Goal: Task Accomplishment & Management: Manage account settings

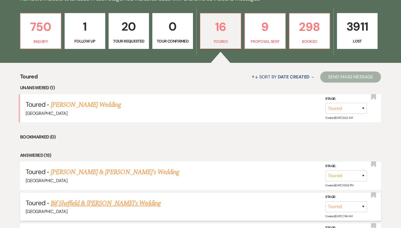
scroll to position [146, 0]
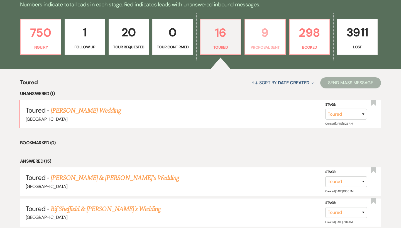
click at [262, 44] on p "Proposal Sent" at bounding box center [264, 47] width 33 height 6
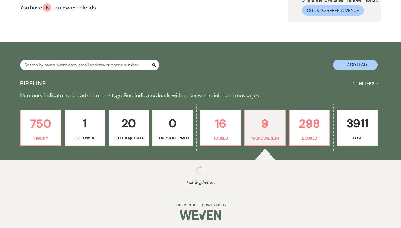
select select "6"
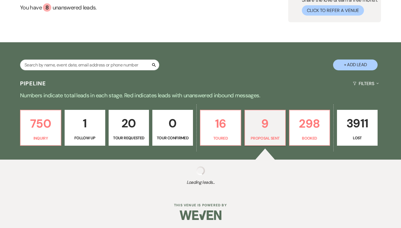
select select "6"
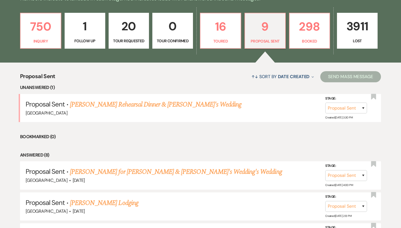
scroll to position [161, 0]
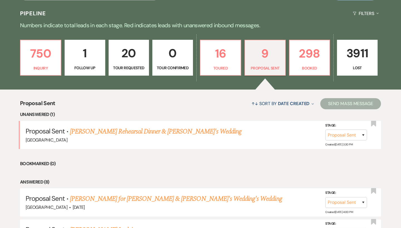
scroll to position [131, 0]
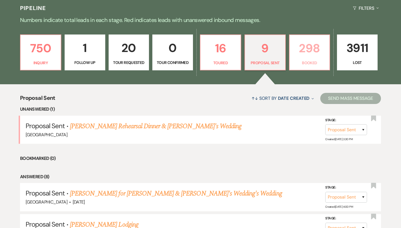
click at [313, 59] on link "298 Booked" at bounding box center [309, 53] width 41 height 36
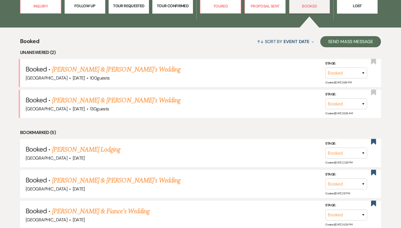
scroll to position [186, 0]
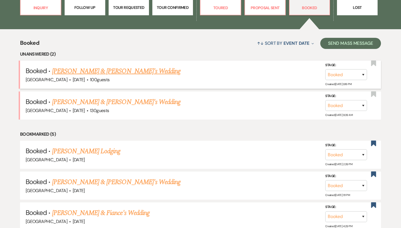
click at [115, 74] on link "[PERSON_NAME] & [PERSON_NAME]'s Wedding" at bounding box center [116, 71] width 129 height 10
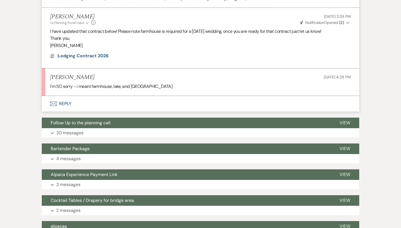
scroll to position [447, 0]
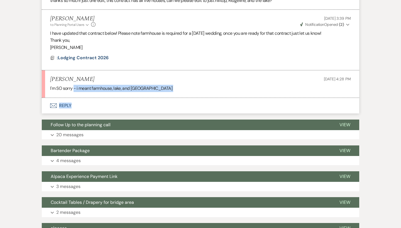
drag, startPoint x: 74, startPoint y: 80, endPoint x: 203, endPoint y: 102, distance: 131.1
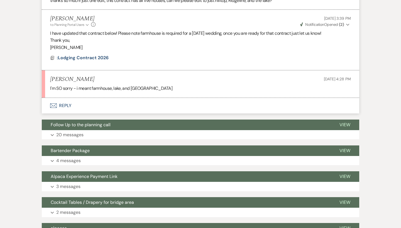
click at [195, 85] on p "I'm SO sorry - i meant farmhouse, lake, and ridgeline" at bounding box center [200, 88] width 301 height 7
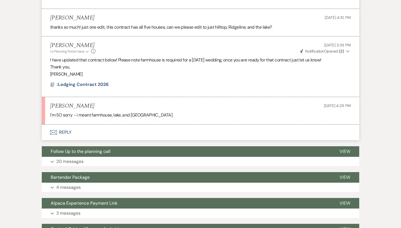
scroll to position [421, 0]
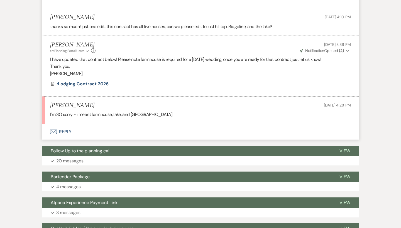
click at [97, 81] on span ":Lodging Contract 2026" at bounding box center [83, 84] width 52 height 6
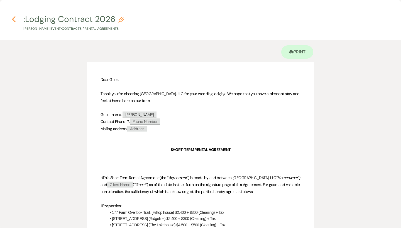
click at [14, 19] on icon "Previous" at bounding box center [14, 19] width 4 height 7
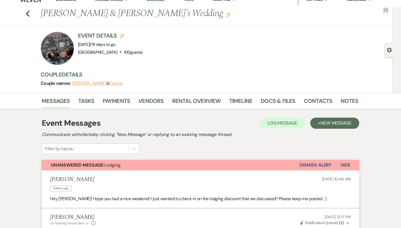
scroll to position [7, 0]
click at [157, 167] on button "Unanswered Message: Lodging" at bounding box center [171, 165] width 258 height 11
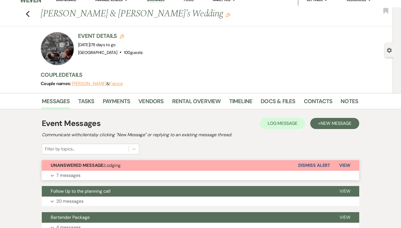
click at [157, 167] on button "Unanswered Message: Lodging" at bounding box center [170, 165] width 256 height 11
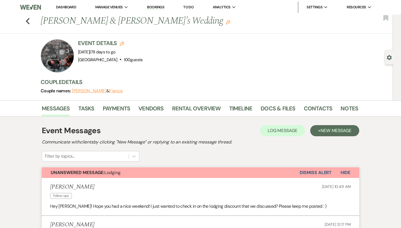
scroll to position [0, 0]
click at [27, 22] on use "button" at bounding box center [28, 21] width 4 height 6
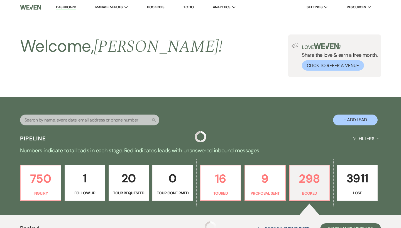
scroll to position [186, 0]
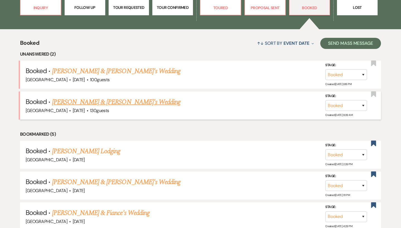
click at [87, 104] on link "[PERSON_NAME] & [PERSON_NAME]'s Wedding" at bounding box center [116, 102] width 129 height 10
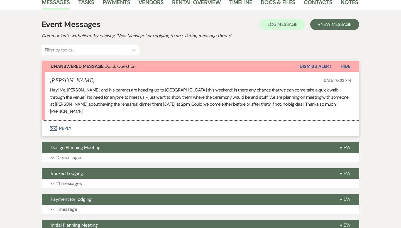
scroll to position [103, 0]
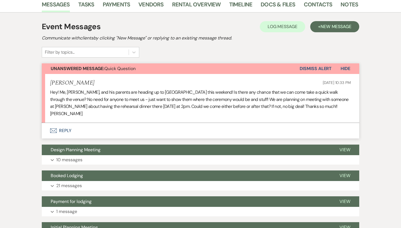
click at [52, 133] on button "Envelope Reply" at bounding box center [200, 131] width 317 height 16
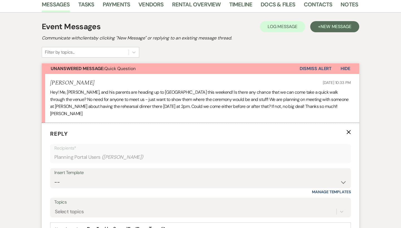
scroll to position [179, 0]
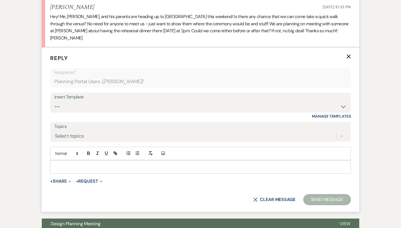
click at [67, 164] on p at bounding box center [201, 167] width 292 height 6
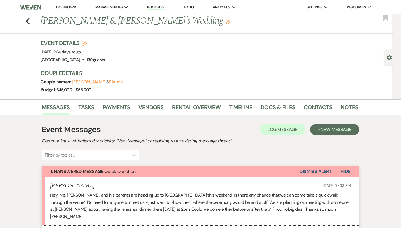
scroll to position [0, 0]
click at [28, 22] on icon "Previous" at bounding box center [28, 21] width 4 height 7
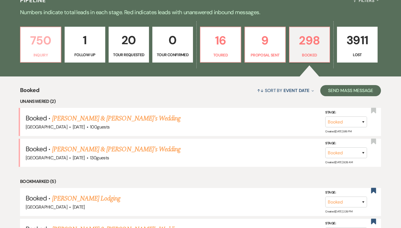
click at [51, 45] on p "750" at bounding box center [40, 40] width 33 height 19
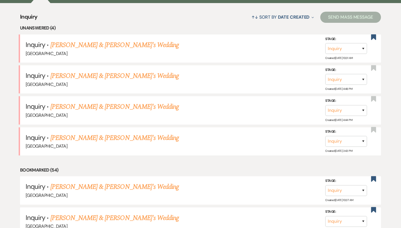
scroll to position [218, 0]
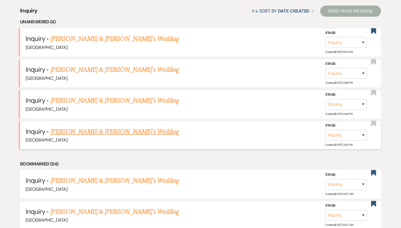
click at [89, 129] on link "[PERSON_NAME] & [PERSON_NAME]'s Wedding" at bounding box center [114, 132] width 129 height 10
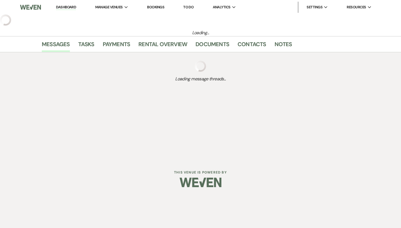
select select "4"
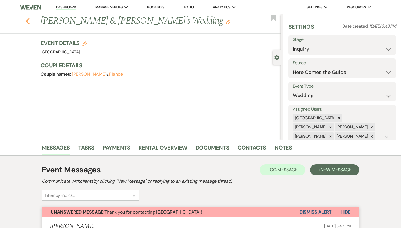
click at [27, 22] on use "button" at bounding box center [28, 21] width 4 height 6
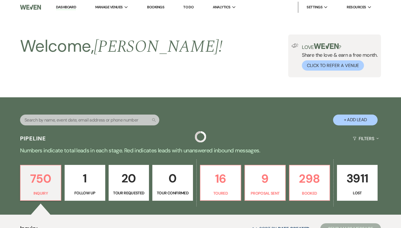
scroll to position [218, 0]
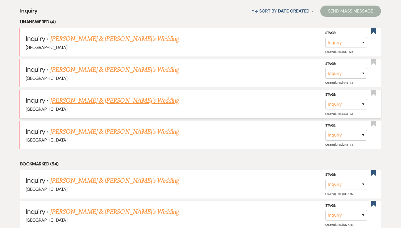
click at [84, 99] on link "[PERSON_NAME] & [PERSON_NAME]'s Wedding" at bounding box center [114, 101] width 129 height 10
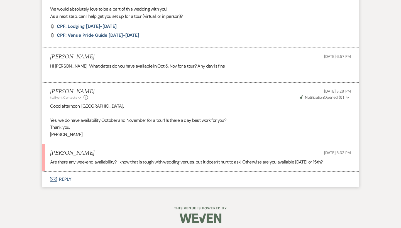
scroll to position [282, 0]
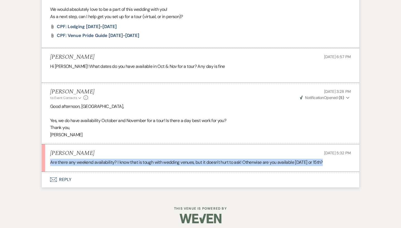
drag, startPoint x: 50, startPoint y: 159, endPoint x: 251, endPoint y: 163, distance: 200.8
click at [251, 163] on li "Peyton Moore Sep 17, 2025, 5:32 PM Are there any weekend availability? I know t…" at bounding box center [200, 159] width 317 height 28
click at [251, 161] on p "Are there any weekend availability? I know that is tough with wedding venues, b…" at bounding box center [200, 162] width 301 height 7
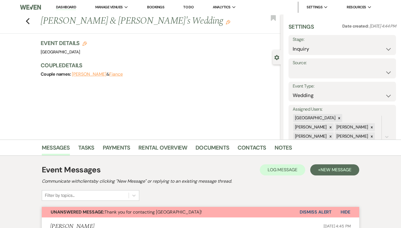
scroll to position [0, 0]
click at [29, 22] on icon "Previous" at bounding box center [28, 21] width 4 height 7
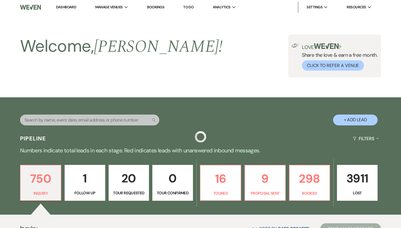
scroll to position [218, 0]
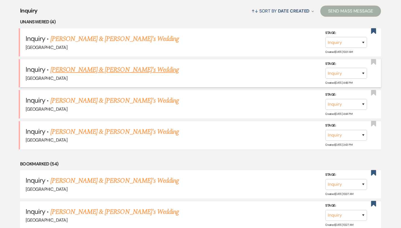
click at [113, 71] on link "Jillian Leverett & Fiance's Wedding" at bounding box center [114, 70] width 129 height 10
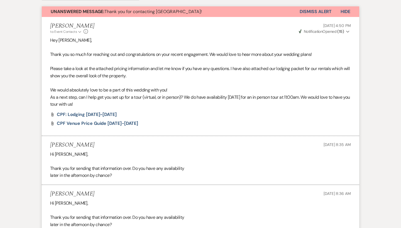
scroll to position [200, 0]
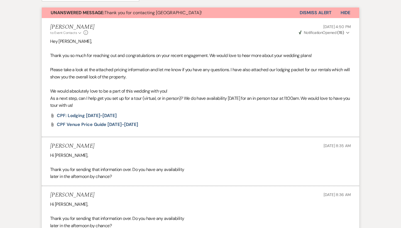
drag, startPoint x: 187, startPoint y: 97, endPoint x: 305, endPoint y: 103, distance: 118.3
click at [305, 103] on p "As a next step, can I help get you set up for a tour (virtual, or in person)? W…" at bounding box center [200, 102] width 301 height 14
drag, startPoint x: 186, startPoint y: 97, endPoint x: 199, endPoint y: 104, distance: 15.5
click at [199, 104] on p "As a next step, can I help get you set up for a tour (virtual, or in person)? W…" at bounding box center [200, 102] width 301 height 14
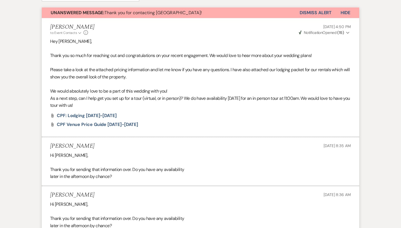
click at [199, 104] on p "As a next step, can I help get you set up for a tour (virtual, or in person)? W…" at bounding box center [200, 102] width 301 height 14
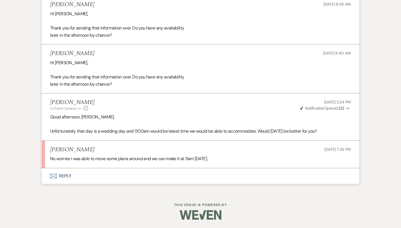
scroll to position [440, 0]
drag, startPoint x: 213, startPoint y: 160, endPoint x: 197, endPoint y: 160, distance: 16.2
click at [197, 160] on p "No worries I was able to move some plans around and we can make it at 11am Satu…" at bounding box center [200, 158] width 301 height 7
drag, startPoint x: 221, startPoint y: 158, endPoint x: 197, endPoint y: 158, distance: 24.2
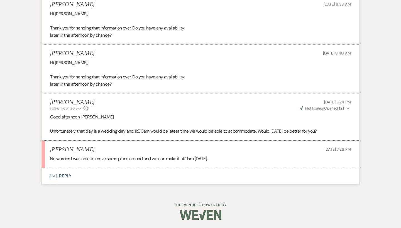
click at [197, 158] on p "No worries I was able to move some plans around and we can make it at 11am Satu…" at bounding box center [200, 158] width 301 height 7
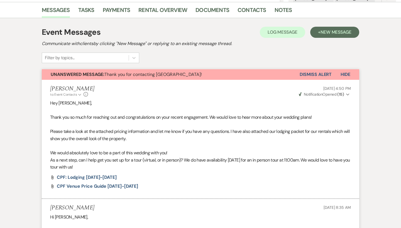
scroll to position [144, 0]
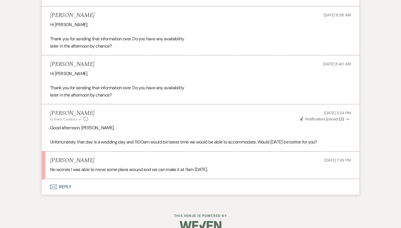
click at [66, 182] on button "Envelope Reply" at bounding box center [200, 187] width 317 height 16
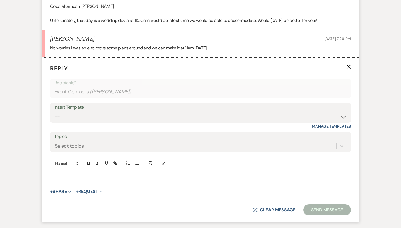
scroll to position [577, 0]
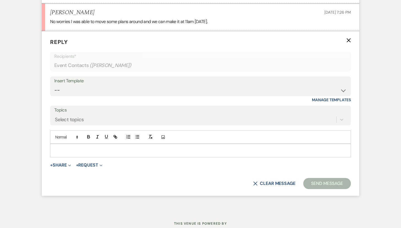
click at [87, 150] on p at bounding box center [201, 151] width 292 height 6
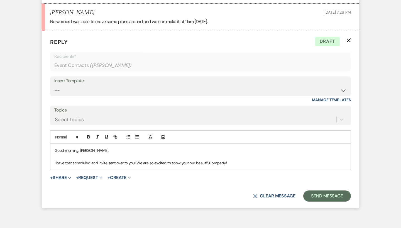
click at [182, 162] on p "I have that scheduled and invite sent over to you! We are so excited to show yo…" at bounding box center [201, 163] width 292 height 6
click at [237, 165] on p "I have that scheduled and invite sent over to you! We are so excited to show yo…" at bounding box center [201, 163] width 292 height 6
click at [323, 198] on button "Send Message" at bounding box center [327, 196] width 48 height 11
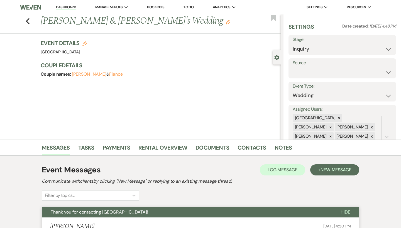
scroll to position [0, 0]
select select "2"
click at [386, 47] on button "Save" at bounding box center [385, 45] width 22 height 11
click at [27, 18] on icon "Previous" at bounding box center [28, 21] width 4 height 7
select select "2"
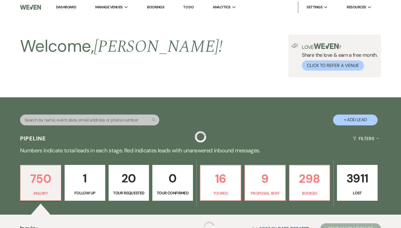
scroll to position [218, 0]
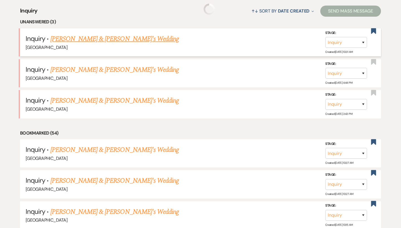
click at [120, 38] on link "Kevin Stechler & Fiance's Wedding" at bounding box center [114, 39] width 129 height 10
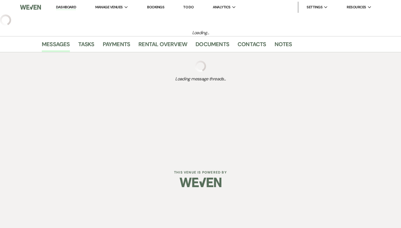
select select "6"
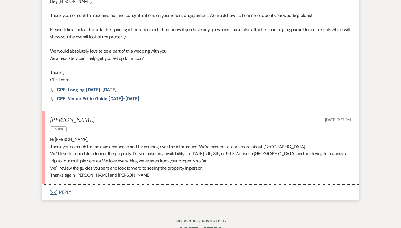
scroll to position [244, 0]
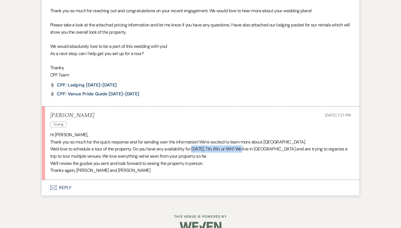
drag, startPoint x: 194, startPoint y: 147, endPoint x: 246, endPoint y: 146, distance: 52.6
click at [246, 146] on span "We'd love to schedule a tour of the property. Do you have any availability for …" at bounding box center [198, 152] width 297 height 13
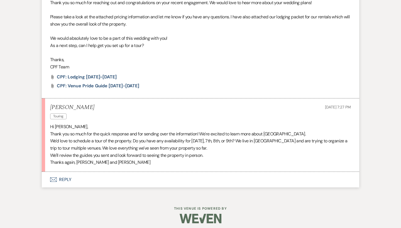
scroll to position [252, 0]
click at [72, 168] on li "Kevin Stechler Touring Sep 17, 2025, 7:27 PM Hi Brooke, Thank you so much for t…" at bounding box center [200, 136] width 317 height 74
click at [67, 173] on button "Envelope Reply" at bounding box center [200, 180] width 317 height 16
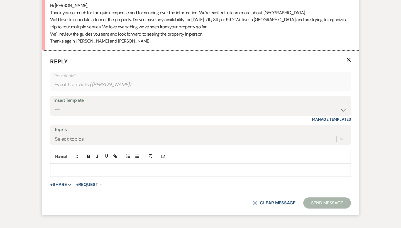
scroll to position [389, 0]
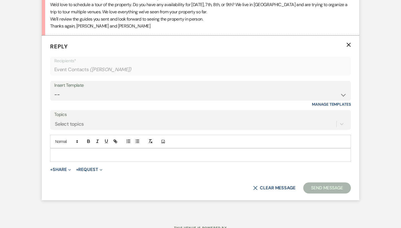
click at [89, 160] on form "Reply X Recipients* Event Contacts ( Kevin Stechler ) Insert Template -- Weven …" at bounding box center [200, 118] width 317 height 165
click at [85, 152] on p at bounding box center [201, 155] width 292 height 6
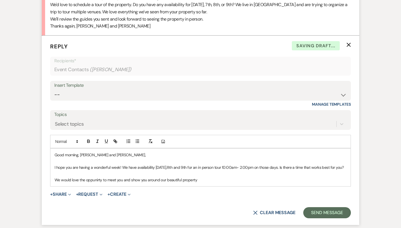
click at [97, 181] on p "We would love the oppunirty to meet you and show you around our beautiful prope…" at bounding box center [201, 180] width 292 height 6
click at [104, 182] on p "We would love the oppunirty to meet you and show you around our beautiful prope…" at bounding box center [201, 180] width 292 height 6
click at [93, 181] on p "We would love the oppurnity o meet you and show you around our beautiful proper…" at bounding box center [201, 180] width 292 height 6
click at [101, 182] on p "We would love the oppurnity o meet you and show you around our beautiful proper…" at bounding box center [201, 180] width 292 height 6
click at [107, 183] on p "We would love the opportunity o meet you and show you around our beautiful prop…" at bounding box center [201, 180] width 292 height 6
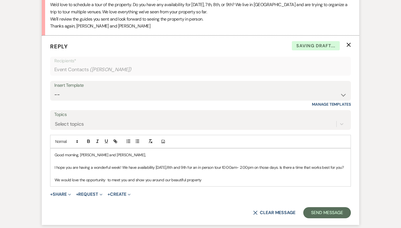
click at [108, 183] on p "We would love the opportunity to meet you and show you around our beautiful pro…" at bounding box center [201, 180] width 292 height 6
click at [211, 182] on p "We would love the opportunity to meet you and show you around our beautiful pro…" at bounding box center [201, 180] width 292 height 6
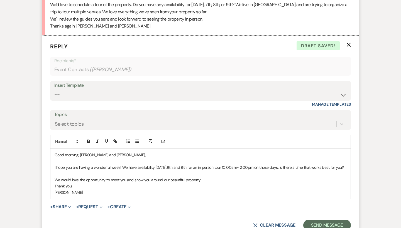
scroll to position [402, 0]
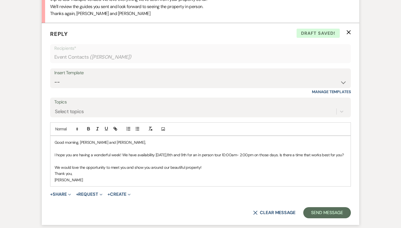
click at [175, 152] on p "I hope you are having a wonderful week! We have availability October 7th,8th an…" at bounding box center [201, 155] width 292 height 6
click at [324, 214] on button "Send Message" at bounding box center [327, 212] width 48 height 11
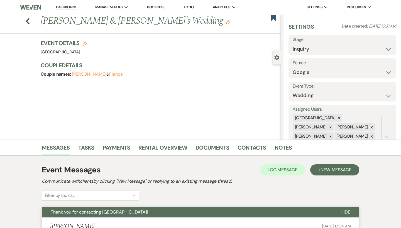
scroll to position [0, 0]
click at [275, 18] on use "button" at bounding box center [273, 18] width 5 height 6
select select "2"
click at [381, 47] on button "Save" at bounding box center [385, 45] width 22 height 11
click at [28, 21] on icon "Previous" at bounding box center [28, 21] width 4 height 7
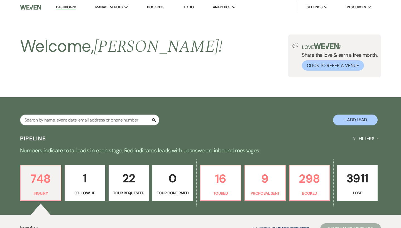
scroll to position [218, 0]
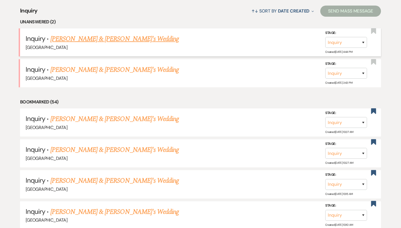
click at [77, 42] on link "[PERSON_NAME] & [PERSON_NAME]'s Wedding" at bounding box center [114, 39] width 129 height 10
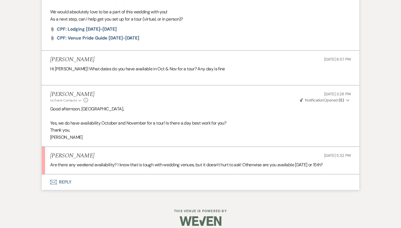
scroll to position [280, 0]
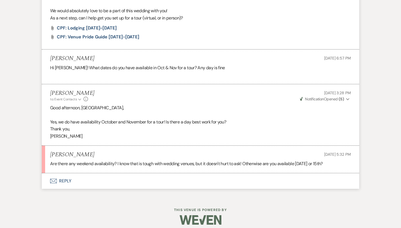
click at [58, 175] on button "Envelope Reply" at bounding box center [200, 181] width 317 height 16
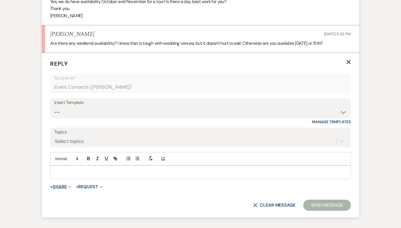
scroll to position [418, 0]
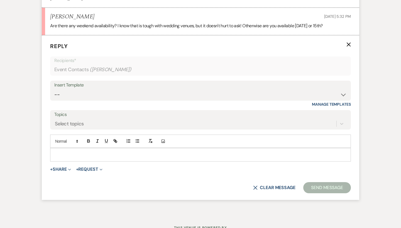
click at [71, 152] on p at bounding box center [201, 155] width 292 height 6
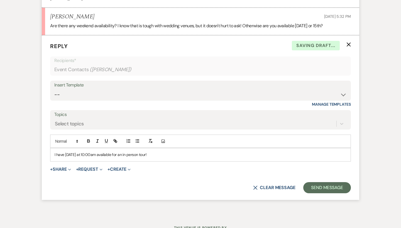
click at [80, 152] on p "I have Saturday at 10:00am available for an in person tour!" at bounding box center [201, 155] width 292 height 6
click at [190, 154] on div "I have Saturday, October 11th at 10:00am available for an in person tour!" at bounding box center [200, 154] width 300 height 13
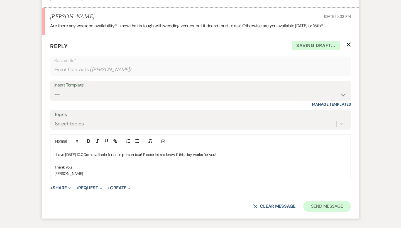
click at [337, 203] on button "Send Message" at bounding box center [327, 206] width 48 height 11
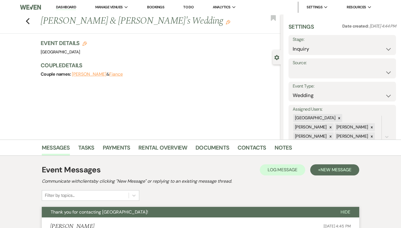
scroll to position [0, 0]
click at [26, 22] on icon "Previous" at bounding box center [28, 21] width 4 height 7
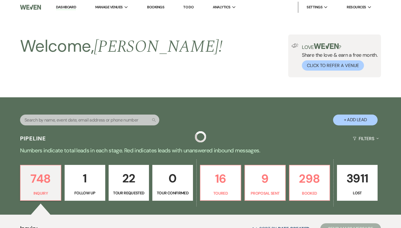
scroll to position [218, 0]
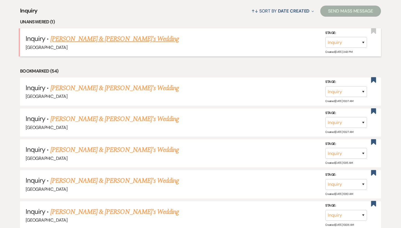
click at [108, 38] on link "[PERSON_NAME] & [PERSON_NAME]'s Wedding" at bounding box center [114, 39] width 129 height 10
select select "4"
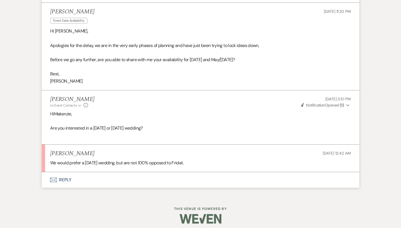
scroll to position [326, 0]
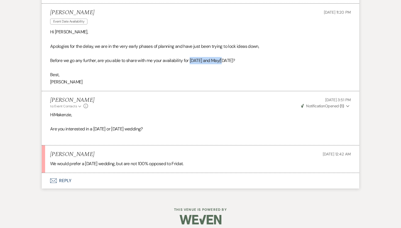
drag, startPoint x: 190, startPoint y: 58, endPoint x: 226, endPoint y: 58, distance: 35.6
click at [226, 58] on p "Before we go any further, are you able to share with me your availability for S…" at bounding box center [200, 60] width 301 height 7
click at [223, 59] on p "Before we go any further, are you able to share with me your availability for S…" at bounding box center [200, 60] width 301 height 7
click at [60, 175] on button "Envelope Reply" at bounding box center [200, 181] width 317 height 16
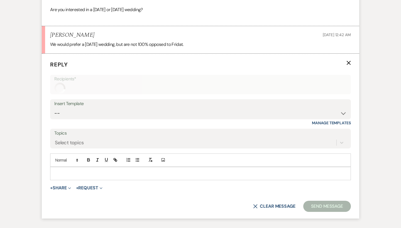
scroll to position [463, 0]
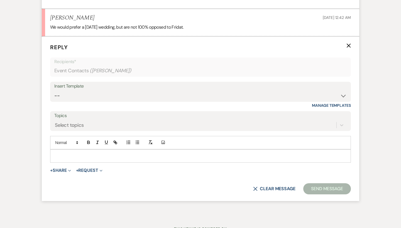
click at [78, 153] on p at bounding box center [201, 156] width 292 height 6
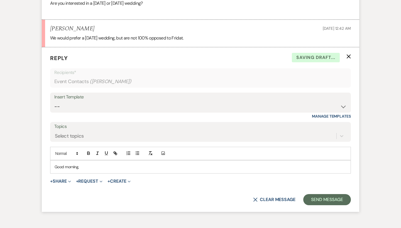
scroll to position [452, 0]
drag, startPoint x: 73, startPoint y: 26, endPoint x: 49, endPoint y: 26, distance: 24.2
click at [49, 26] on li "Makenzie Howard Sep 18, 2025, 12:42 AM We would prefer a Saturday wedding, but …" at bounding box center [200, 33] width 317 height 28
copy h5 "Makenzie"
click at [105, 160] on div "Good morning," at bounding box center [200, 166] width 300 height 13
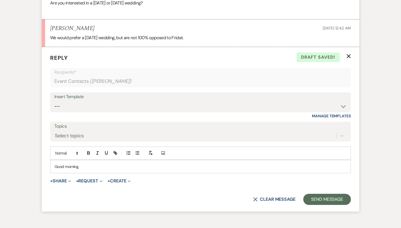
click at [104, 164] on p "Good morning," at bounding box center [201, 167] width 292 height 6
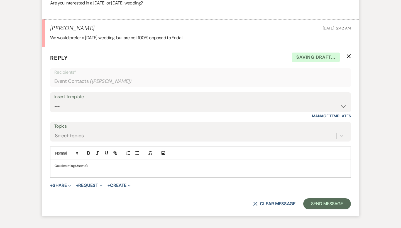
drag, startPoint x: 98, startPoint y: 159, endPoint x: 75, endPoint y: 159, distance: 22.8
click at [75, 164] on h5 "Good morning, Makenzie" at bounding box center [201, 166] width 292 height 4
click at [68, 150] on span at bounding box center [66, 153] width 27 height 7
click at [72, 184] on span at bounding box center [72, 188] width 34 height 9
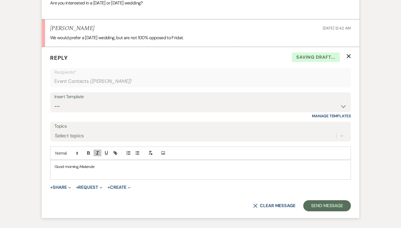
click at [101, 164] on p "Good morning, Makenzie" at bounding box center [201, 167] width 292 height 6
drag, startPoint x: 101, startPoint y: 162, endPoint x: 83, endPoint y: 163, distance: 17.3
click at [83, 164] on p "Good morning, Makenzie" at bounding box center [201, 167] width 292 height 6
click at [98, 151] on icon "button" at bounding box center [97, 153] width 5 height 5
click at [98, 170] on p at bounding box center [201, 173] width 292 height 6
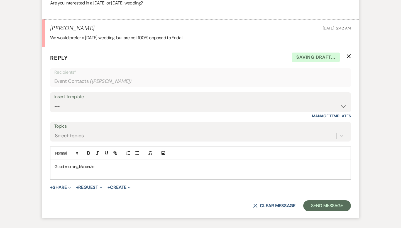
click at [96, 164] on p "Good morning, Makenzie" at bounding box center [201, 167] width 292 height 6
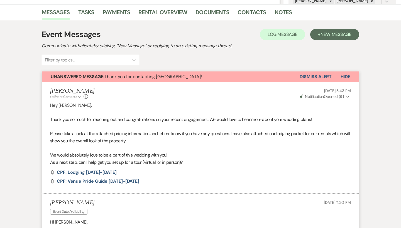
scroll to position [116, 0]
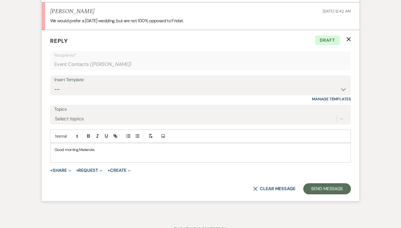
scroll to position [469, 0]
click at [74, 153] on p at bounding box center [201, 156] width 292 height 6
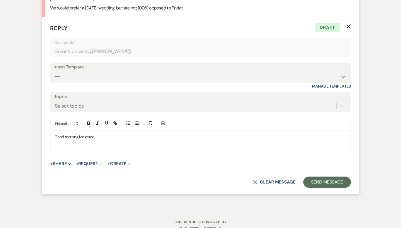
scroll to position [483, 0]
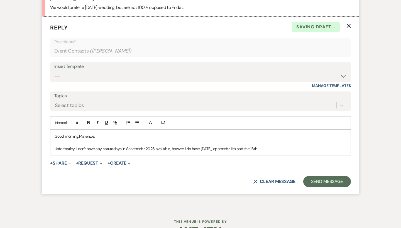
click at [112, 146] on p "Unformatley, I don't have any saturadays in Seoetmebr 2026 available, howver I …" at bounding box center [201, 149] width 292 height 6
click at [65, 146] on p "Unformatley, I don't have any Saturdays in Seoetmebr 2026 available, howver I d…" at bounding box center [201, 149] width 292 height 6
click at [66, 146] on p "Unformatley, I don't have any Saturdays in Seoetmebr 2026 available, howver I d…" at bounding box center [201, 149] width 292 height 6
click at [94, 146] on p "Unfornatley, I don't have any Saturdays in Seoetmebr 2026 available, howver I d…" at bounding box center [201, 149] width 292 height 6
click at [63, 146] on p "Unfornatley, I don't have any Saturdays in Seoetmebr 2026 available, howver I d…" at bounding box center [201, 149] width 292 height 6
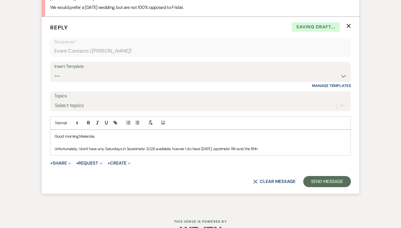
click at [137, 146] on p "Unfortunately, I don't have any Saturdays in Seoetmebr 2026 available, howver I…" at bounding box center [201, 149] width 292 height 6
click at [132, 146] on p "Unfortunately, I don't have any Saturdays in Seoetmebr 2026 available, howver I…" at bounding box center [201, 149] width 292 height 6
click at [146, 146] on p "Unfortunately, I don't have any Saturdays in Septetmebr 2026 available, howver …" at bounding box center [201, 149] width 292 height 6
click at [179, 146] on p "Unfortunately, I don't have any Saturdays in September 2026 available, howver I…" at bounding box center [201, 149] width 292 height 6
click at [218, 146] on p "Unfortunately, I don't have any Saturdays in September 2026 available, however …" at bounding box center [201, 149] width 292 height 6
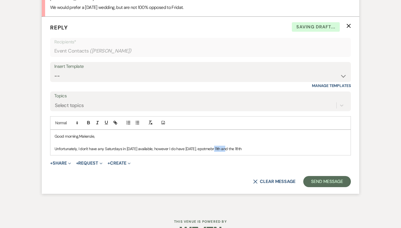
click at [213, 146] on p "Unfortunately, I don't have any Saturdays in September 2026 available, however …" at bounding box center [201, 149] width 292 height 6
click at [226, 146] on p "Unfortunately, I don't have any Saturdays in September 2026 available, however …" at bounding box center [201, 149] width 292 height 6
click at [231, 146] on p "Unfortunately, I don't have any Saturdays in September 2026 available, however …" at bounding box center [201, 149] width 292 height 6
click at [272, 146] on p "Unfortunately, I don't have any Saturdays in September 2026 available, however …" at bounding box center [201, 149] width 292 height 6
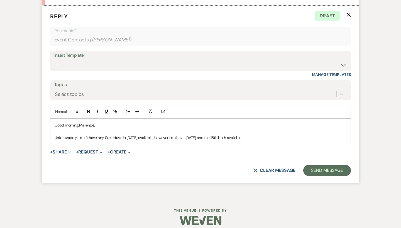
scroll to position [493, 0]
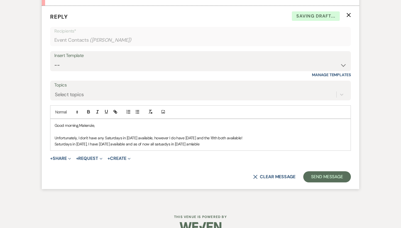
click at [167, 141] on p "Saturdays in May 2027, I have May 1st available and as of now all satuadys in J…" at bounding box center [201, 144] width 292 height 6
click at [211, 141] on p "Saturdays in May 2027, I have May 1st available and as of now all Saturdays in …" at bounding box center [201, 144] width 292 height 6
click at [217, 141] on p "Saturdays in May 2027, I have May 1st available and as of now all Saturdays in …" at bounding box center [201, 144] width 292 height 6
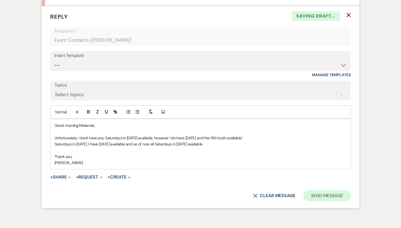
click at [344, 190] on button "Send Message" at bounding box center [327, 195] width 48 height 11
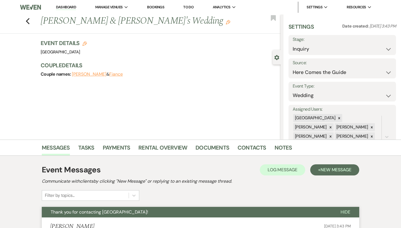
scroll to position [0, 0]
click at [28, 19] on use "button" at bounding box center [28, 21] width 4 height 6
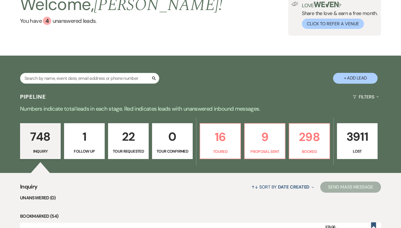
scroll to position [58, 0]
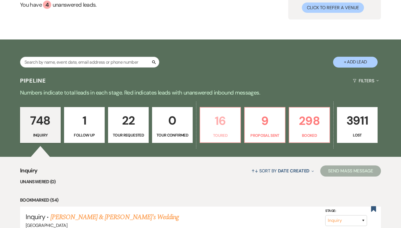
click at [227, 123] on p "16" at bounding box center [220, 121] width 33 height 19
select select "5"
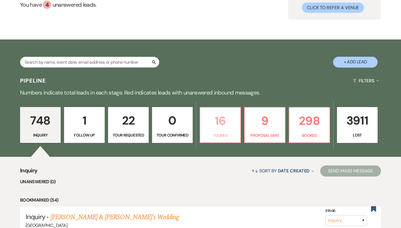
select select "5"
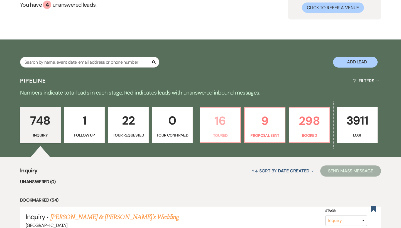
select select "5"
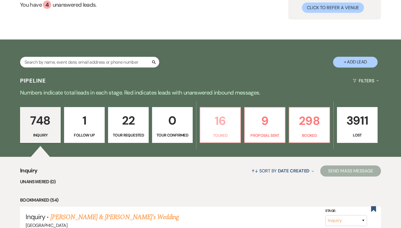
select select "5"
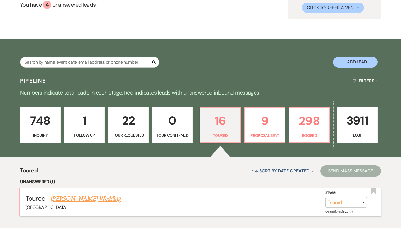
click at [93, 200] on link "Heather Austell's Wedding" at bounding box center [86, 199] width 70 height 10
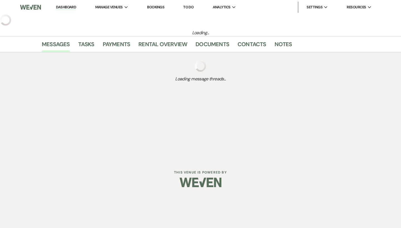
select select "5"
select select "6"
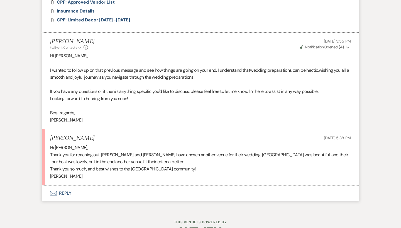
scroll to position [617, 0]
click at [59, 186] on button "Envelope Reply" at bounding box center [200, 194] width 317 height 16
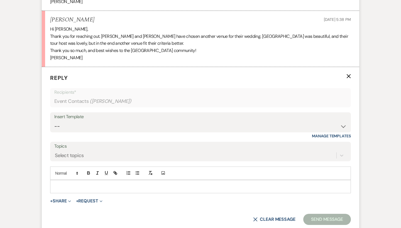
scroll to position [755, 0]
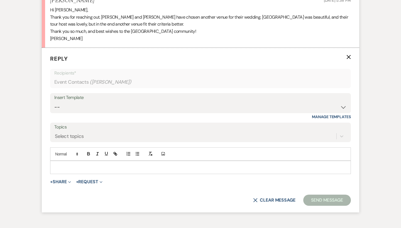
click at [103, 165] on p at bounding box center [201, 168] width 292 height 6
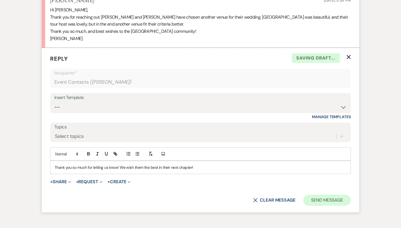
click at [342, 195] on button "Send Message" at bounding box center [327, 200] width 48 height 11
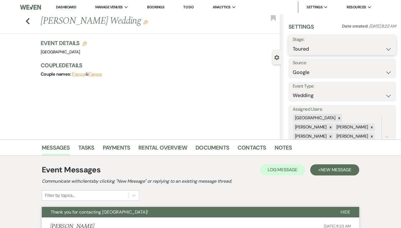
scroll to position [0, 0]
select select "8"
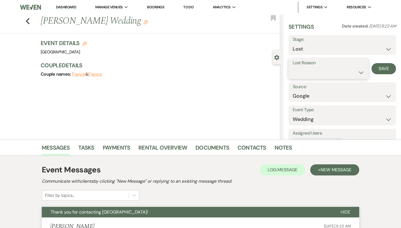
select select "6"
click at [380, 70] on button "Save" at bounding box center [383, 68] width 25 height 11
click at [28, 22] on icon "Previous" at bounding box center [28, 21] width 4 height 7
select select "5"
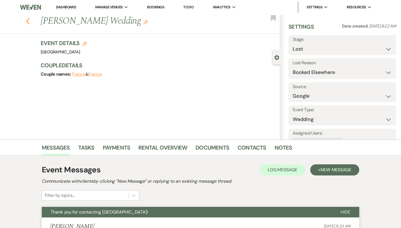
select select "5"
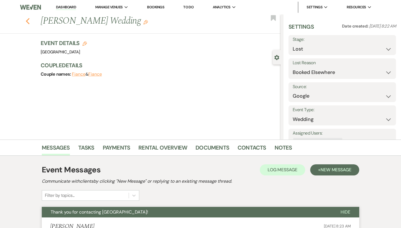
select select "5"
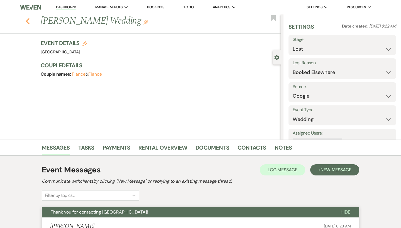
select select "5"
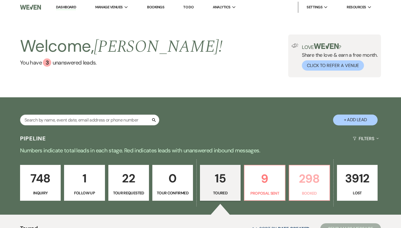
click at [303, 180] on p "298" at bounding box center [309, 179] width 33 height 19
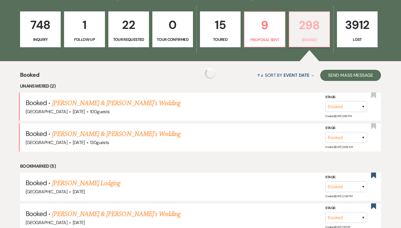
scroll to position [157, 0]
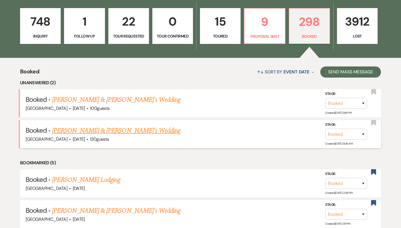
click at [80, 128] on link "Libby Floyd & Fiance's Wedding" at bounding box center [116, 131] width 129 height 10
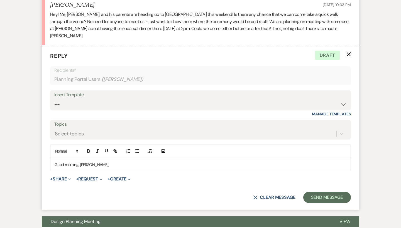
scroll to position [181, 0]
click at [98, 165] on p "Good morning, Libby," at bounding box center [201, 165] width 292 height 6
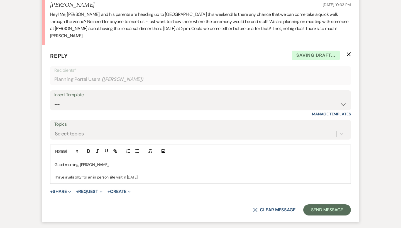
click at [69, 174] on p "I have avaliablity for an in person site visit in Sunday, September 21st" at bounding box center [201, 177] width 292 height 6
click at [178, 178] on p "I have availability for an in person site visit in Sunday, September 21st" at bounding box center [201, 177] width 292 height 6
click at [129, 175] on p "I have availability for an in person site visit in Sunday, September 21st" at bounding box center [201, 177] width 292 height 6
click at [125, 177] on p "I have availability for an in person site visit in Sunday, September 21st" at bounding box center [201, 177] width 292 height 6
click at [127, 177] on p "I have availability for an in person site visit in Sunday, September 21st" at bounding box center [201, 177] width 292 height 6
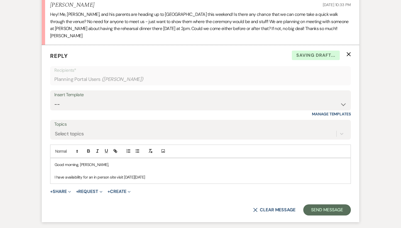
click at [190, 174] on p "I have availability for an in person site visit on Sunday, September 21st" at bounding box center [201, 177] width 292 height 6
click at [327, 175] on p "I have availability for an in person site visit on Sunday, September 21st at 11…" at bounding box center [201, 177] width 292 height 6
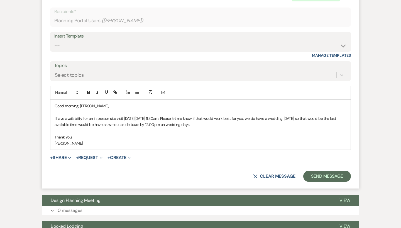
scroll to position [245, 0]
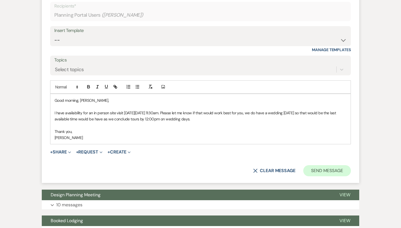
click at [328, 173] on button "Send Message" at bounding box center [327, 170] width 48 height 11
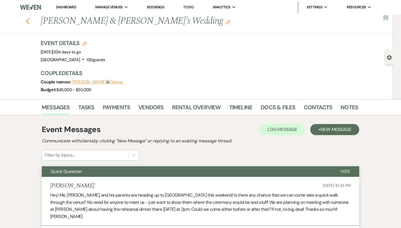
scroll to position [0, 0]
click at [27, 21] on use "button" at bounding box center [28, 21] width 4 height 6
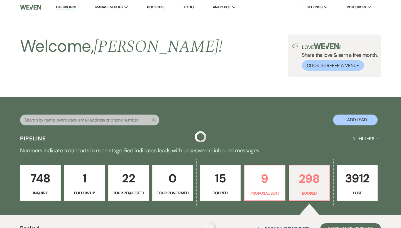
scroll to position [157, 0]
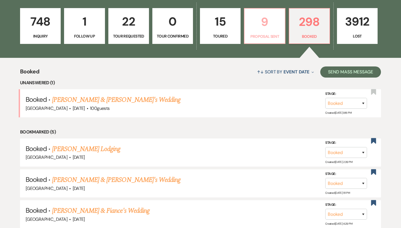
click at [261, 37] on p "Proposal Sent" at bounding box center [264, 36] width 33 height 6
select select "6"
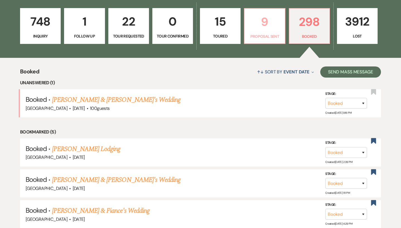
select select "6"
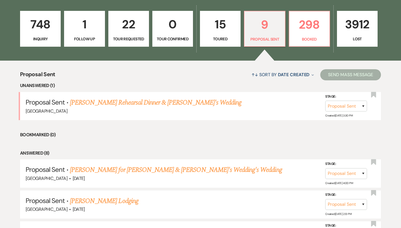
click at [362, 33] on p "3912" at bounding box center [357, 24] width 33 height 19
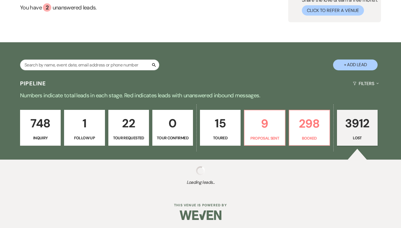
select select "8"
select select "7"
select select "8"
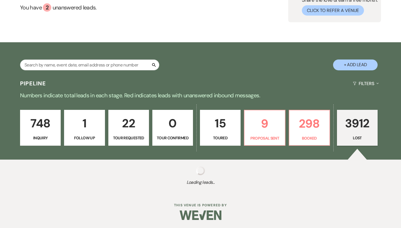
select select "6"
select select "8"
select select "6"
select select "8"
select select "1"
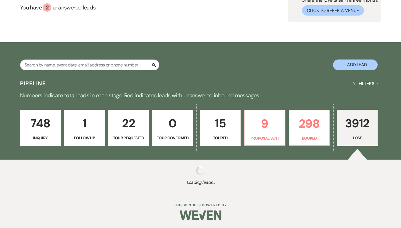
select select "8"
select select "5"
select select "8"
select select "5"
select select "8"
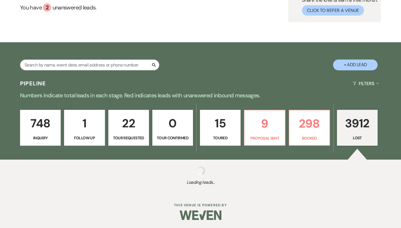
select select "5"
select select "8"
select select "5"
select select "8"
select select "5"
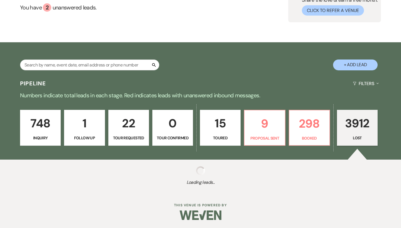
select select "8"
select select "5"
select select "8"
select select "6"
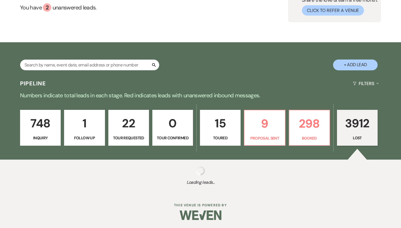
select select "8"
select select "10"
select select "8"
select select "1"
select select "8"
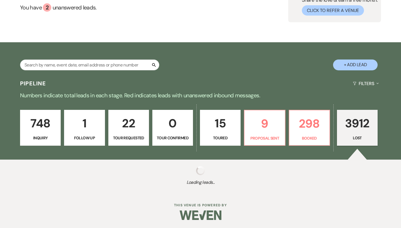
select select "6"
select select "8"
select select "6"
select select "8"
select select "5"
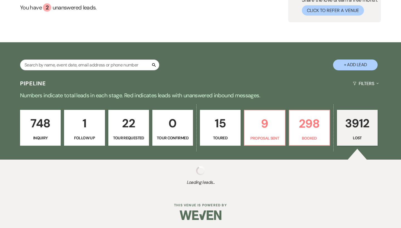
select select "8"
select select "6"
select select "8"
select select "5"
select select "8"
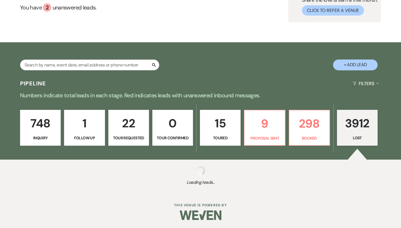
select select "7"
select select "8"
select select "6"
select select "8"
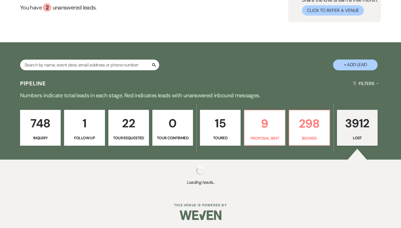
select select "8"
select select "1"
select select "8"
select select "11"
select select "8"
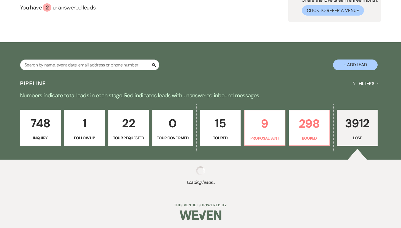
select select "5"
select select "8"
select select "5"
select select "8"
select select "6"
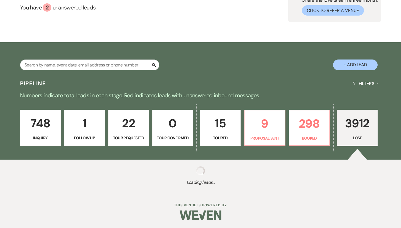
select select "8"
select select "5"
select select "8"
select select "6"
select select "8"
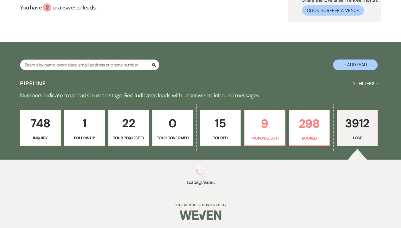
select select "5"
select select "8"
select select "5"
select select "8"
select select "5"
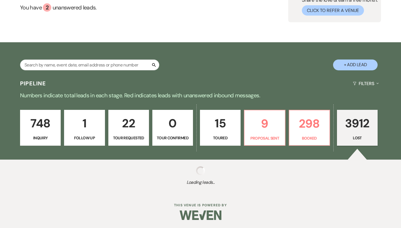
select select "8"
select select "5"
select select "8"
select select "5"
select select "8"
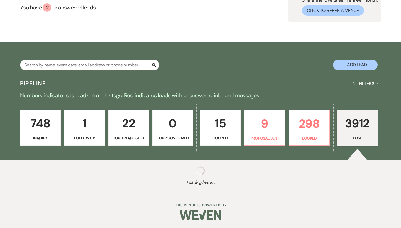
select select "5"
select select "8"
select select "5"
select select "8"
select select "5"
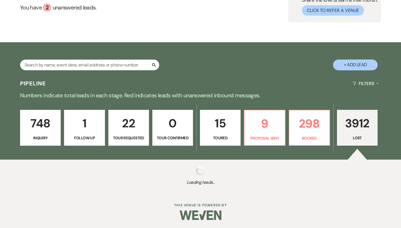
select select "8"
select select "5"
select select "8"
select select "6"
select select "8"
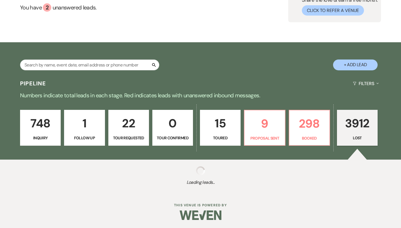
select select "5"
select select "8"
select select "5"
select select "8"
select select "5"
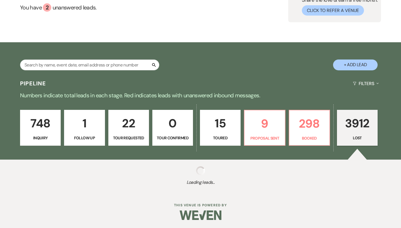
select select "8"
select select "6"
select select "8"
select select "5"
select select "8"
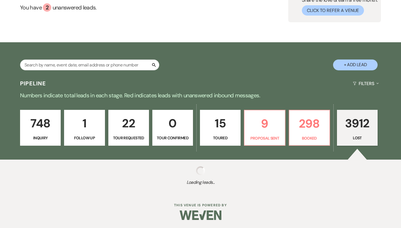
select select "6"
select select "8"
select select "7"
select select "8"
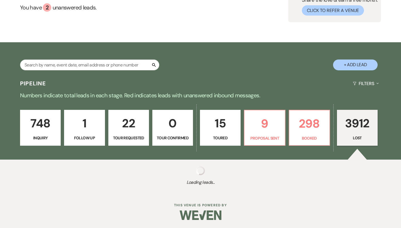
select select "5"
select select "8"
select select "5"
select select "8"
select select "5"
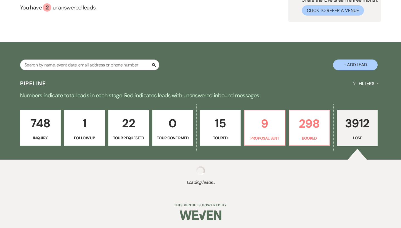
select select "8"
select select "1"
select select "8"
select select "5"
select select "8"
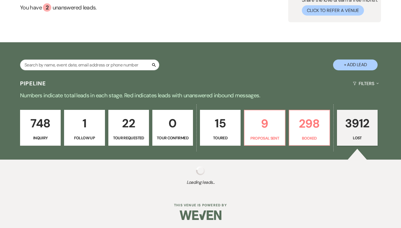
select select "5"
select select "8"
select select "6"
select select "8"
select select "5"
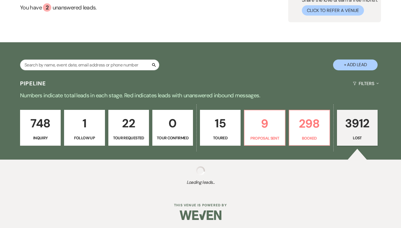
select select "8"
select select "5"
select select "8"
select select "5"
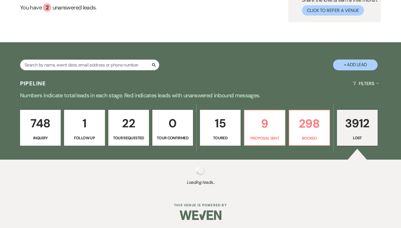
select select "8"
select select "5"
select select "8"
select select "5"
select select "8"
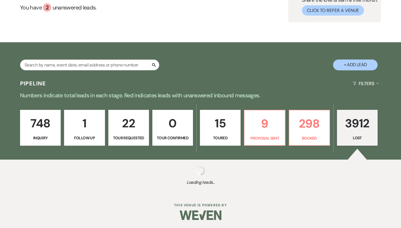
select select "5"
select select "8"
select select "7"
select select "8"
select select "5"
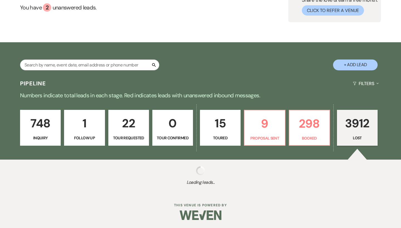
select select "8"
select select "5"
select select "8"
select select "5"
select select "8"
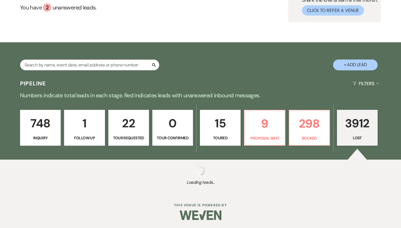
select select "5"
select select "8"
select select "5"
select select "8"
select select "5"
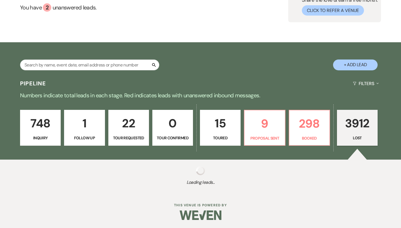
select select "8"
select select "5"
select select "8"
select select "5"
select select "8"
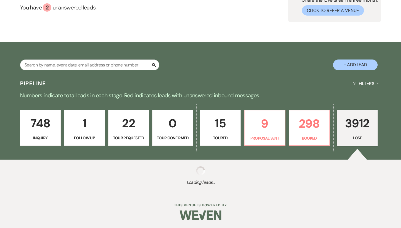
select select "6"
select select "8"
select select "6"
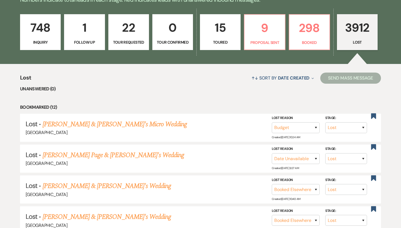
scroll to position [20, 0]
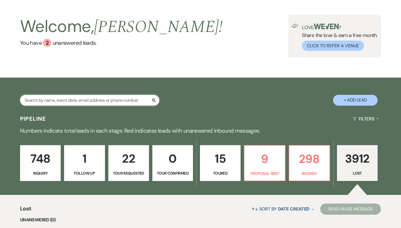
click at [99, 102] on input "text" at bounding box center [89, 100] width 139 height 11
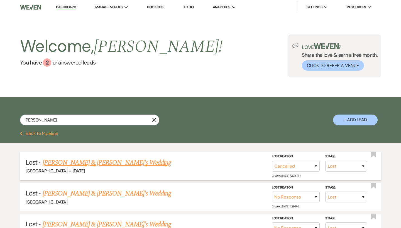
click at [103, 159] on link "Sabrina Ellis & Fiance's Wedding" at bounding box center [107, 163] width 129 height 10
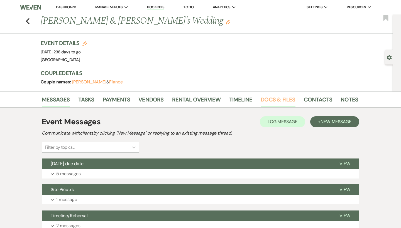
click at [282, 97] on link "Docs & Files" at bounding box center [278, 101] width 35 height 12
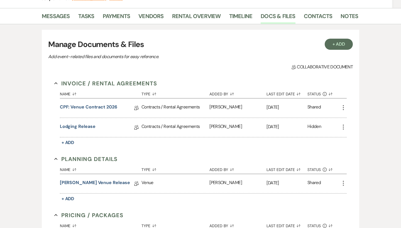
scroll to position [85, 0]
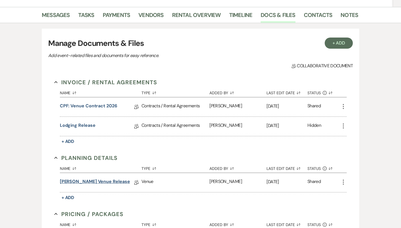
click at [91, 183] on link "Sabrina Ellis Venue Release" at bounding box center [95, 182] width 70 height 9
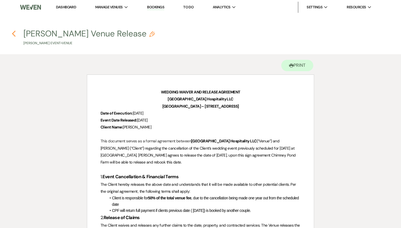
click at [13, 32] on use "button" at bounding box center [14, 34] width 4 height 6
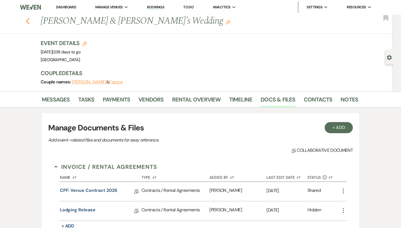
click at [26, 21] on use "button" at bounding box center [28, 21] width 4 height 6
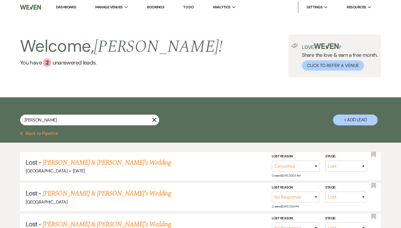
click at [153, 118] on icon "X" at bounding box center [154, 120] width 4 height 4
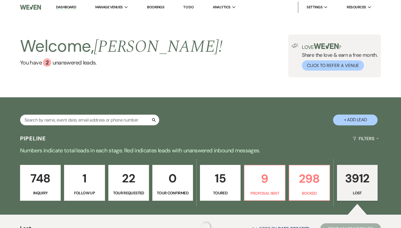
scroll to position [20, 0]
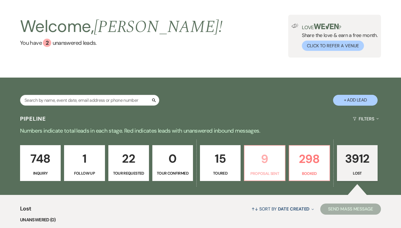
click at [256, 165] on p "9" at bounding box center [264, 159] width 33 height 19
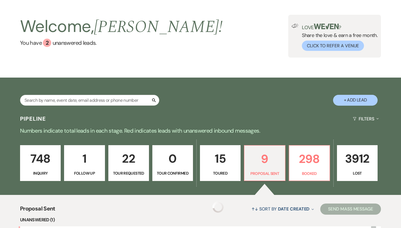
scroll to position [140, 0]
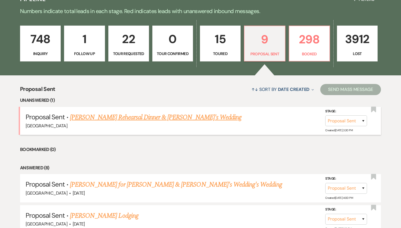
click at [131, 115] on link "Aubrey Andrews Rehearsal Dinner & Fiance's Wedding" at bounding box center [156, 117] width 172 height 10
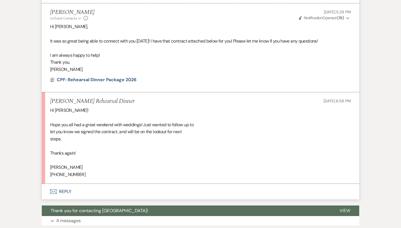
scroll to position [867, 0]
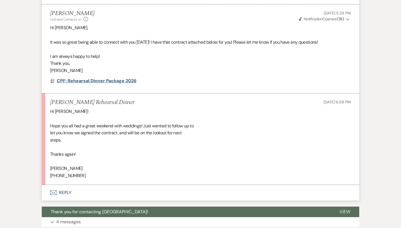
click at [101, 78] on span "CPF: Rehearsal Dinner Package 2026" at bounding box center [97, 81] width 80 height 6
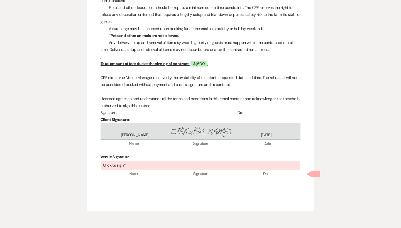
scroll to position [781, 0]
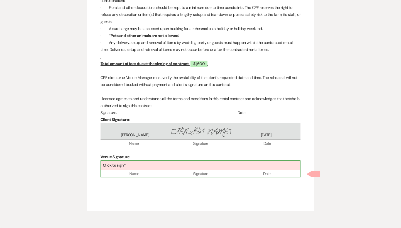
click at [155, 165] on div "Click to sign*" at bounding box center [200, 165] width 199 height 9
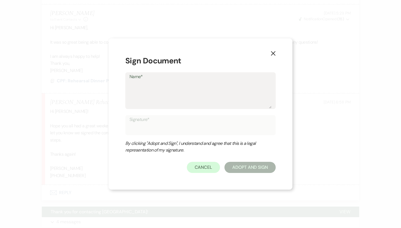
click at [273, 53] on use "button" at bounding box center [273, 53] width 4 height 4
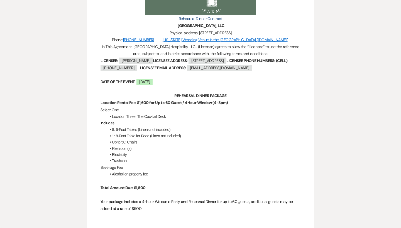
scroll to position [107, 0]
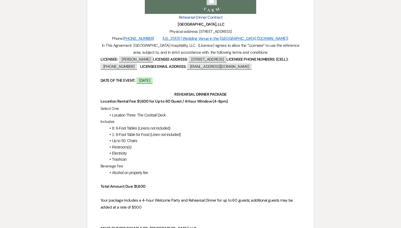
drag, startPoint x: 145, startPoint y: 146, endPoint x: 108, endPoint y: 145, distance: 36.8
click at [108, 144] on li "Up to 50: Chairs" at bounding box center [203, 141] width 194 height 6
click at [112, 144] on span at bounding box center [112, 141] width 0 height 6
click at [142, 144] on li "Up to 50: Chairs" at bounding box center [203, 141] width 194 height 6
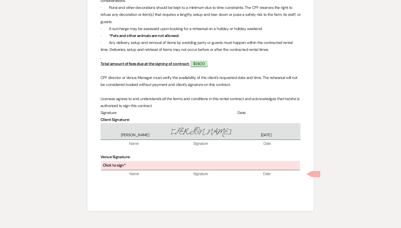
scroll to position [781, 0]
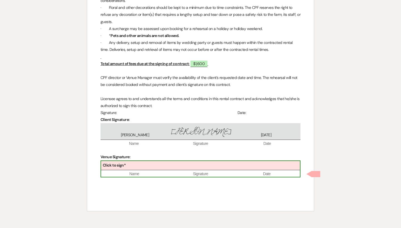
click at [170, 170] on div "Click to sign*" at bounding box center [200, 165] width 199 height 9
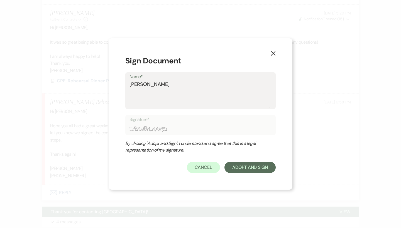
click at [129, 84] on div "Name* Brooke Robinson" at bounding box center [200, 90] width 150 height 37
click at [133, 86] on textarea "[PERSON_NAME]" at bounding box center [200, 95] width 142 height 28
click at [130, 86] on textarea "[PERSON_NAME]" at bounding box center [200, 95] width 142 height 28
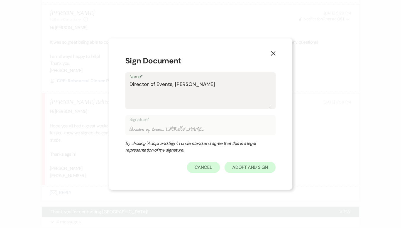
click at [253, 168] on button "Adopt And Sign" at bounding box center [249, 167] width 51 height 11
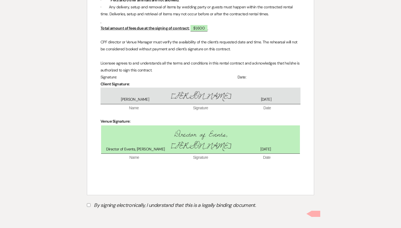
click at [117, 208] on label "By signing electronically, I understand that this is a legally binding document." at bounding box center [200, 206] width 227 height 11
click at [90, 207] on input "By signing electronically, I understand that this is a legally binding document." at bounding box center [89, 206] width 4 height 4
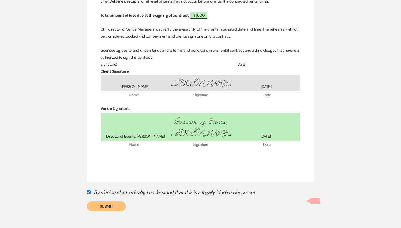
scroll to position [830, 0]
click at [111, 210] on button "Submit" at bounding box center [106, 207] width 39 height 10
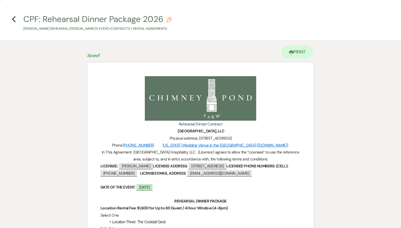
scroll to position [0, 0]
click at [13, 18] on use "button" at bounding box center [14, 19] width 4 height 6
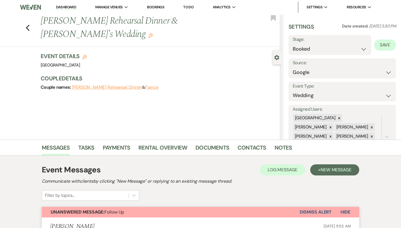
click at [386, 46] on button "Save" at bounding box center [385, 45] width 22 height 11
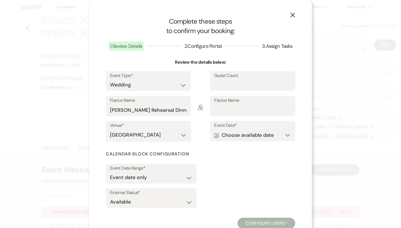
click at [260, 136] on button "Calendar Choose available date Expand" at bounding box center [252, 135] width 77 height 11
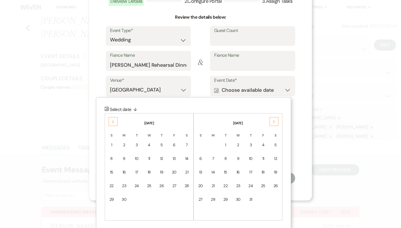
scroll to position [45, 0]
click at [112, 121] on use at bounding box center [113, 122] width 2 height 3
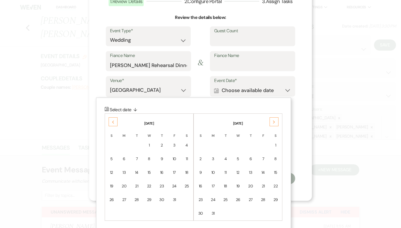
click at [110, 119] on div "Previous" at bounding box center [113, 122] width 9 height 9
click at [175, 170] on div "15" at bounding box center [174, 173] width 5 height 6
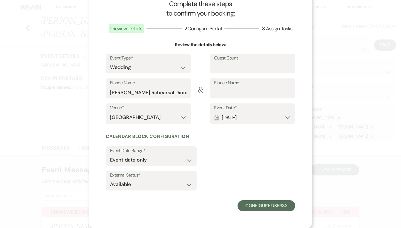
scroll to position [16, 0]
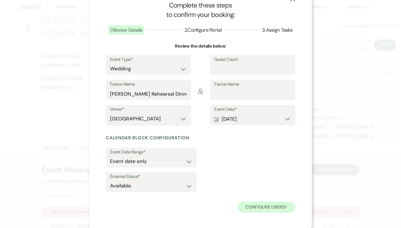
click at [276, 204] on button "Configure users Next" at bounding box center [267, 207] width 58 height 11
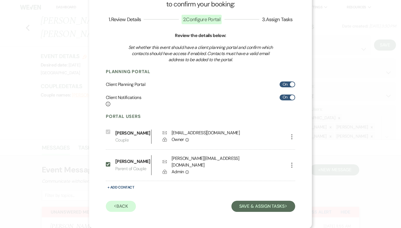
scroll to position [26, 0]
click at [278, 205] on button "Save & Assign Tasks Next" at bounding box center [263, 206] width 64 height 11
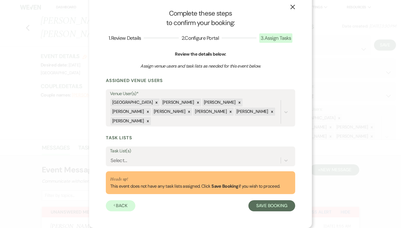
scroll to position [0, 0]
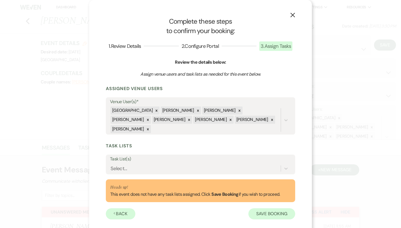
click at [278, 209] on button "Save Booking" at bounding box center [271, 214] width 47 height 11
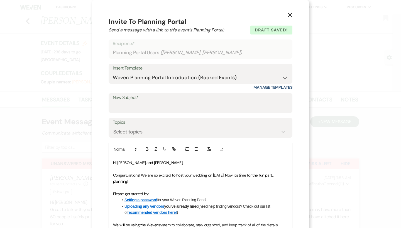
click at [291, 16] on icon "X" at bounding box center [289, 15] width 5 height 5
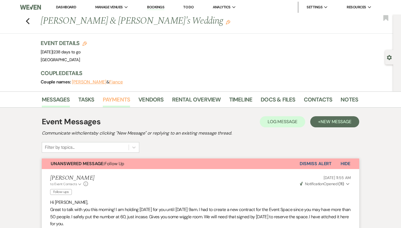
click at [119, 105] on link "Payments" at bounding box center [117, 101] width 28 height 12
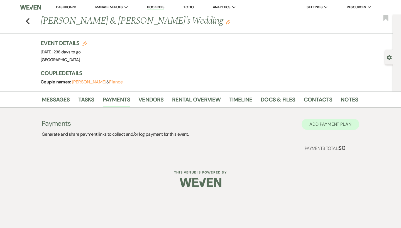
click at [319, 126] on button "Add Payment Plan" at bounding box center [331, 124] width 58 height 11
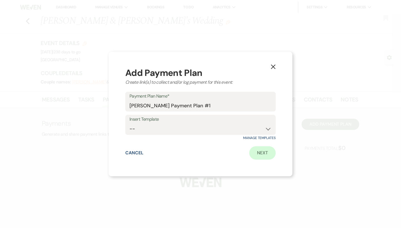
click at [260, 156] on link "Next" at bounding box center [262, 152] width 26 height 13
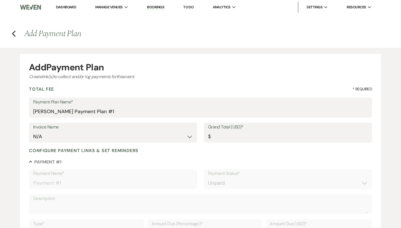
click at [255, 146] on div "Invoice Name N/A Grand Total (USD)* $" at bounding box center [200, 135] width 343 height 25
click at [255, 133] on input "Grand Total (USD)*" at bounding box center [288, 136] width 160 height 11
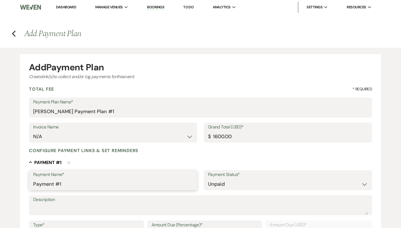
drag, startPoint x: 101, startPoint y: 179, endPoint x: 138, endPoint y: 175, distance: 37.1
click at [138, 175] on div "Payment Name* Payment #1" at bounding box center [113, 180] width 168 height 20
drag, startPoint x: 72, startPoint y: 189, endPoint x: 3, endPoint y: 187, distance: 69.1
click at [3, 187] on div "Add Payment Plan Create link(s) to collect and/or log payments for this event: …" at bounding box center [200, 218] width 401 height 340
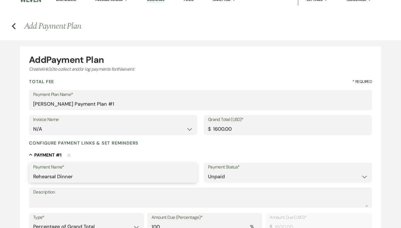
click at [75, 177] on input "Rehearsal Dinner" at bounding box center [113, 177] width 160 height 11
click at [107, 175] on input "Rehearsal Dinner Package" at bounding box center [113, 177] width 160 height 11
drag, startPoint x: 104, startPoint y: 180, endPoint x: 28, endPoint y: 177, distance: 76.9
click at [28, 177] on form "Add Payment Plan Create link(s) to collect and/or log payments for this event: …" at bounding box center [200, 214] width 361 height 334
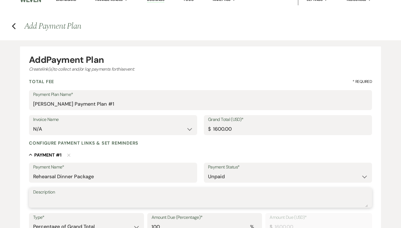
click at [69, 202] on textarea "Description" at bounding box center [200, 201] width 335 height 11
paste textarea "Rehearsal Dinner Package"
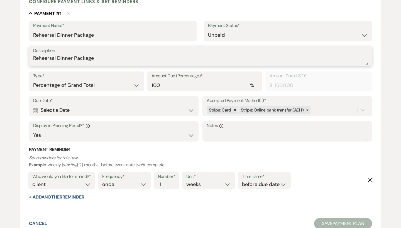
scroll to position [180, 0]
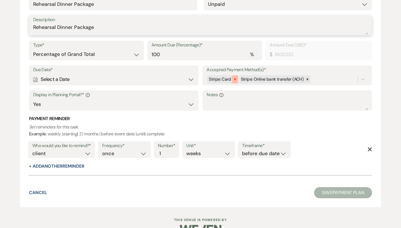
click at [234, 79] on icon at bounding box center [235, 80] width 2 height 2
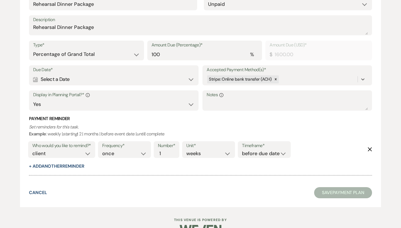
click at [55, 78] on div "Calendar Select a Date Expand" at bounding box center [113, 79] width 161 height 11
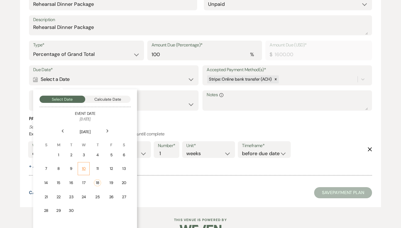
scroll to position [181, 0]
click at [100, 183] on div "18" at bounding box center [97, 182] width 7 height 7
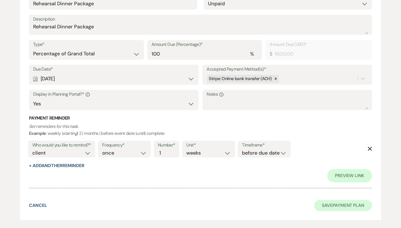
click at [340, 200] on button "Save Payment Plan" at bounding box center [343, 205] width 58 height 11
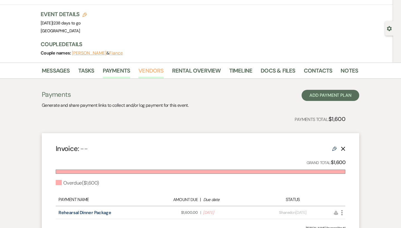
scroll to position [19, 0]
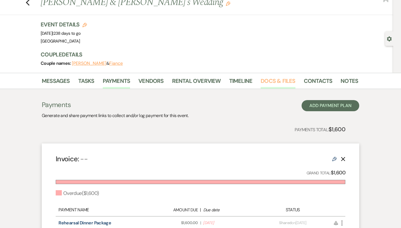
click at [265, 84] on link "Docs & Files" at bounding box center [278, 83] width 35 height 12
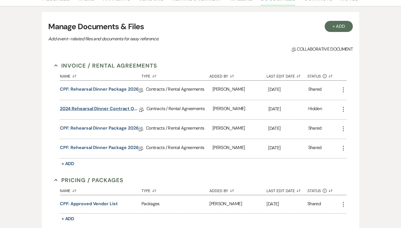
scroll to position [123, 0]
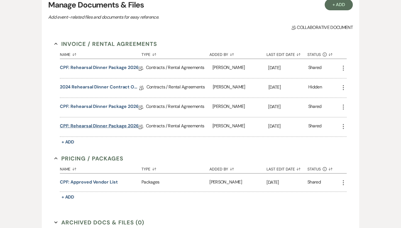
click at [115, 125] on link "CPF: Rehearsal Dinner Package 2026" at bounding box center [99, 127] width 79 height 9
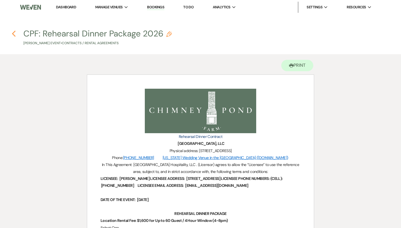
click at [14, 34] on icon "Previous" at bounding box center [14, 33] width 4 height 7
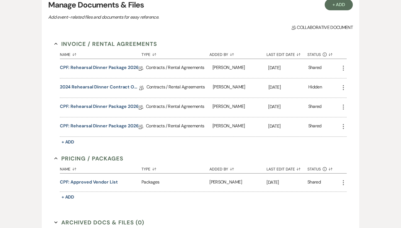
scroll to position [119, 0]
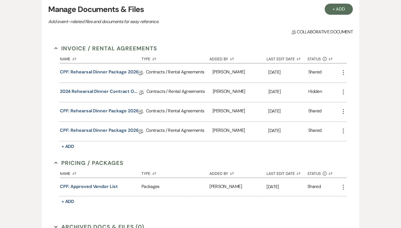
click at [343, 110] on icon "More" at bounding box center [343, 111] width 7 height 7
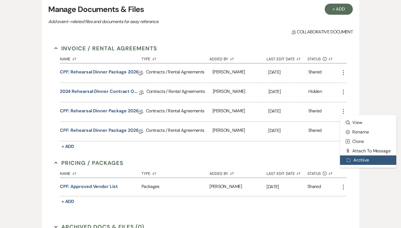
click at [358, 160] on button "Archive Archive" at bounding box center [368, 160] width 56 height 9
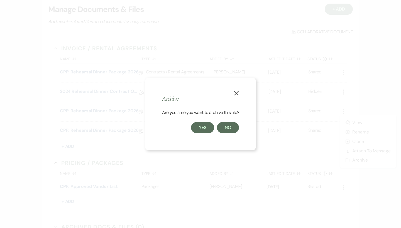
click at [198, 129] on button "Yes" at bounding box center [202, 127] width 23 height 11
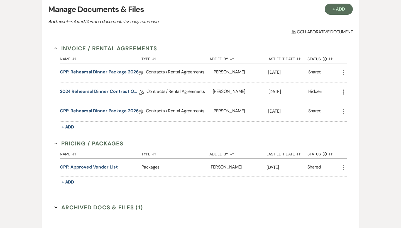
click at [345, 91] on icon "More" at bounding box center [343, 92] width 7 height 7
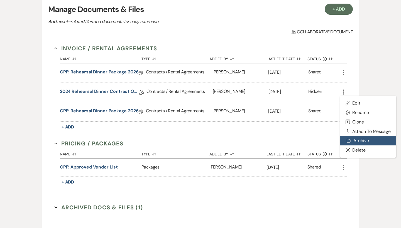
click at [354, 142] on button "Archive Archive" at bounding box center [368, 140] width 56 height 9
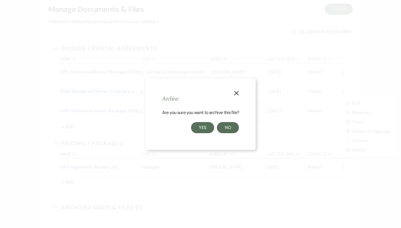
click at [200, 128] on button "Yes" at bounding box center [202, 127] width 23 height 11
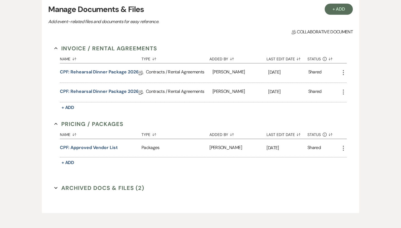
click at [342, 72] on icon "More" at bounding box center [343, 72] width 7 height 7
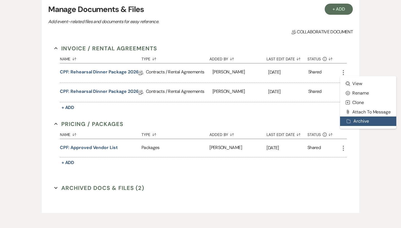
click at [362, 121] on button "Archive Archive" at bounding box center [368, 121] width 56 height 9
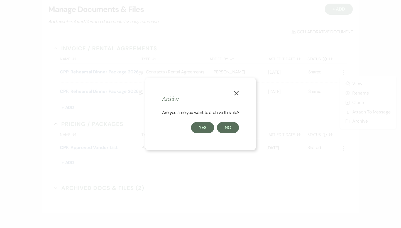
click at [203, 127] on button "Yes" at bounding box center [202, 127] width 23 height 11
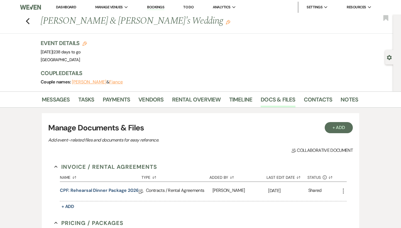
scroll to position [0, 0]
click at [111, 102] on link "Payments" at bounding box center [117, 101] width 28 height 12
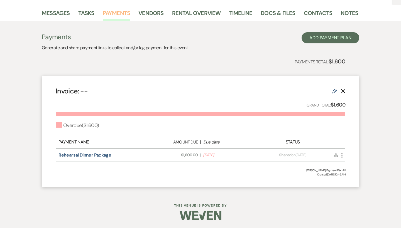
scroll to position [86, 0]
click at [341, 156] on icon "More" at bounding box center [342, 155] width 7 height 7
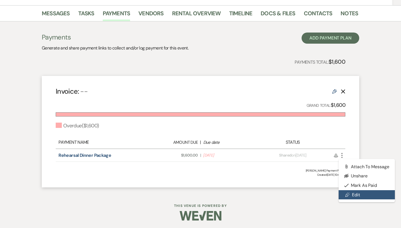
click at [358, 193] on link "Pencil Edit" at bounding box center [367, 194] width 56 height 9
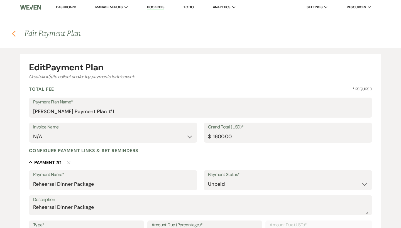
click at [14, 33] on use "button" at bounding box center [14, 34] width 4 height 6
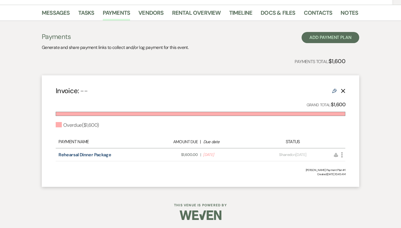
scroll to position [86, 0]
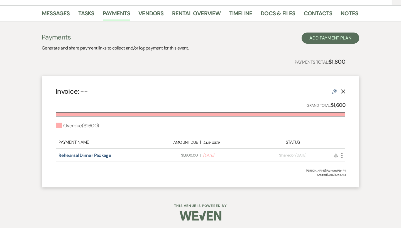
click at [341, 156] on icon "More" at bounding box center [342, 155] width 7 height 7
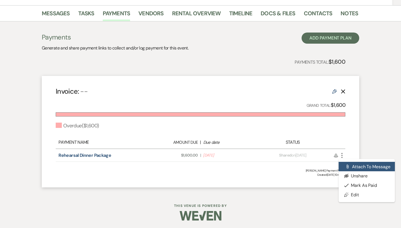
click at [351, 165] on button "Attach File Attach to Message" at bounding box center [367, 166] width 56 height 9
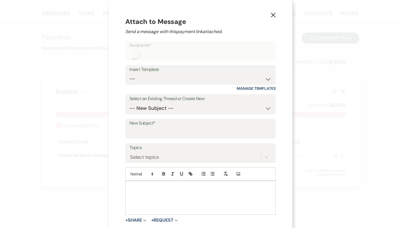
scroll to position [16, 0]
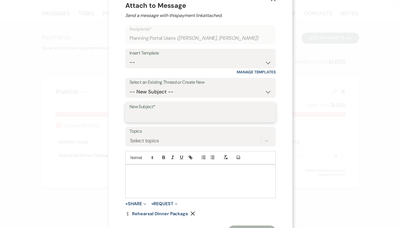
click at [169, 115] on input "New Subject*" at bounding box center [200, 116] width 142 height 11
drag, startPoint x: 169, startPoint y: 115, endPoint x: 104, endPoint y: 113, distance: 64.6
click at [104, 113] on div "X Attach to Message Send a message with this payment link attached. Recipients*…" at bounding box center [200, 114] width 401 height 228
click at [153, 177] on div at bounding box center [201, 181] width 150 height 33
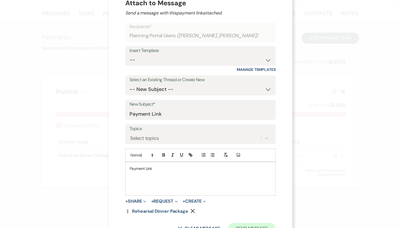
click at [251, 228] on button "Send Message" at bounding box center [252, 228] width 48 height 11
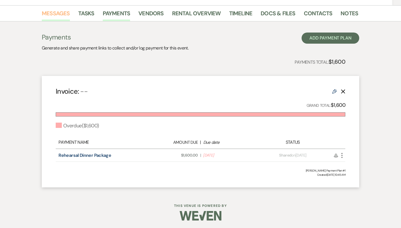
click at [55, 15] on link "Messages" at bounding box center [56, 15] width 28 height 12
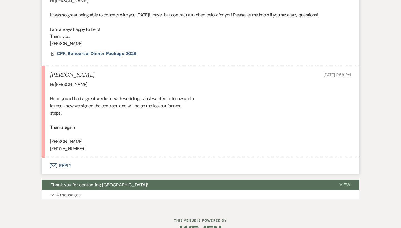
click at [63, 158] on button "Envelope Reply" at bounding box center [200, 166] width 317 height 16
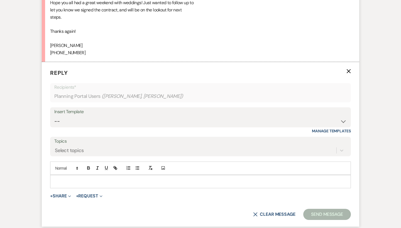
scroll to position [983, 0]
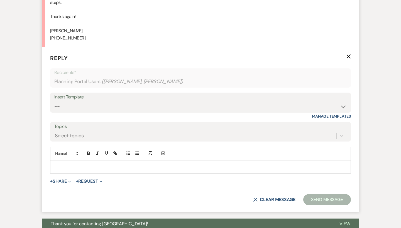
click at [90, 164] on p at bounding box center [201, 167] width 292 height 6
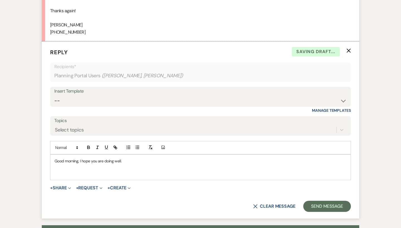
scroll to position [989, 0]
click at [153, 170] on p "I have counter signed that contract and sent over that oayemnht" at bounding box center [201, 173] width 292 height 6
click at [176, 170] on p "I have counter signed that contract and sent over that oayemnht" at bounding box center [201, 173] width 292 height 6
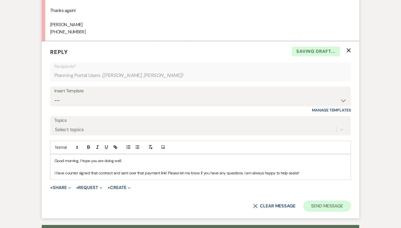
click at [322, 201] on button "Send Message" at bounding box center [327, 206] width 48 height 11
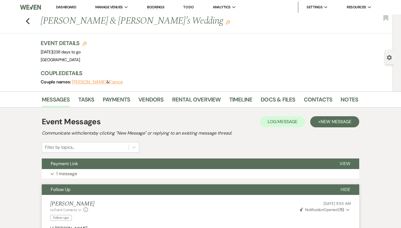
scroll to position [0, 0]
click at [29, 19] on use "button" at bounding box center [28, 21] width 4 height 6
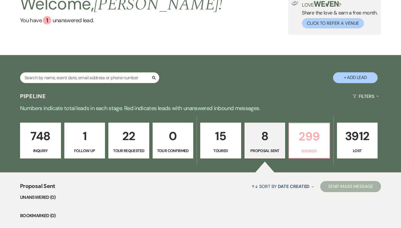
scroll to position [53, 0]
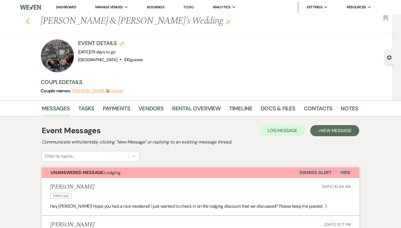
click at [28, 19] on use "button" at bounding box center [28, 21] width 4 height 6
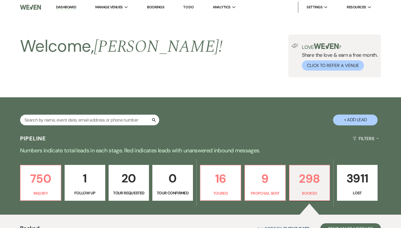
scroll to position [156, 0]
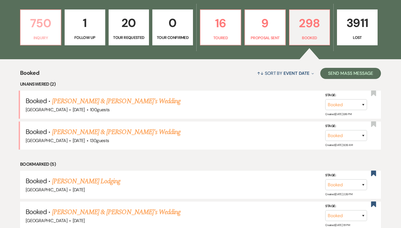
click at [50, 37] on p "Inquiry" at bounding box center [40, 38] width 33 height 6
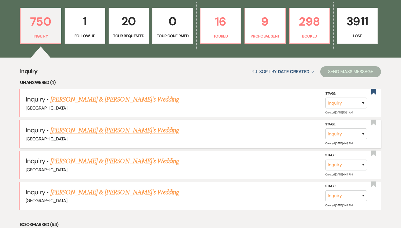
scroll to position [158, 0]
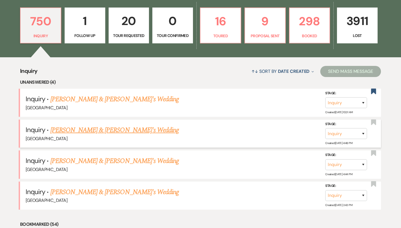
click at [95, 129] on link "Jillian Leverett & Fiance's Wedding" at bounding box center [114, 130] width 129 height 10
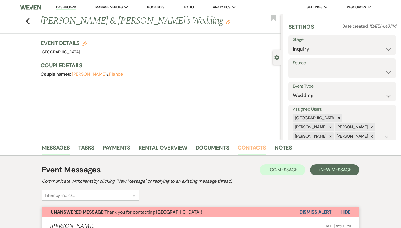
click at [255, 148] on link "Contacts" at bounding box center [252, 149] width 29 height 12
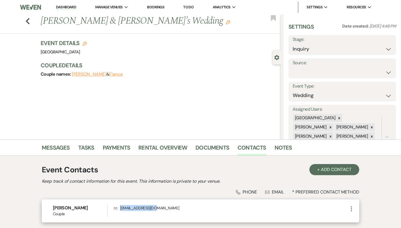
drag, startPoint x: 165, startPoint y: 208, endPoint x: 118, endPoint y: 209, distance: 46.8
click at [118, 209] on p "Envelope leverem8@gmail.com" at bounding box center [231, 208] width 234 height 6
copy p "leverem8@gmail.com"
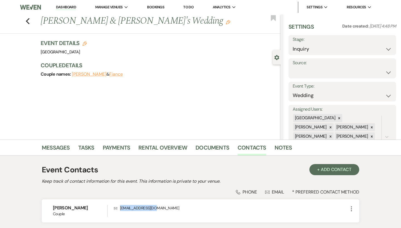
click at [63, 7] on link "Dashboard" at bounding box center [66, 7] width 20 height 5
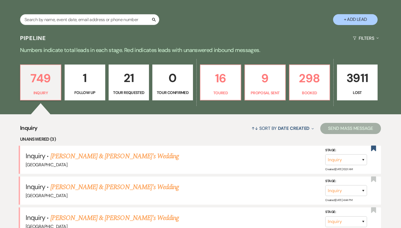
scroll to position [115, 0]
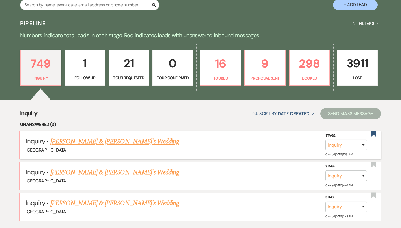
click at [110, 138] on link "Kevin Stechler & Fiance's Wedding" at bounding box center [114, 142] width 129 height 10
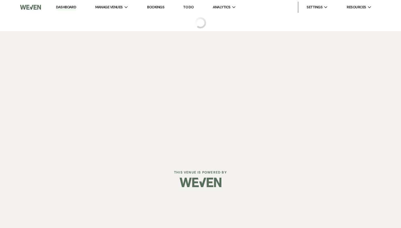
select select "6"
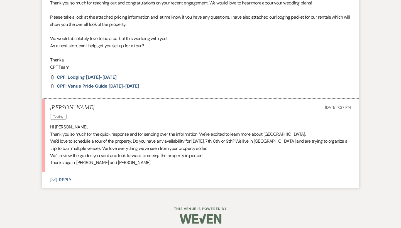
scroll to position [252, 0]
click at [60, 177] on button "Envelope Reply" at bounding box center [200, 181] width 317 height 16
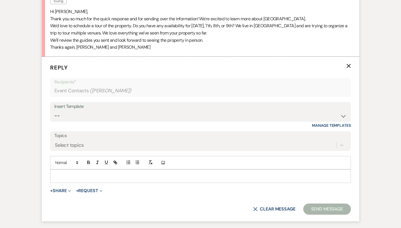
scroll to position [389, 0]
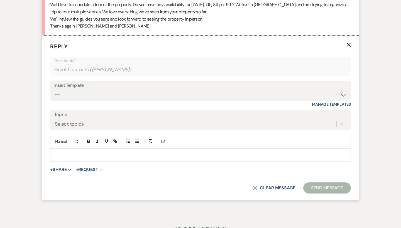
click at [159, 155] on div at bounding box center [200, 155] width 300 height 13
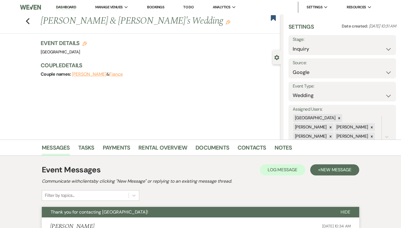
scroll to position [0, 0]
click at [68, 7] on link "Dashboard" at bounding box center [66, 7] width 20 height 5
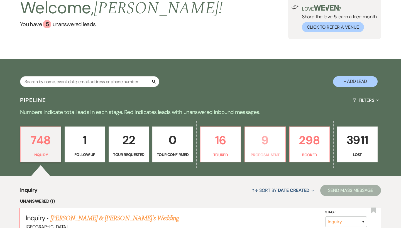
scroll to position [54, 0]
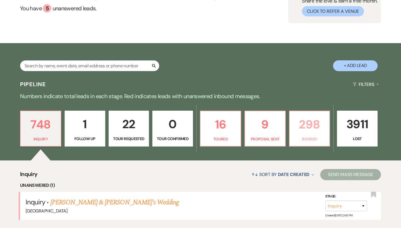
click at [302, 127] on p "298" at bounding box center [309, 124] width 33 height 19
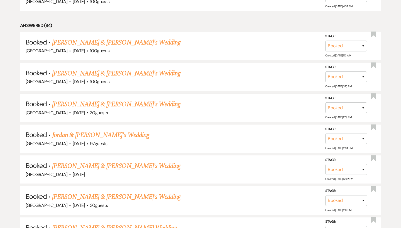
scroll to position [468, 0]
click at [96, 161] on link "[PERSON_NAME] & [PERSON_NAME]'s Wedding" at bounding box center [116, 166] width 129 height 10
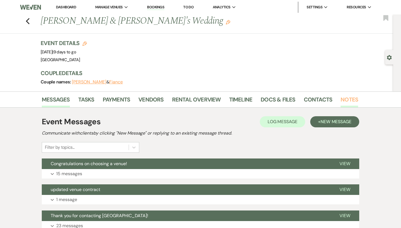
click at [342, 100] on link "Notes" at bounding box center [350, 101] width 18 height 12
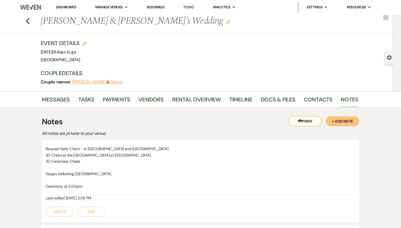
click at [75, 7] on link "Dashboard" at bounding box center [66, 7] width 20 height 5
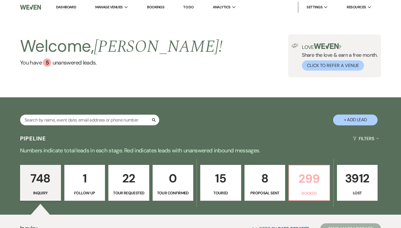
click at [315, 189] on link "299 Booked" at bounding box center [308, 183] width 41 height 36
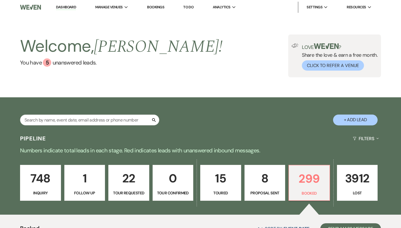
click at [76, 7] on link "Dashboard" at bounding box center [66, 7] width 20 height 5
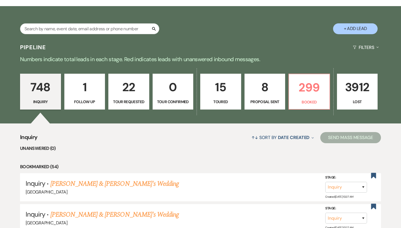
scroll to position [92, 0]
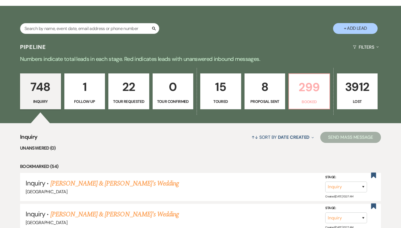
click at [298, 96] on p "299" at bounding box center [309, 87] width 34 height 19
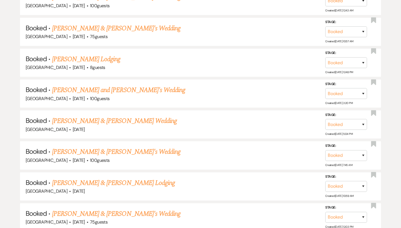
scroll to position [1165, 0]
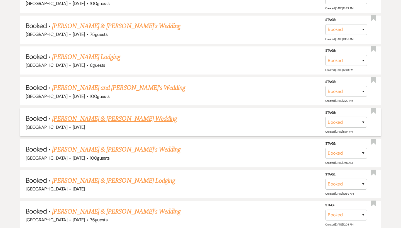
click at [116, 114] on link "Kathryn Faulk & Greg Cross's Wedding" at bounding box center [114, 119] width 125 height 10
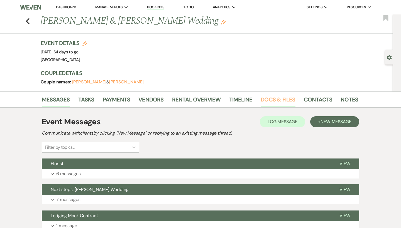
click at [277, 101] on link "Docs & Files" at bounding box center [278, 101] width 35 height 12
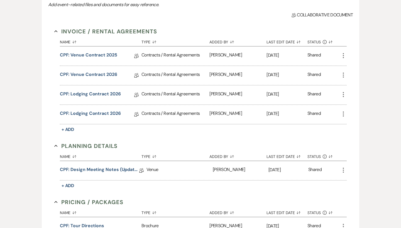
scroll to position [139, 0]
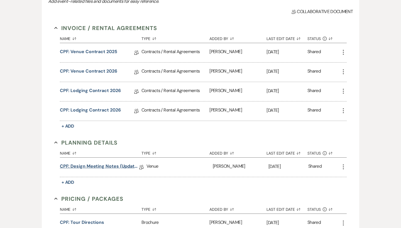
click at [121, 165] on link "CPF: Design Meeting Notes (Updated: August 26th, 2025)" at bounding box center [99, 167] width 79 height 9
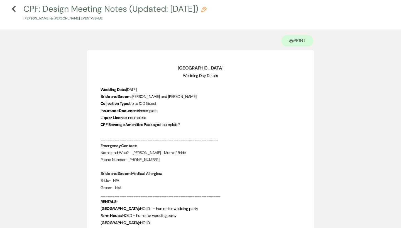
scroll to position [29, 0]
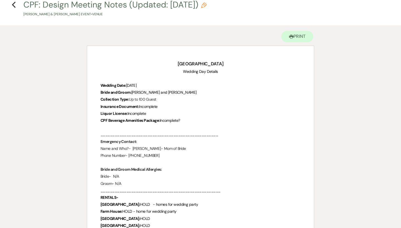
click at [162, 117] on p "CPF Beverage Amenities Package: Incomplete?" at bounding box center [201, 120] width 200 height 7
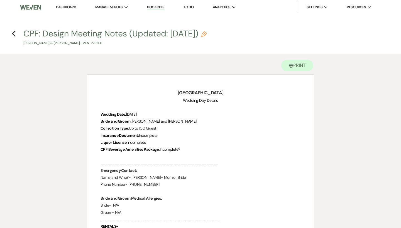
scroll to position [0, 0]
click at [13, 35] on icon "Previous" at bounding box center [14, 33] width 4 height 7
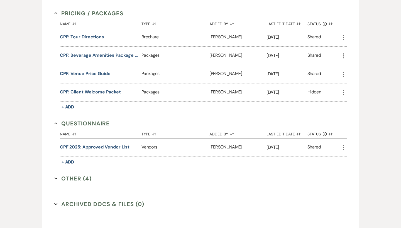
scroll to position [325, 0]
click at [86, 178] on button "Other (4) Expand" at bounding box center [72, 178] width 37 height 8
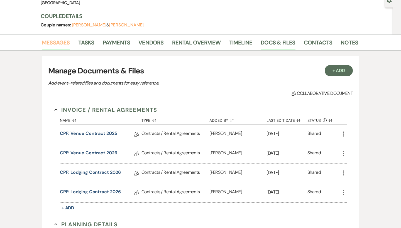
scroll to position [42, 0]
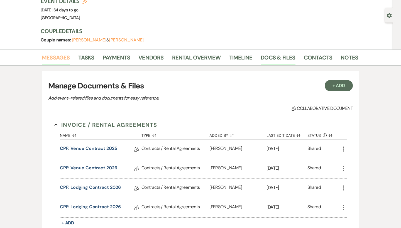
click at [58, 57] on link "Messages" at bounding box center [56, 59] width 28 height 12
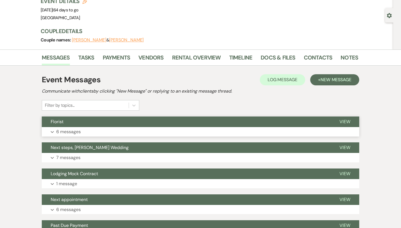
click at [93, 127] on button "Florist" at bounding box center [186, 122] width 289 height 11
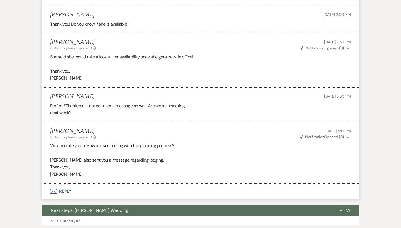
scroll to position [272, 0]
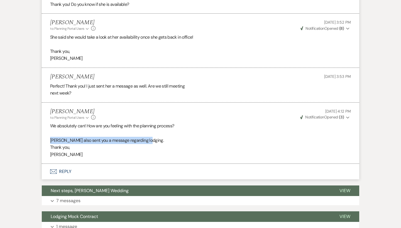
drag, startPoint x: 151, startPoint y: 138, endPoint x: 45, endPoint y: 135, distance: 106.1
click at [45, 135] on li "Brooke Robinson to: Planning Portal Users Expand Info Sep 09, 2025, 4:12 PM Wev…" at bounding box center [200, 133] width 317 height 61
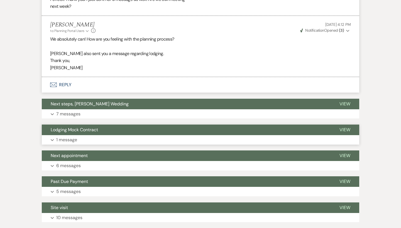
scroll to position [377, 0]
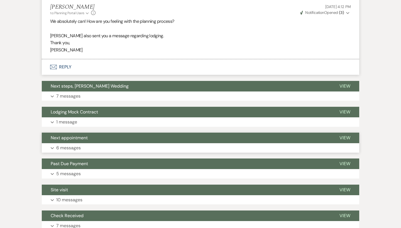
click at [147, 146] on button "Expand 6 messages" at bounding box center [200, 147] width 317 height 9
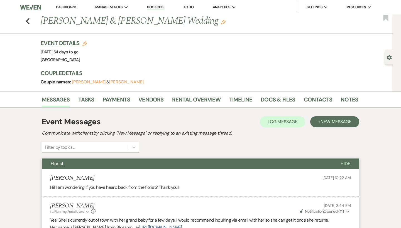
scroll to position [0, 0]
click at [156, 163] on button "Florist" at bounding box center [187, 164] width 290 height 11
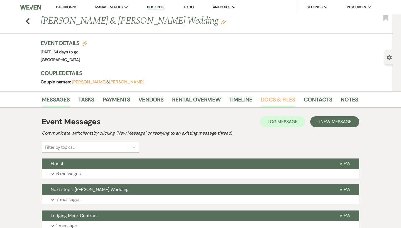
click at [282, 101] on link "Docs & Files" at bounding box center [278, 101] width 35 height 12
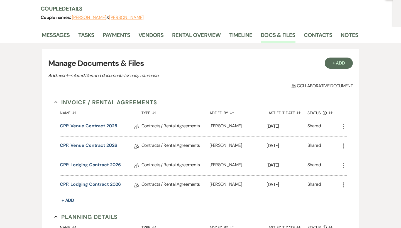
scroll to position [19, 0]
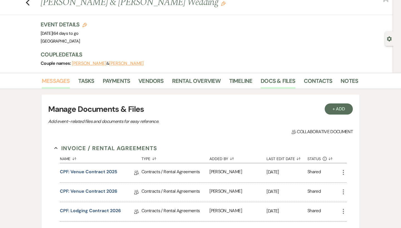
click at [63, 77] on link "Messages" at bounding box center [56, 83] width 28 height 12
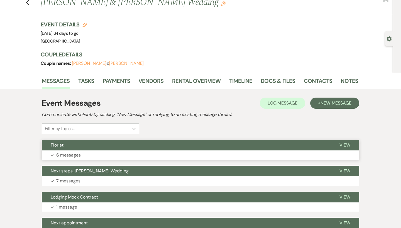
click at [84, 155] on button "Expand 6 messages" at bounding box center [200, 155] width 317 height 9
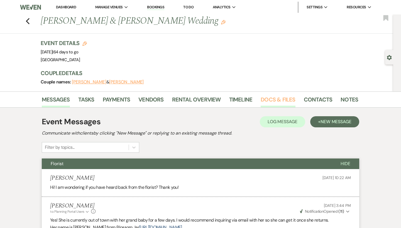
click at [270, 99] on link "Docs & Files" at bounding box center [278, 101] width 35 height 12
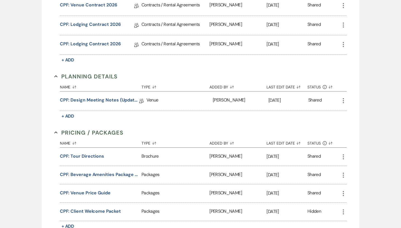
scroll to position [211, 0]
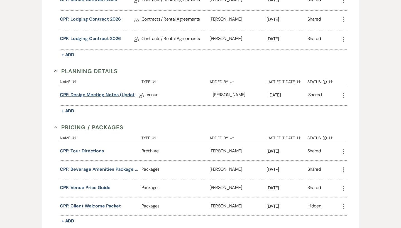
click at [113, 95] on link "CPF: Design Meeting Notes (Updated: August 26th, 2025)" at bounding box center [99, 96] width 79 height 9
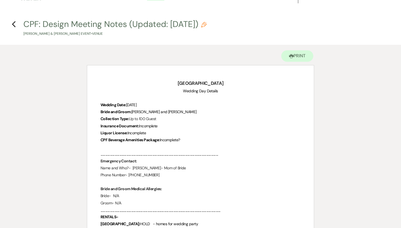
scroll to position [14, 0]
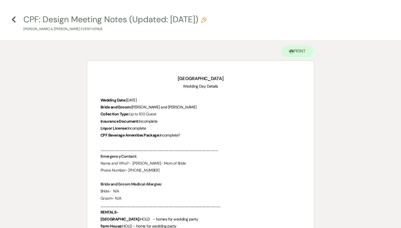
click at [176, 127] on p "Liquor License: Incomplete" at bounding box center [201, 128] width 200 height 7
click at [207, 19] on use "button" at bounding box center [204, 20] width 6 height 6
select select "60"
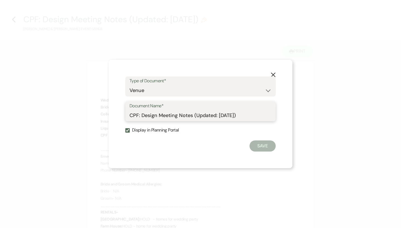
drag, startPoint x: 264, startPoint y: 115, endPoint x: 223, endPoint y: 116, distance: 40.7
click at [223, 116] on input "CPF: Design Meeting Notes (Updated: August 26th, 2025)" at bounding box center [200, 115] width 142 height 11
type input "CPF: Design Meeting Notes (Updated: September 18th )"
click at [173, 132] on label "Display in Planning Portal" at bounding box center [200, 130] width 150 height 8
click at [130, 132] on input "Display in Planning Portal" at bounding box center [127, 130] width 4 height 4
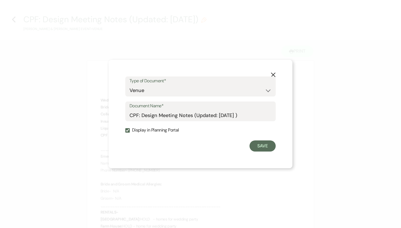
checkbox input "false"
click at [270, 147] on button "Save" at bounding box center [262, 146] width 26 height 11
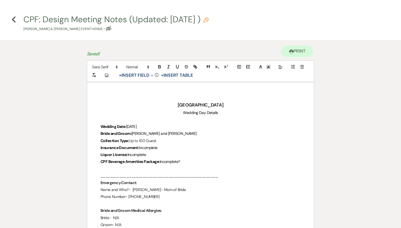
click at [194, 126] on p "Wedding Date: November 22nd, 2025" at bounding box center [201, 126] width 200 height 7
click at [190, 131] on p "Bride and Groom: Kathryn and Gregg" at bounding box center [201, 133] width 200 height 7
click at [186, 138] on p "Collection Type : Up to 100 Guest" at bounding box center [201, 141] width 200 height 7
click at [185, 141] on p "Collection Type : Up to 100 Guest" at bounding box center [201, 141] width 200 height 7
click at [182, 135] on p "Bride and Groom: Kathryn and Gregg" at bounding box center [201, 133] width 200 height 7
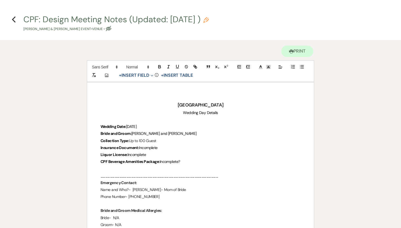
click at [193, 159] on p "CPF Beverage Amenities Package: Incomplete?" at bounding box center [201, 161] width 200 height 7
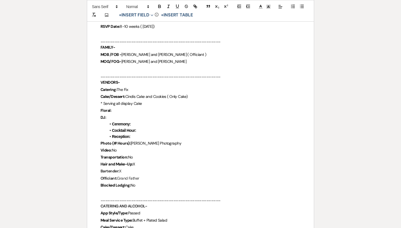
scroll to position [327, 0]
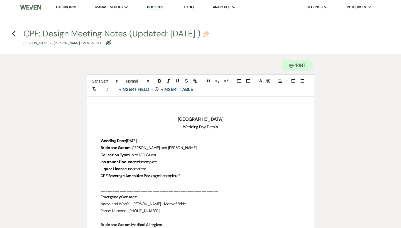
scroll to position [0, 0]
click at [14, 33] on icon "Previous" at bounding box center [14, 33] width 4 height 7
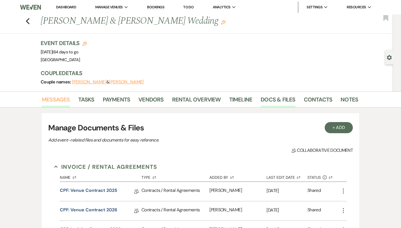
click at [60, 107] on link "Messages" at bounding box center [56, 101] width 28 height 12
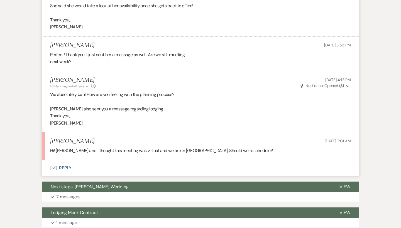
scroll to position [308, 0]
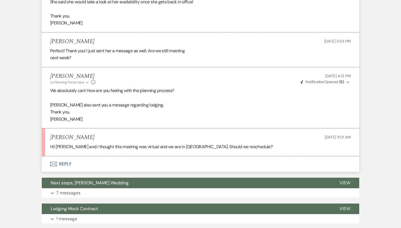
click at [69, 156] on button "Envelope Reply" at bounding box center [200, 164] width 317 height 16
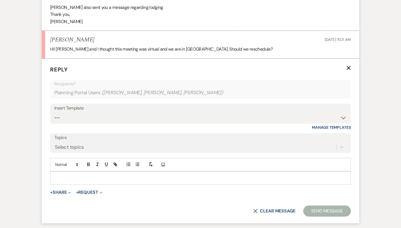
scroll to position [428, 0]
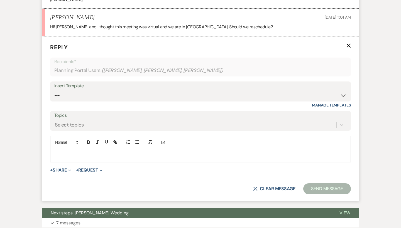
click at [102, 155] on div at bounding box center [200, 156] width 300 height 13
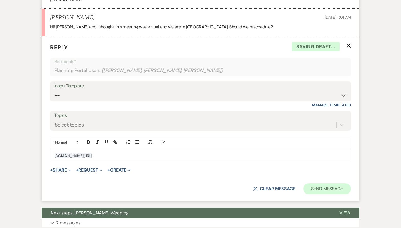
click at [337, 183] on button "Send Message" at bounding box center [327, 188] width 48 height 11
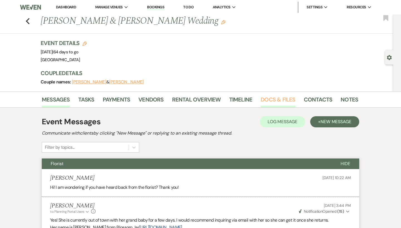
scroll to position [0, 0]
click at [277, 103] on link "Docs & Files" at bounding box center [278, 101] width 35 height 12
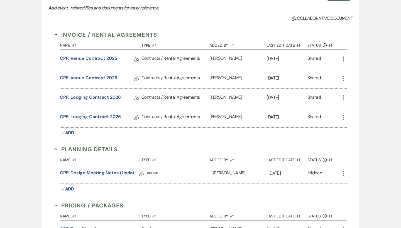
scroll to position [133, 0]
click at [109, 170] on link "CPF: Design Meeting Notes (Updated: September 18th )" at bounding box center [99, 174] width 79 height 9
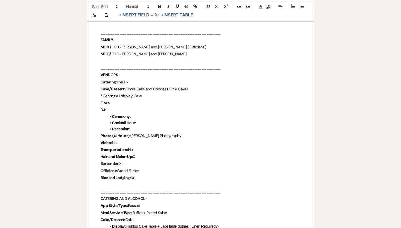
scroll to position [334, 0]
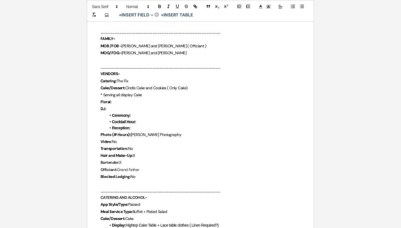
click at [141, 99] on p "Floral:" at bounding box center [201, 102] width 200 height 7
click at [141, 112] on li "Ceremony:" at bounding box center [203, 115] width 194 height 6
click at [138, 106] on p "DJ:" at bounding box center [201, 109] width 200 height 7
click at [150, 112] on li "Ceremony:" at bounding box center [203, 115] width 194 height 6
click at [144, 121] on li "Cocktail Hour:" at bounding box center [203, 122] width 194 height 6
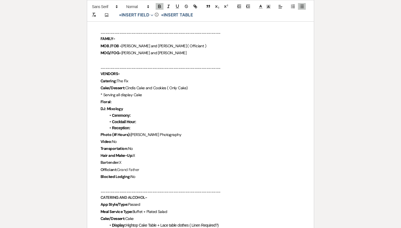
click at [141, 115] on li "Ceremony:" at bounding box center [203, 115] width 194 height 6
drag, startPoint x: 128, startPoint y: 106, endPoint x: 107, endPoint y: 106, distance: 21.4
click at [107, 106] on p "DJ: Mixology" at bounding box center [201, 109] width 200 height 7
copy strong "Mixology"
click at [142, 112] on li "Ceremony:" at bounding box center [203, 115] width 194 height 6
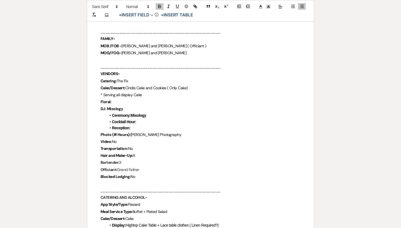
click at [145, 119] on li "Cocktail Hour:" at bounding box center [203, 122] width 194 height 6
click at [140, 127] on li "Reception:" at bounding box center [203, 128] width 194 height 6
click at [141, 159] on p "Bartender: X" at bounding box center [201, 162] width 200 height 7
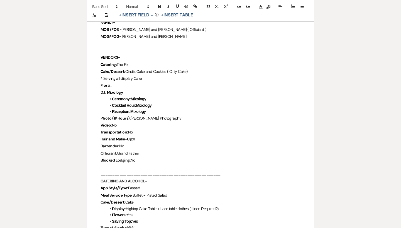
scroll to position [350, 0]
click at [144, 150] on p "Officiant: Grand Father" at bounding box center [201, 153] width 200 height 7
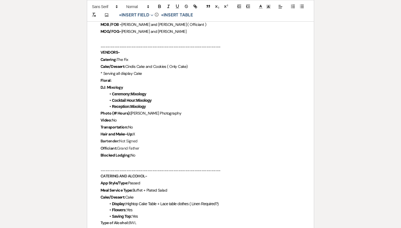
scroll to position [357, 0]
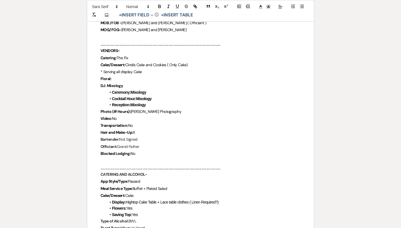
click at [151, 129] on p "Hair and Make-Up: X" at bounding box center [201, 132] width 200 height 7
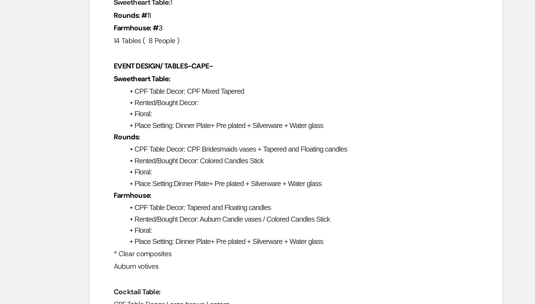
scroll to position [529, 0]
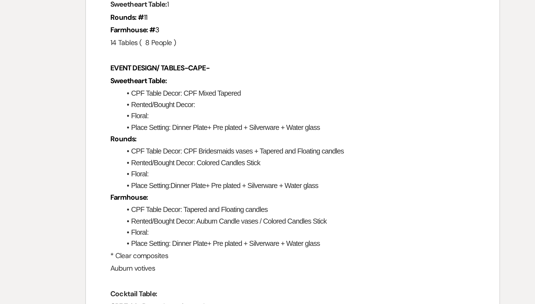
click at [173, 143] on li "Rented/Bought Decor:" at bounding box center [270, 146] width 194 height 6
click at [173, 150] on li "Floral:" at bounding box center [270, 153] width 194 height 6
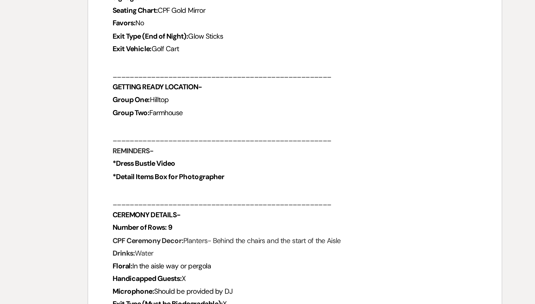
scroll to position [819, 0]
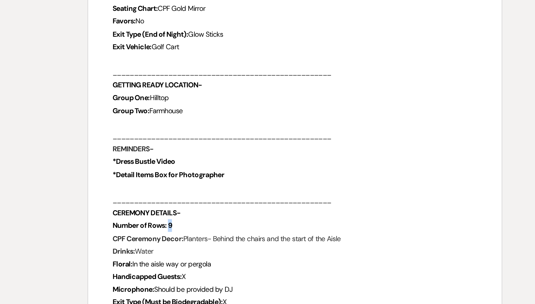
drag, startPoint x: 96, startPoint y: 79, endPoint x: 92, endPoint y: 79, distance: 3.3
click at [167, 228] on p "Number of Rows: 9" at bounding box center [267, 261] width 200 height 7
drag, startPoint x: 99, startPoint y: 77, endPoint x: 93, endPoint y: 77, distance: 6.4
click at [167, 228] on p "Number of Rows: 9" at bounding box center [267, 261] width 200 height 7
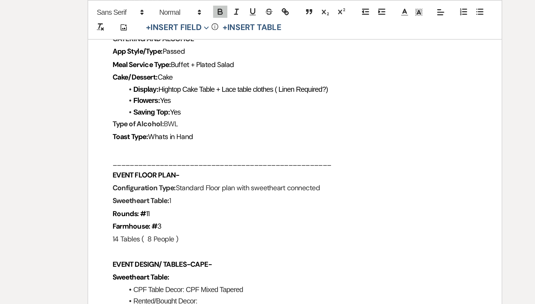
scroll to position [509, 0]
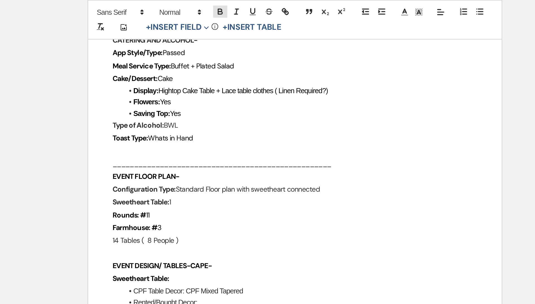
click at [224, 4] on icon "button" at bounding box center [226, 6] width 5 height 5
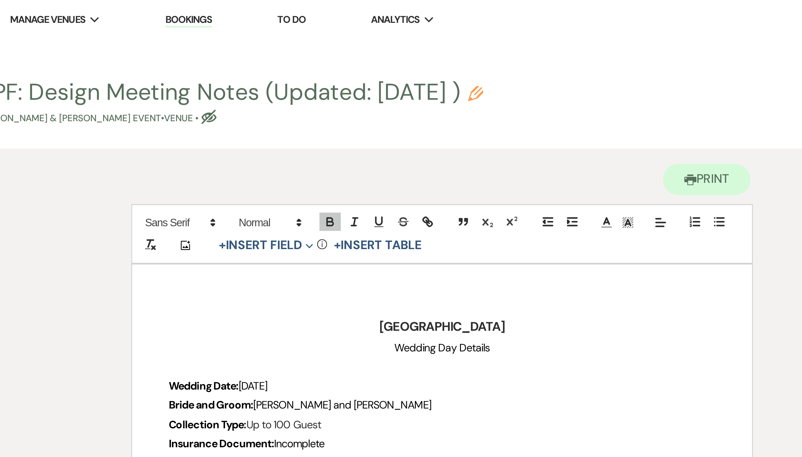
scroll to position [0, 0]
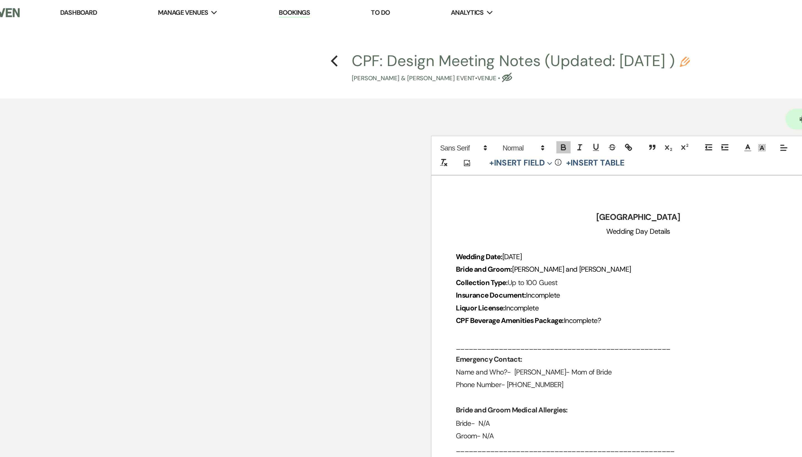
click at [367, 72] on div "Printer Print" at bounding box center [400, 64] width 227 height 20
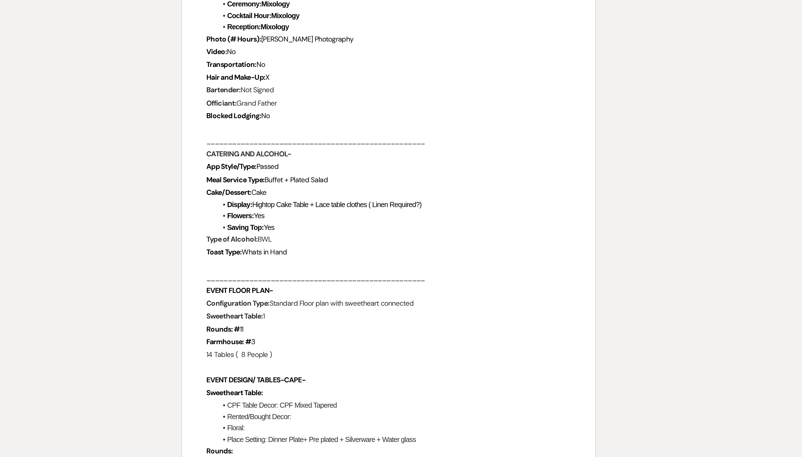
scroll to position [243, 0]
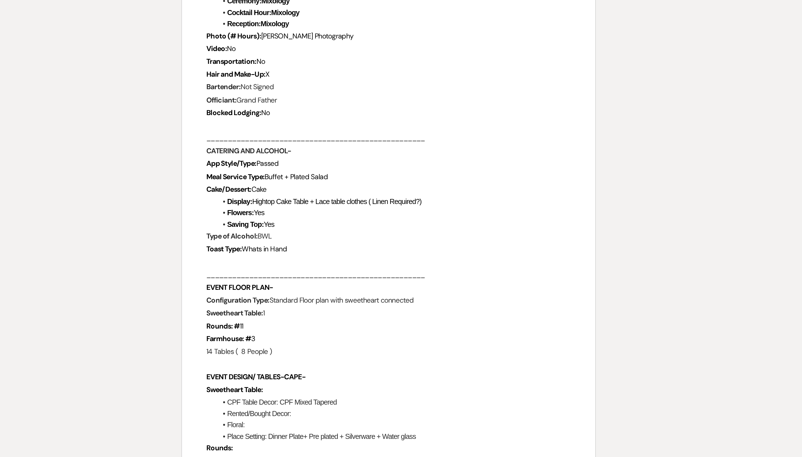
click at [301, 183] on p "* Serving all display Cake" at bounding box center [401, 186] width 200 height 7
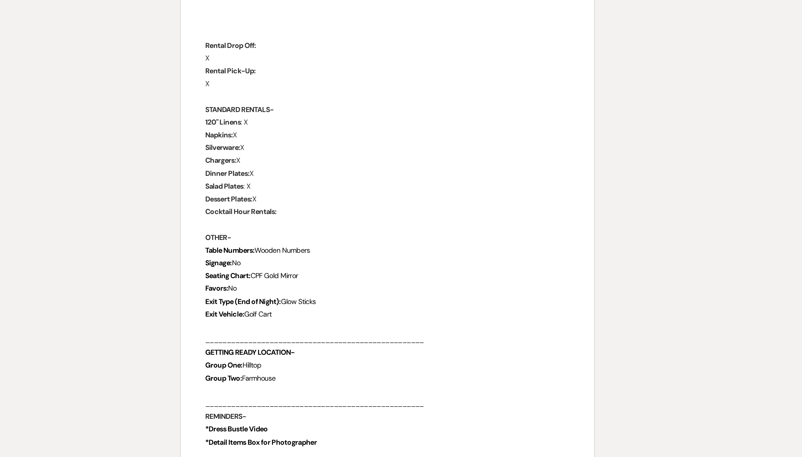
scroll to position [608, 0]
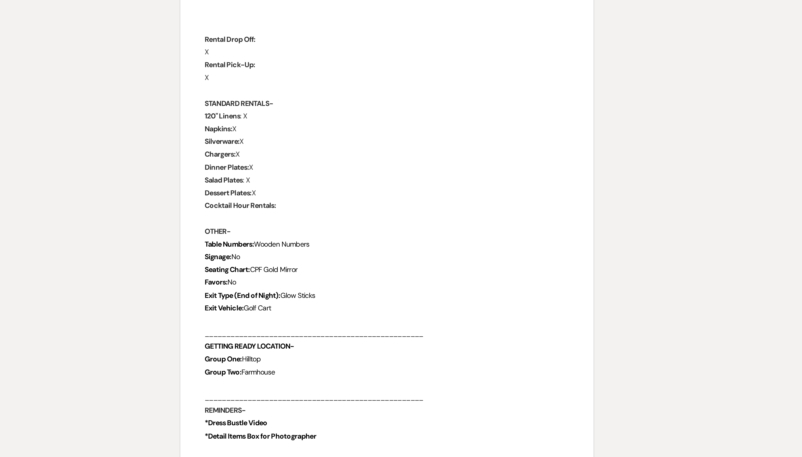
click at [301, 189] on p "Square hightop" at bounding box center [401, 192] width 200 height 7
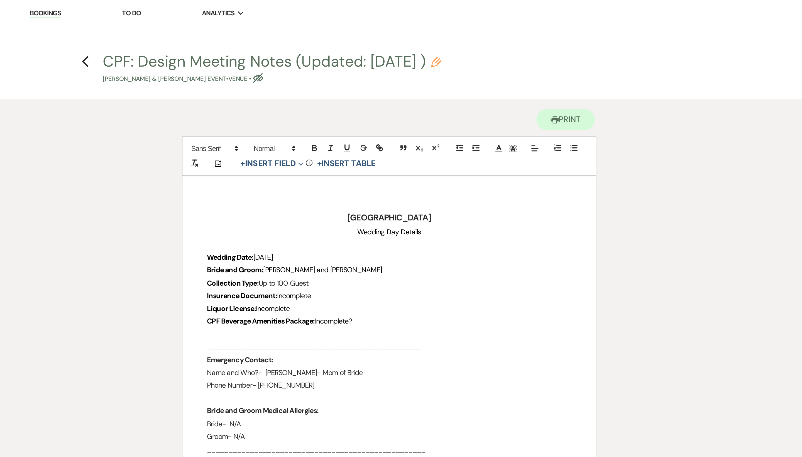
scroll to position [0, 0]
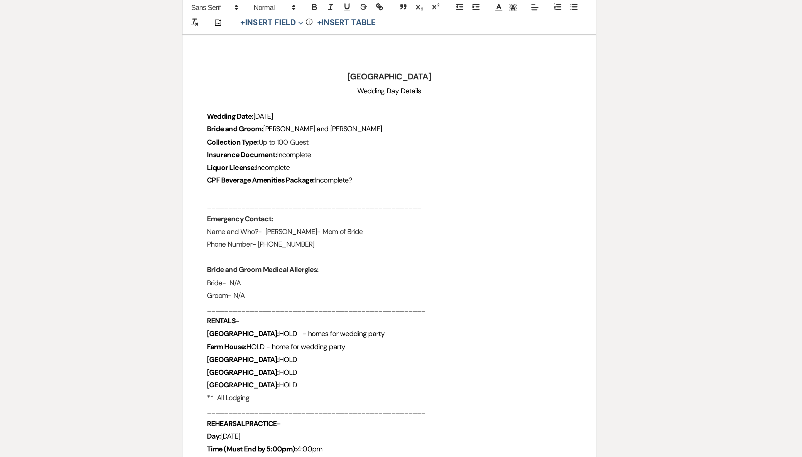
click at [301, 166] on p "Liquor License: Incomplete" at bounding box center [401, 169] width 200 height 7
click at [301, 152] on p "Collection Type : Up to 100 Guest" at bounding box center [401, 155] width 200 height 7
click at [301, 159] on p "Insurance Document: Incomplete" at bounding box center [401, 162] width 200 height 7
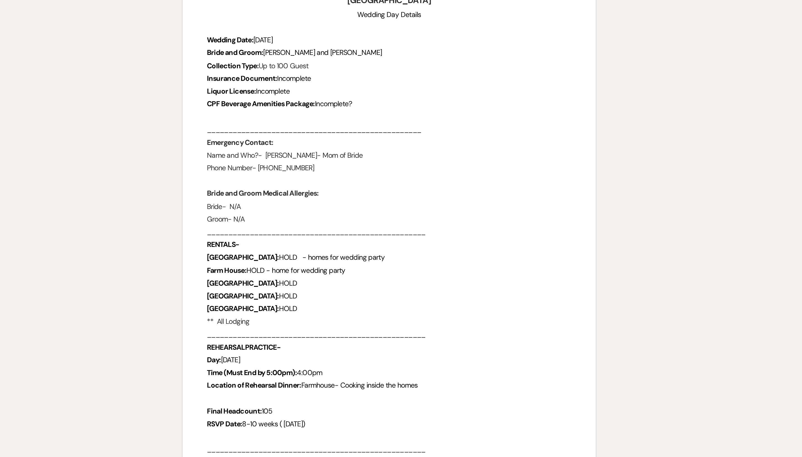
click at [301, 180] on p at bounding box center [401, 183] width 200 height 7
click at [360, 173] on span "Incomplete?" at bounding box center [370, 175] width 20 height 5
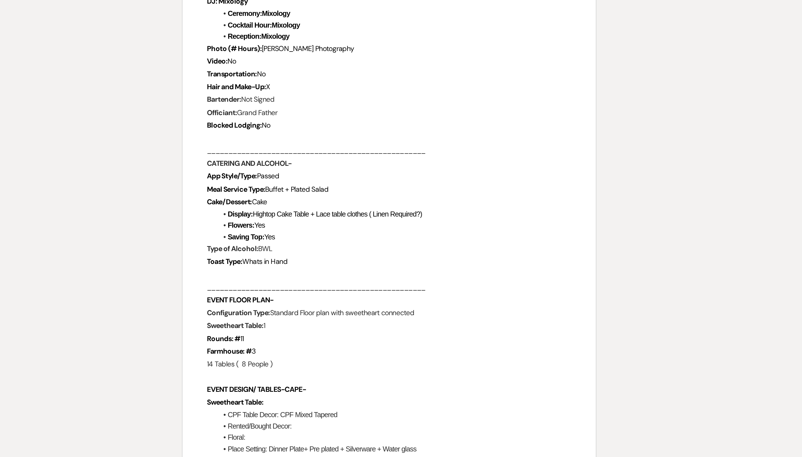
scroll to position [237, 0]
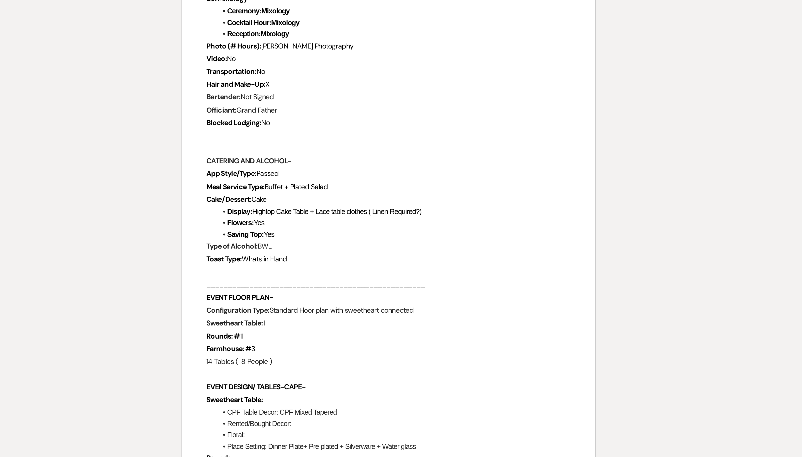
drag, startPoint x: 153, startPoint y: 103, endPoint x: 181, endPoint y: 103, distance: 28.1
click at [307, 209] on li "Ceremony:Mixology" at bounding box center [404, 212] width 194 height 6
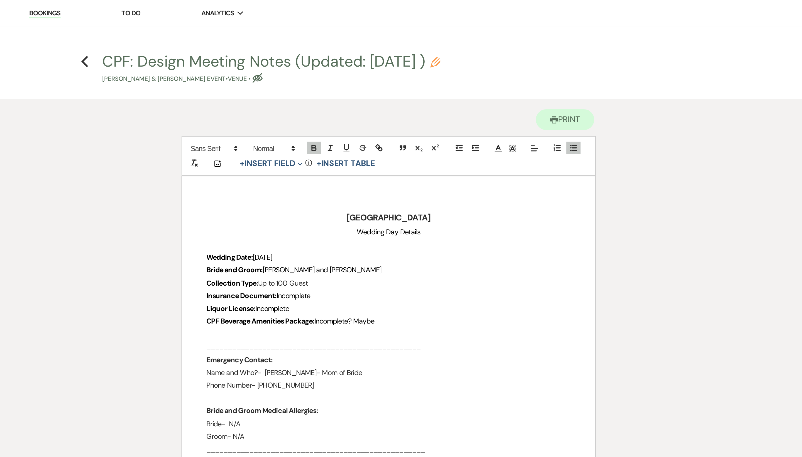
scroll to position [0, 0]
click at [401, 36] on use "button" at bounding box center [427, 34] width 6 height 6
select select "60"
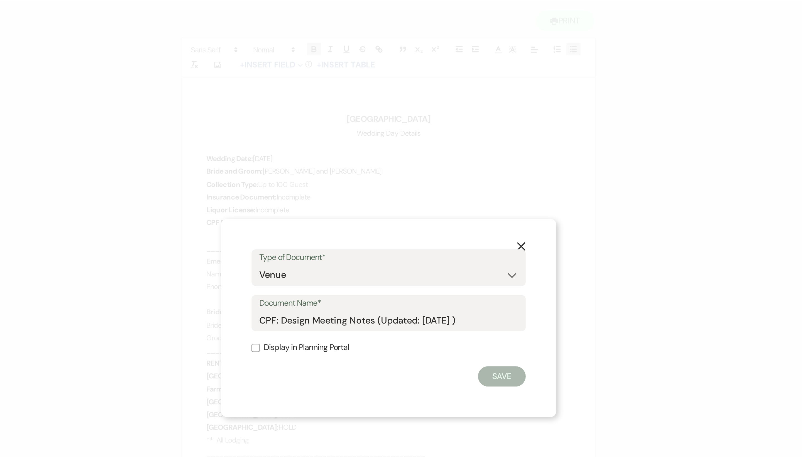
click at [326, 228] on label "Display in Planning Portal" at bounding box center [401, 245] width 150 height 8
click at [326, 228] on input "Display in Planning Portal" at bounding box center [328, 245] width 4 height 4
click at [330, 224] on input "CPF: Design Meeting Notes (Updated: September 18th )" at bounding box center [401, 229] width 142 height 11
click at [326, 228] on label "Display in Planning Portal" at bounding box center [401, 245] width 150 height 8
click at [326, 228] on input "Display in Planning Portal" at bounding box center [328, 245] width 4 height 4
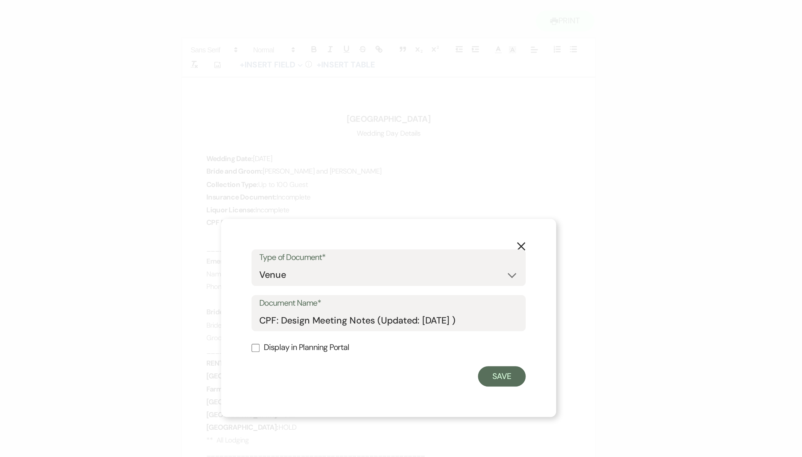
checkbox input "false"
click at [401, 228] on button "Save" at bounding box center [463, 260] width 26 height 11
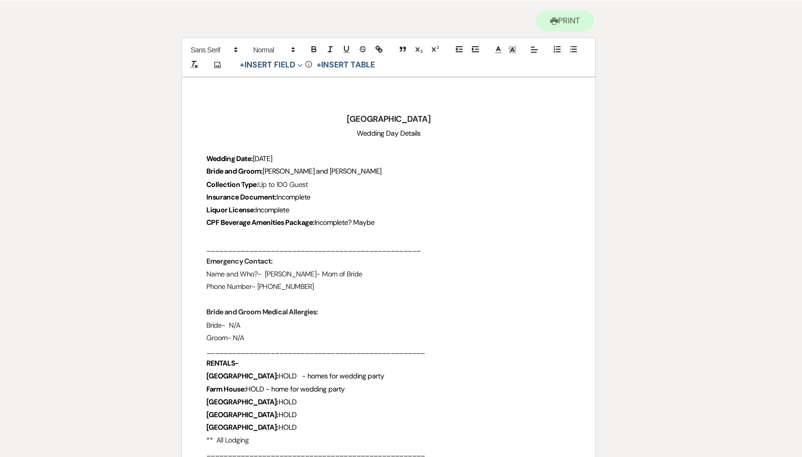
click at [301, 145] on p "Bride and Groom: Kathryn and Gregg" at bounding box center [401, 148] width 200 height 7
click at [301, 152] on p "Collection Type : Up to 100 Guest" at bounding box center [401, 155] width 200 height 7
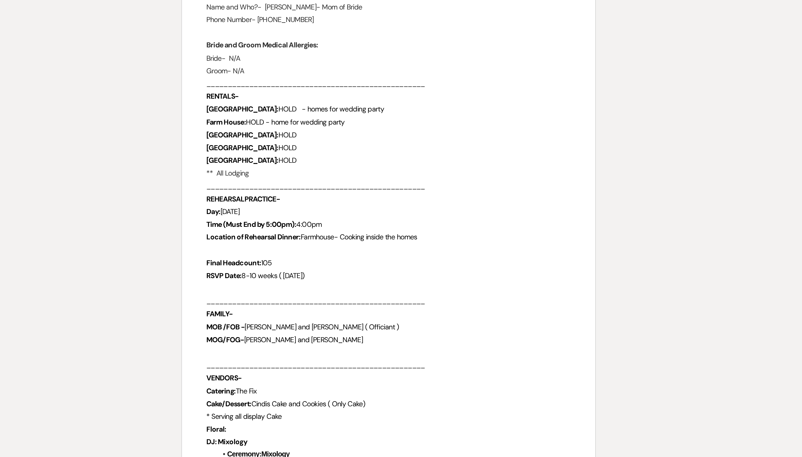
click at [301, 228] on p "Mountain House: HOLD" at bounding box center [401, 274] width 200 height 7
click at [301, 228] on p "** All Lodging" at bounding box center [401, 295] width 200 height 7
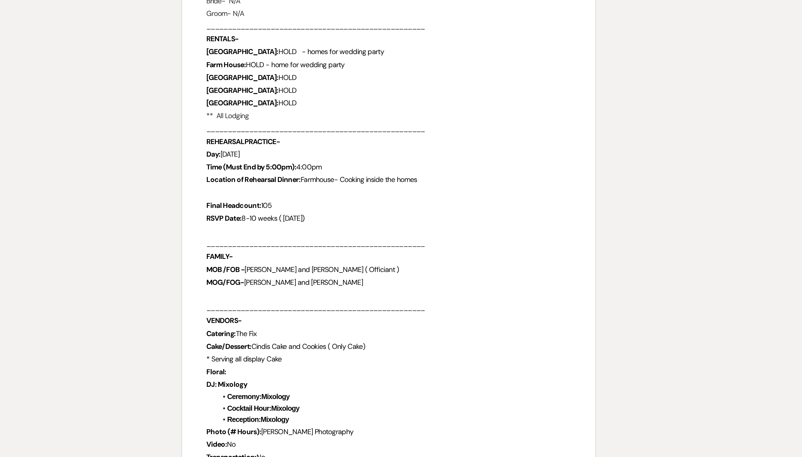
scroll to position [28, 0]
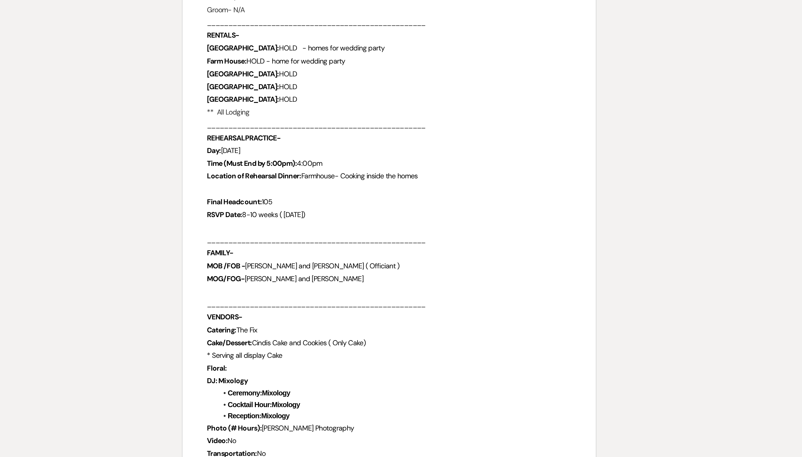
click at [301, 228] on p "Time (Must End by 5:00pm): 4:00pm" at bounding box center [401, 295] width 200 height 7
click at [301, 228] on p "REHEARSAL PRACTICE-" at bounding box center [401, 281] width 200 height 7
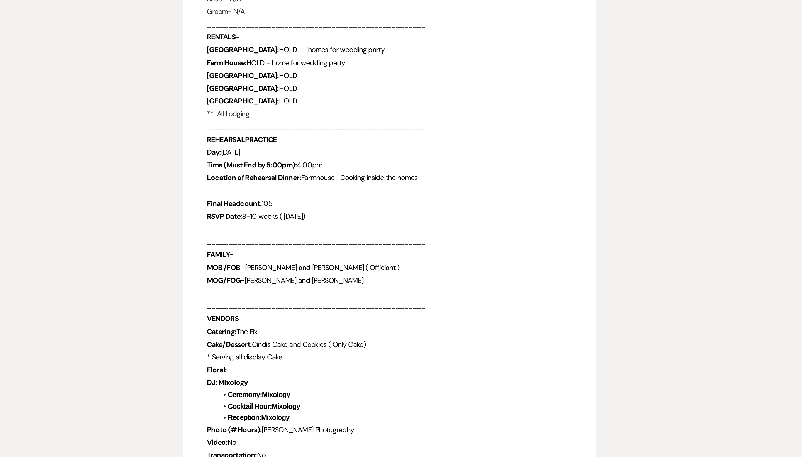
click at [301, 228] on p "Day: Friday, November 21st" at bounding box center [401, 288] width 200 height 7
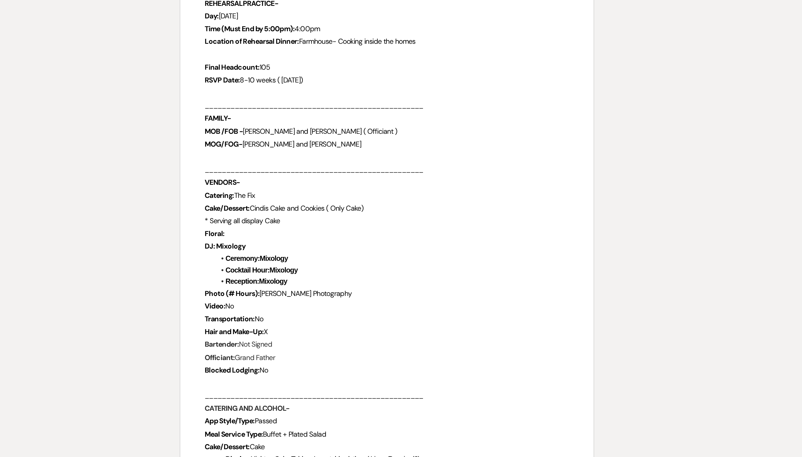
scroll to position [103, 0]
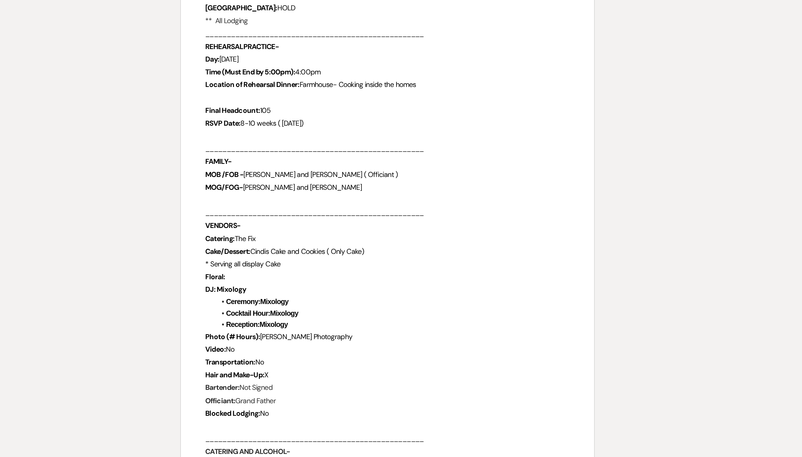
drag, startPoint x: 201, startPoint y: 139, endPoint x: 189, endPoint y: 139, distance: 12.0
click at [320, 228] on span "8-10 weeks ( September 22nd)" at bounding box center [337, 248] width 35 height 5
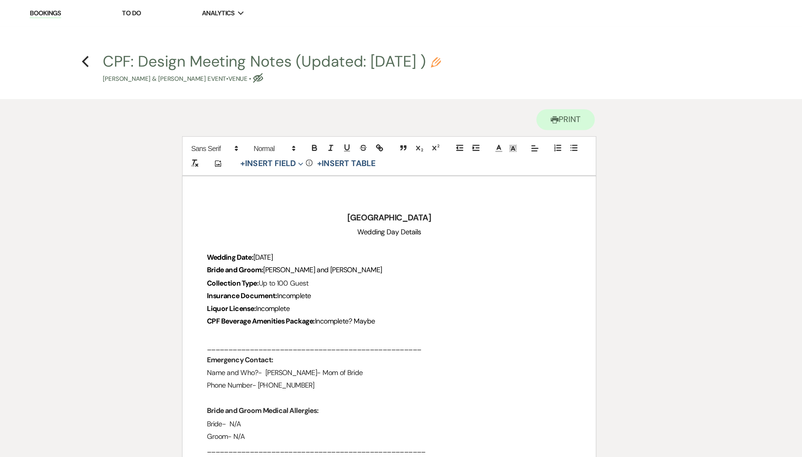
scroll to position [0, 0]
click at [326, 46] on icon "Eye Blocked" at bounding box center [329, 43] width 6 height 6
select select "60"
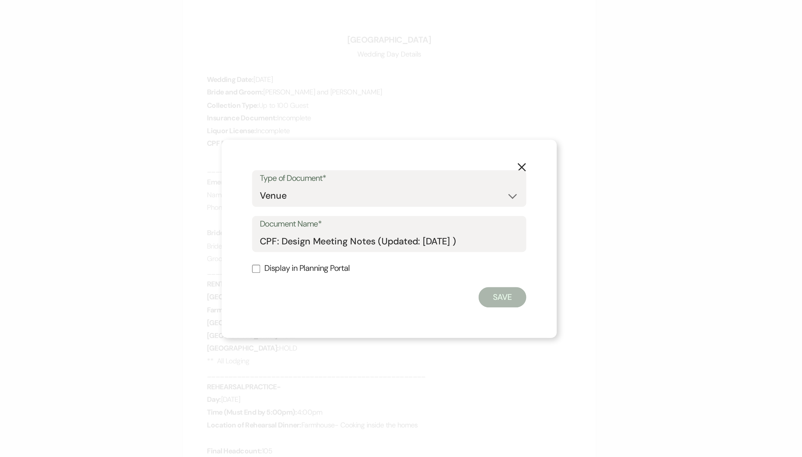
click at [326, 228] on label "Display in Planning Portal" at bounding box center [401, 245] width 150 height 8
click at [326, 228] on input "Display in Planning Portal" at bounding box center [328, 245] width 4 height 4
checkbox input "true"
click at [401, 228] on button "Save" at bounding box center [463, 260] width 26 height 11
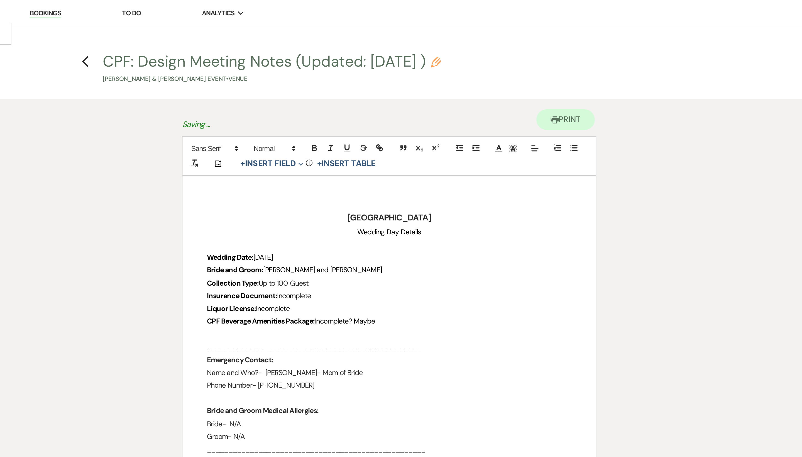
click at [138, 10] on div "Manage Venues Expand" at bounding box center [154, 7] width 33 height 6
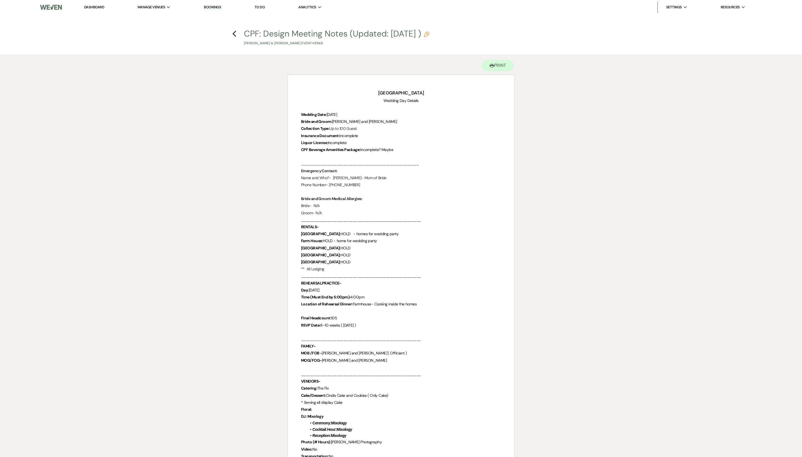
click at [94, 8] on link "Dashboard" at bounding box center [94, 7] width 20 height 5
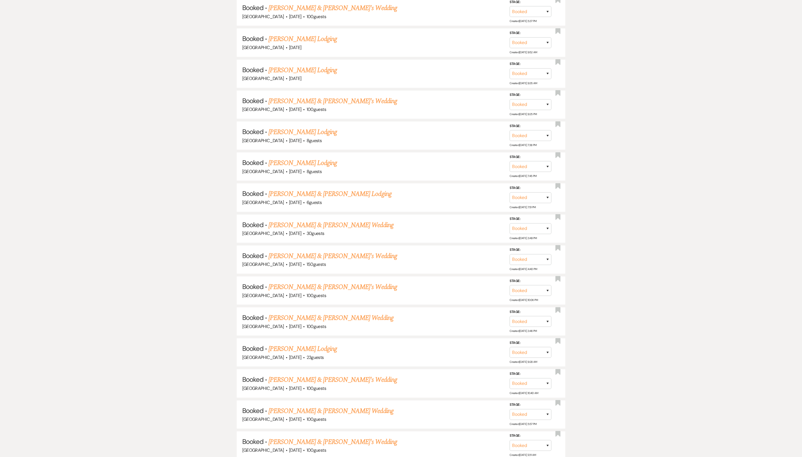
scroll to position [6333, 0]
click at [301, 375] on link "[PERSON_NAME] & [PERSON_NAME]'s Wedding" at bounding box center [332, 380] width 129 height 10
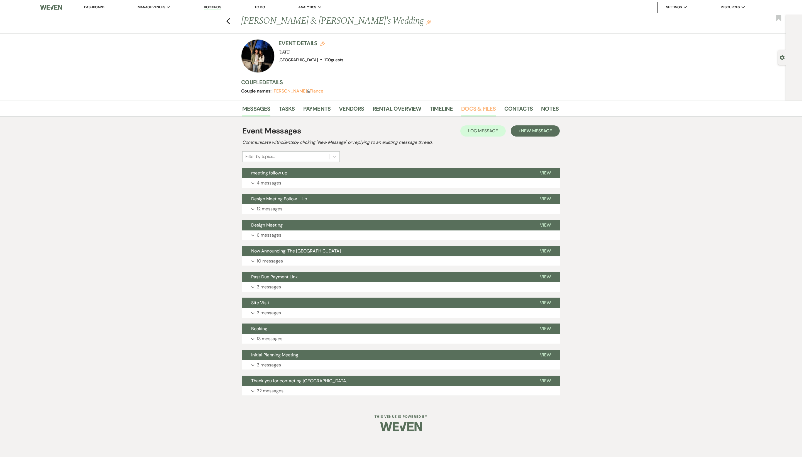
click at [481, 110] on link "Docs & Files" at bounding box center [478, 110] width 35 height 12
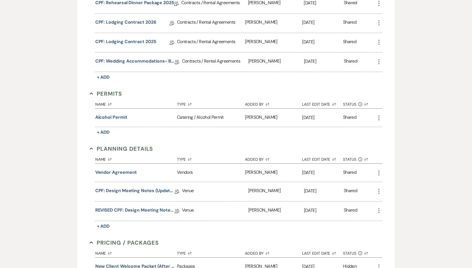
scroll to position [272, 0]
click at [149, 207] on link "REVISED CPF: Design Meeting Notes (Updated: August 6th, 2025)" at bounding box center [134, 211] width 79 height 9
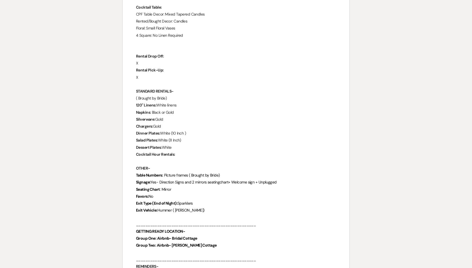
scroll to position [713, 0]
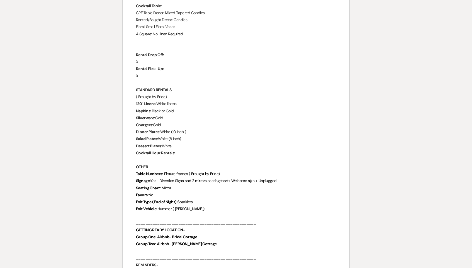
click at [212, 185] on p "Seating Chart : Mirror" at bounding box center [236, 188] width 200 height 7
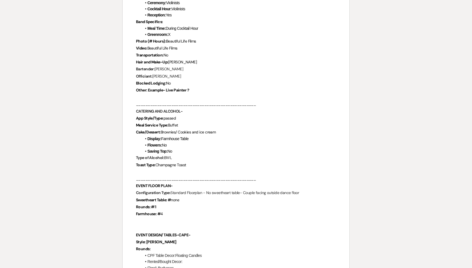
scroll to position [394, 0]
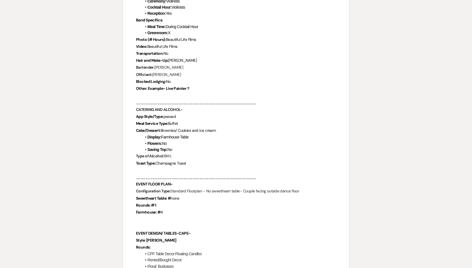
click at [302, 188] on p "Configuration Type: Standard Floorplan - No sweetheart table- Couple facing out…" at bounding box center [236, 191] width 200 height 7
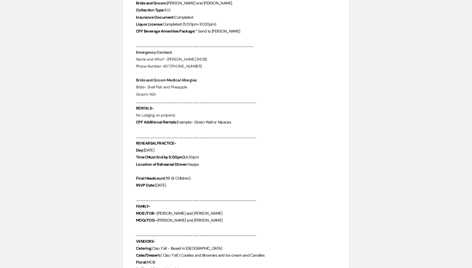
scroll to position [119, 0]
drag, startPoint x: 167, startPoint y: 208, endPoint x: 158, endPoint y: 208, distance: 9.2
click at [158, 210] on span "Laurie and Roland" at bounding box center [189, 212] width 65 height 5
click at [158, 211] on span "Laurie and Roland" at bounding box center [189, 213] width 65 height 5
click at [220, 210] on p "MOB /FOB - Laurie and Roland" at bounding box center [236, 213] width 200 height 7
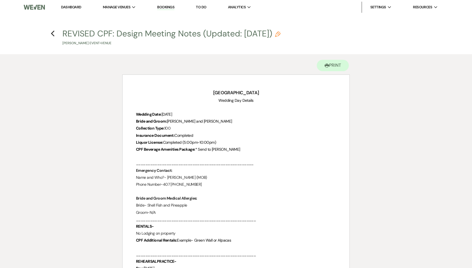
scroll to position [0, 0]
click at [54, 33] on icon "Previous" at bounding box center [53, 33] width 4 height 7
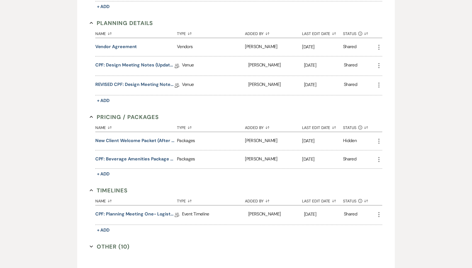
scroll to position [398, 0]
click at [116, 244] on button "Other (10) Expand" at bounding box center [110, 246] width 40 height 8
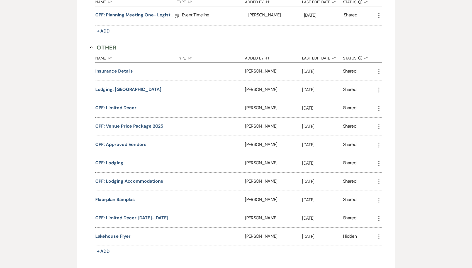
scroll to position [603, 0]
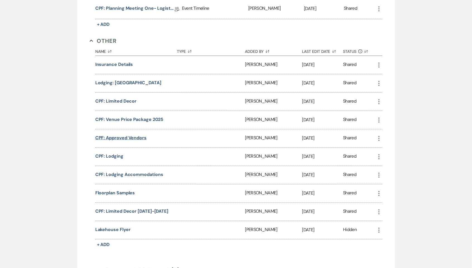
click at [121, 135] on button "CPF: Approved Vendors" at bounding box center [120, 138] width 51 height 7
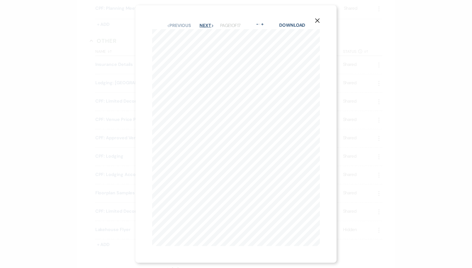
click at [207, 25] on button "Next Next" at bounding box center [206, 25] width 14 height 4
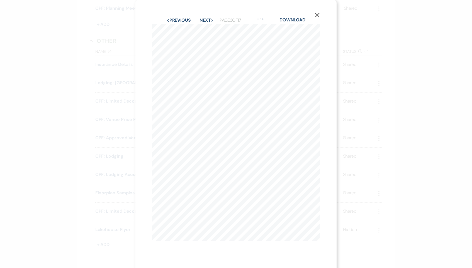
click at [316, 16] on use "button" at bounding box center [317, 15] width 4 height 4
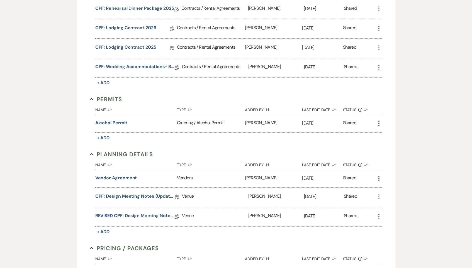
scroll to position [269, 0]
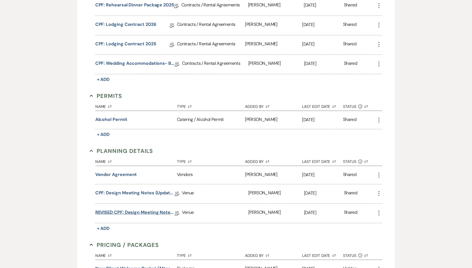
click at [134, 210] on link "REVISED CPF: Design Meeting Notes (Updated: August 6th, 2025)" at bounding box center [134, 213] width 79 height 9
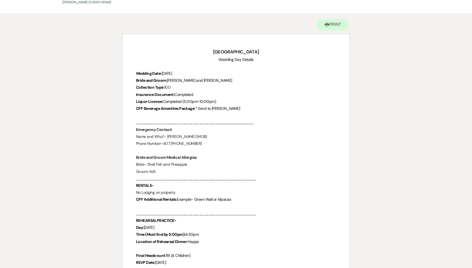
click at [207, 168] on p "Groom-N/A" at bounding box center [236, 171] width 200 height 7
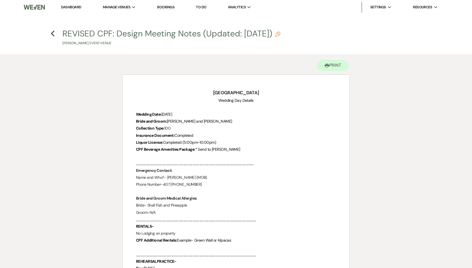
click at [280, 33] on use "button" at bounding box center [278, 34] width 6 height 6
select select "60"
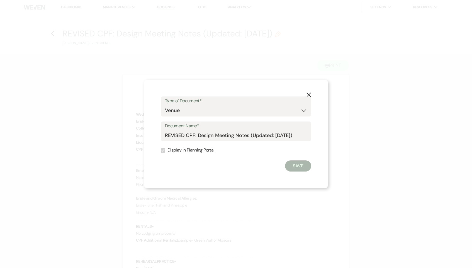
click at [211, 142] on form "Type of Document* Special Event Insurance Vendor Certificate of Insurance Contr…" at bounding box center [236, 134] width 150 height 75
click at [309, 92] on button "X" at bounding box center [308, 95] width 8 height 10
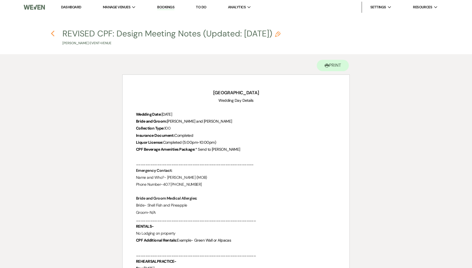
click at [53, 31] on icon "Previous" at bounding box center [53, 33] width 4 height 7
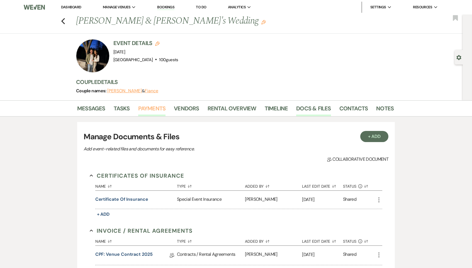
click at [152, 107] on link "Payments" at bounding box center [152, 110] width 28 height 12
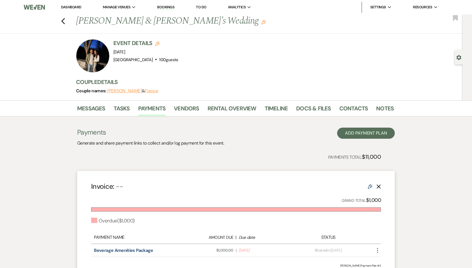
click at [78, 6] on link "Dashboard" at bounding box center [71, 7] width 20 height 5
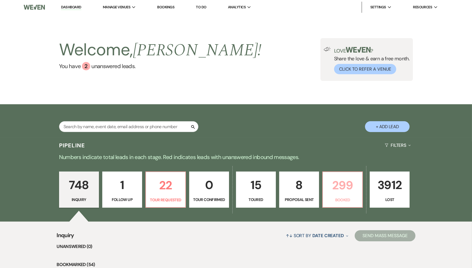
click at [346, 185] on p "299" at bounding box center [342, 185] width 33 height 19
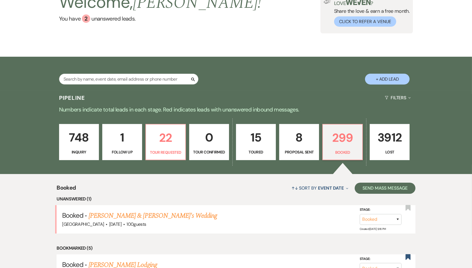
scroll to position [51, 0]
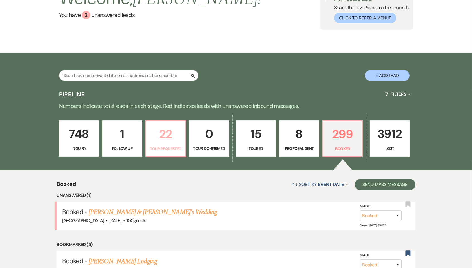
click at [165, 133] on p "22" at bounding box center [165, 134] width 33 height 19
select select "2"
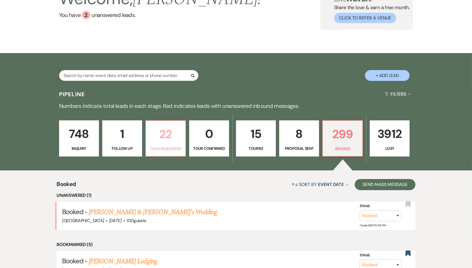
select select "2"
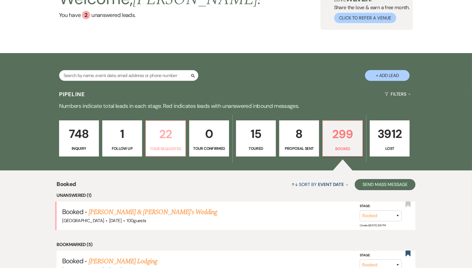
select select "2"
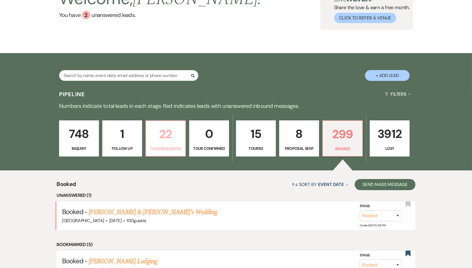
select select "2"
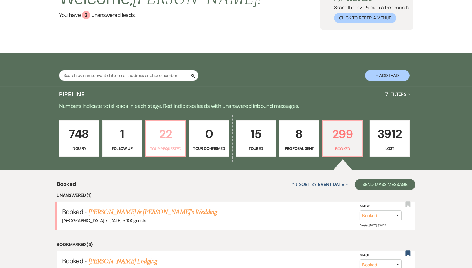
select select "2"
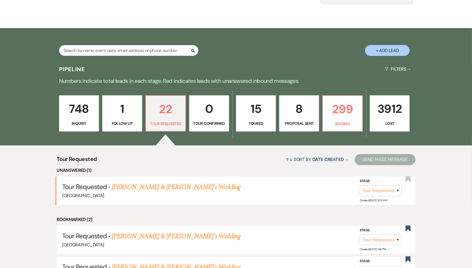
scroll to position [91, 0]
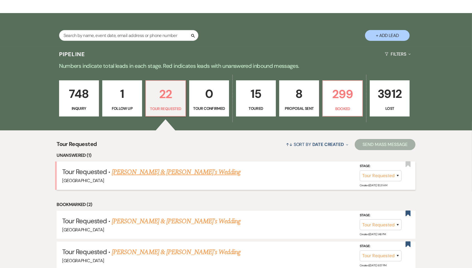
click at [158, 169] on link "Kevin Stechler & Fiance's Wedding" at bounding box center [176, 172] width 129 height 10
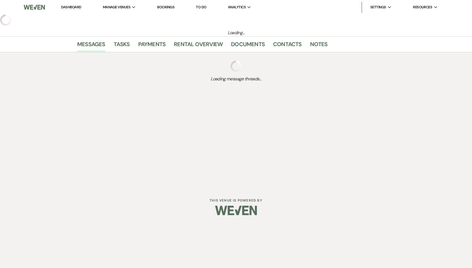
select select "2"
select select "6"
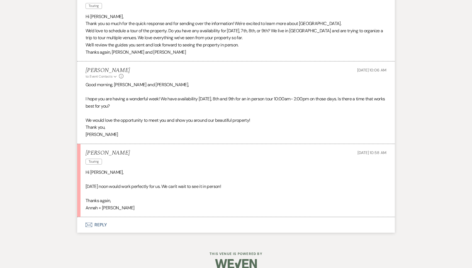
scroll to position [363, 0]
drag, startPoint x: 124, startPoint y: 145, endPoint x: 82, endPoint y: 145, distance: 42.3
click at [82, 145] on li "Kevin Stechler Touring Sep 18, 2025, 10:58 AM Hi Brooke, Wednesday, October 8th…" at bounding box center [235, 182] width 317 height 74
copy h5 "Kevin Stechler"
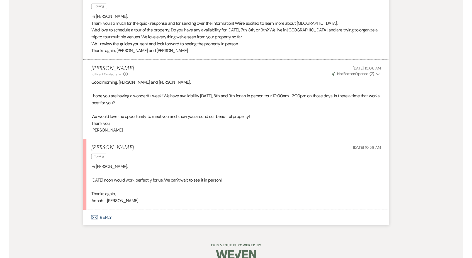
scroll to position [352, 0]
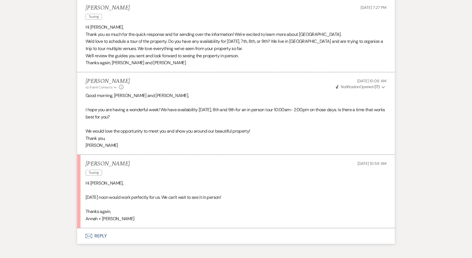
drag, startPoint x: 125, startPoint y: 154, endPoint x: 68, endPoint y: 156, distance: 57.4
click at [68, 156] on div "Messages Tasks Payments Rental Overview Documents Contacts Notes Event Messages…" at bounding box center [236, 20] width 472 height 465
copy h5 "Kevin Stechler"
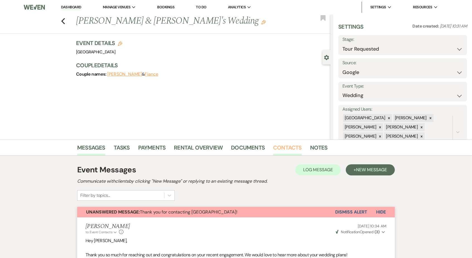
scroll to position [0, 0]
click at [282, 151] on link "Contacts" at bounding box center [287, 149] width 29 height 12
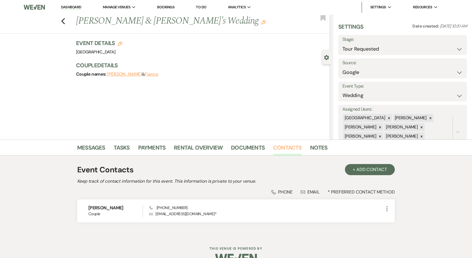
scroll to position [6, 0]
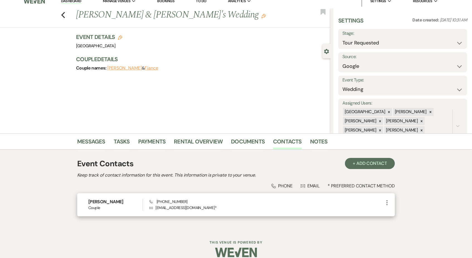
drag, startPoint x: 187, startPoint y: 199, endPoint x: 147, endPoint y: 199, distance: 39.8
click at [147, 199] on div "Kevin Stechler Couple Phone (336) 953-5498 Envelope stechlerwellswedding@gmail.…" at bounding box center [235, 205] width 317 height 23
click at [150, 200] on use at bounding box center [150, 201] width 3 height 3
drag, startPoint x: 203, startPoint y: 201, endPoint x: 155, endPoint y: 200, distance: 47.6
click at [155, 200] on div "Phone (336) 953-5498 Envelope stechlerwellswedding@gmail.com *" at bounding box center [266, 205] width 234 height 12
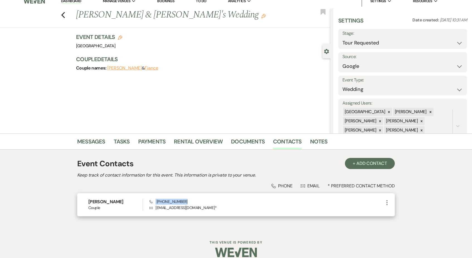
copy span "(336) 953-5498"
drag, startPoint x: 212, startPoint y: 208, endPoint x: 153, endPoint y: 207, distance: 58.8
click at [153, 207] on p "Envelope stechlerwellswedding@gmail.com *" at bounding box center [266, 208] width 234 height 6
copy p "stechlerwellswedding@gmail.com"
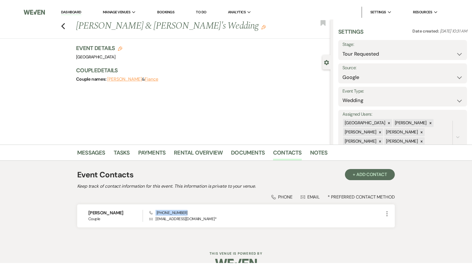
scroll to position [0, 0]
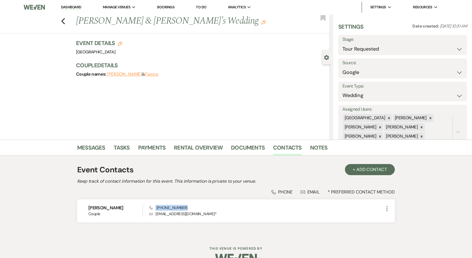
click at [68, 6] on link "Dashboard" at bounding box center [71, 7] width 20 height 5
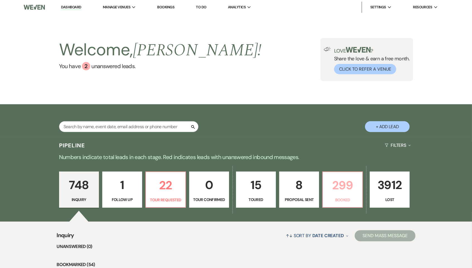
click at [347, 177] on p "299" at bounding box center [342, 185] width 33 height 19
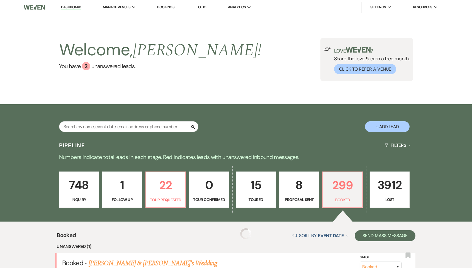
scroll to position [134, 0]
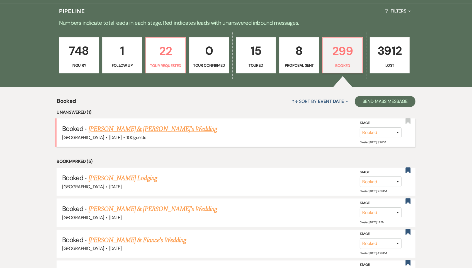
click at [136, 129] on link "Ellen Wilson & Fiance's Wedding" at bounding box center [153, 129] width 129 height 10
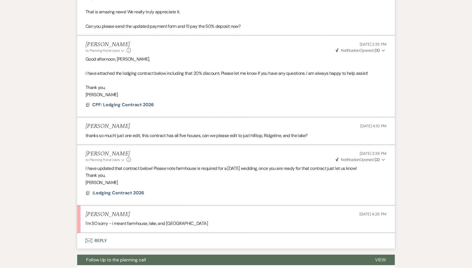
scroll to position [311, 0]
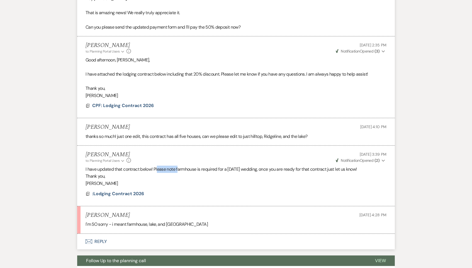
drag, startPoint x: 157, startPoint y: 162, endPoint x: 177, endPoint y: 163, distance: 20.4
click at [177, 166] on p "I have updated that contract below! Please note farmhouse is required for a Sat…" at bounding box center [235, 169] width 301 height 7
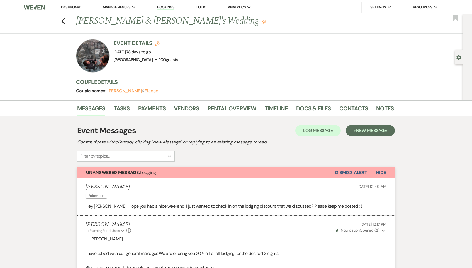
scroll to position [0, 0]
click at [62, 19] on icon "Previous" at bounding box center [63, 21] width 4 height 7
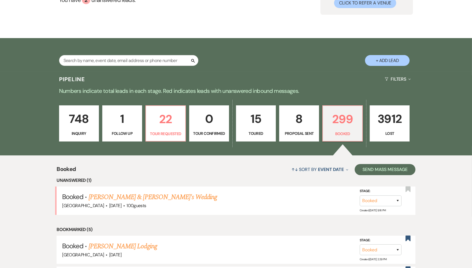
scroll to position [97, 0]
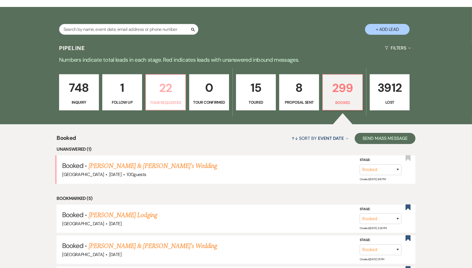
click at [169, 88] on p "22" at bounding box center [165, 88] width 33 height 19
select select "2"
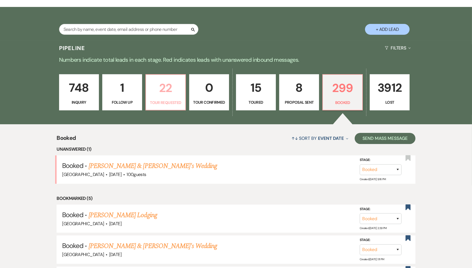
select select "2"
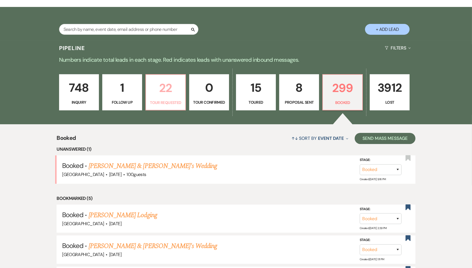
select select "2"
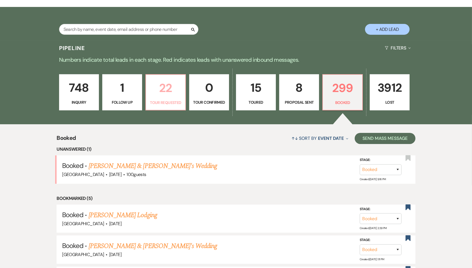
select select "2"
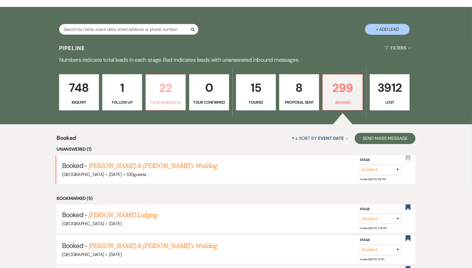
select select "2"
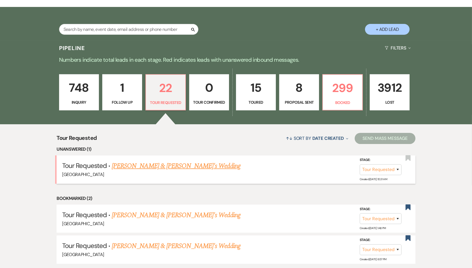
click at [150, 162] on link "Kevin Stechler & Fiance's Wedding" at bounding box center [176, 166] width 129 height 10
select select "2"
select select "6"
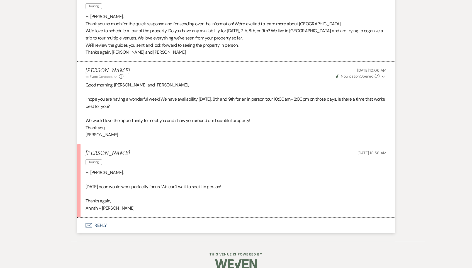
scroll to position [363, 0]
click at [108, 218] on button "Envelope Reply" at bounding box center [235, 226] width 317 height 16
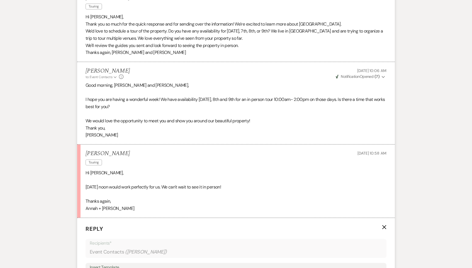
scroll to position [488, 0]
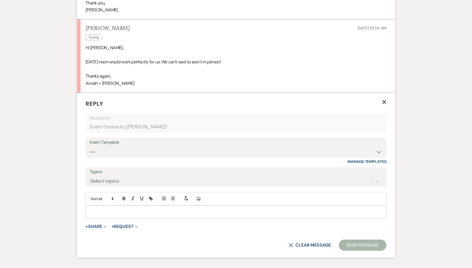
click at [139, 206] on div at bounding box center [236, 212] width 300 height 13
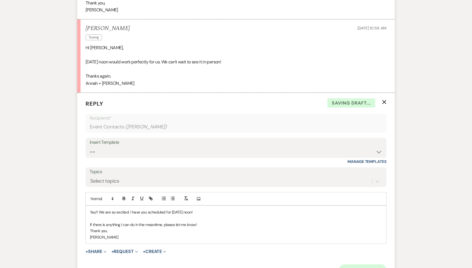
click at [378, 265] on button "Send Message" at bounding box center [363, 270] width 48 height 11
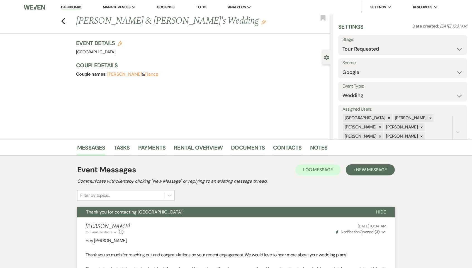
scroll to position [0, 0]
click at [63, 21] on icon "Previous" at bounding box center [63, 21] width 4 height 7
select select "2"
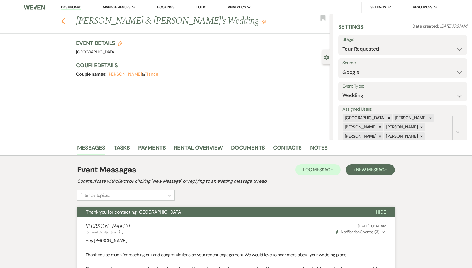
select select "2"
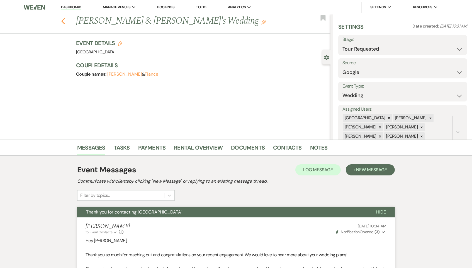
select select "2"
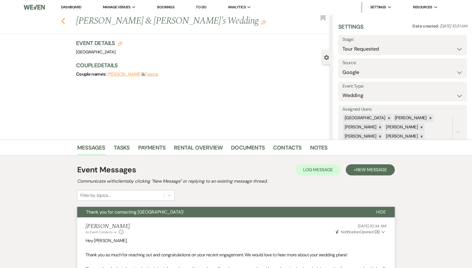
select select "2"
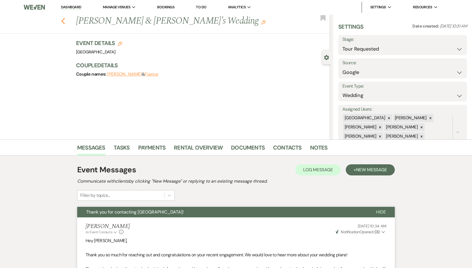
select select "2"
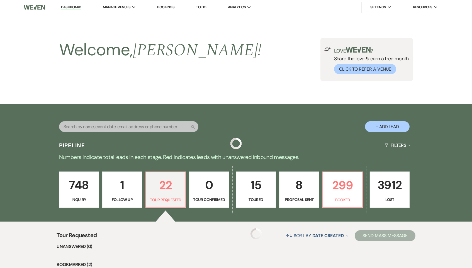
scroll to position [97, 0]
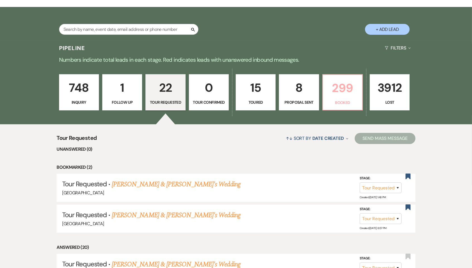
click at [345, 100] on p "Booked" at bounding box center [342, 103] width 33 height 6
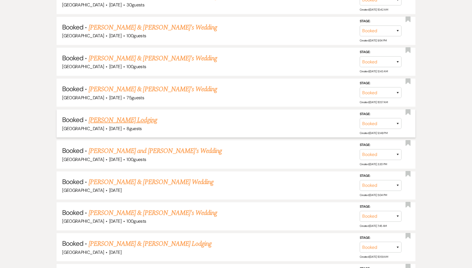
scroll to position [1119, 0]
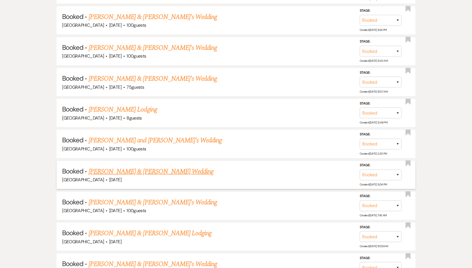
click at [130, 167] on link "Kathryn Faulk & Greg Cross's Wedding" at bounding box center [151, 172] width 125 height 10
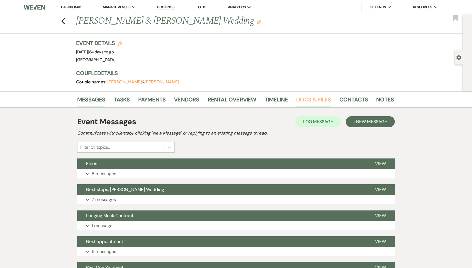
click at [308, 99] on link "Docs & Files" at bounding box center [313, 101] width 35 height 12
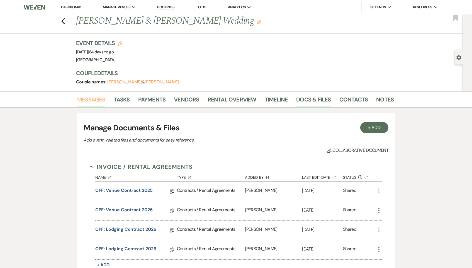
click at [96, 97] on link "Messages" at bounding box center [91, 101] width 28 height 12
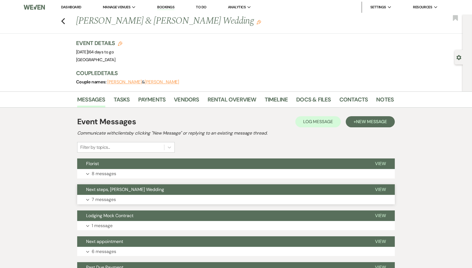
click at [157, 190] on button "Next steps, Faulk Wedding" at bounding box center [221, 190] width 289 height 11
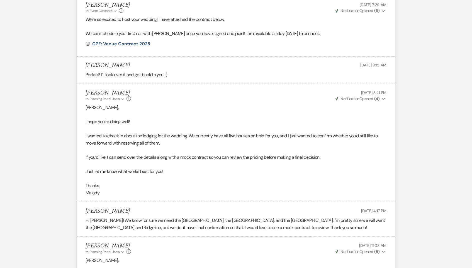
scroll to position [243, 0]
click at [133, 43] on span "CPF: Venue Contract 2025" at bounding box center [121, 45] width 58 height 6
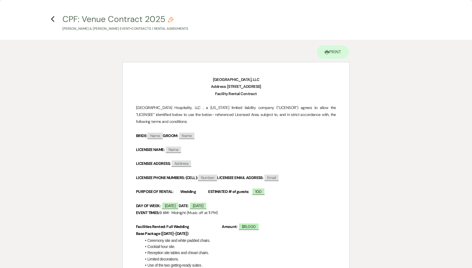
scroll to position [0, 0]
click at [54, 22] on icon "Previous" at bounding box center [53, 19] width 4 height 7
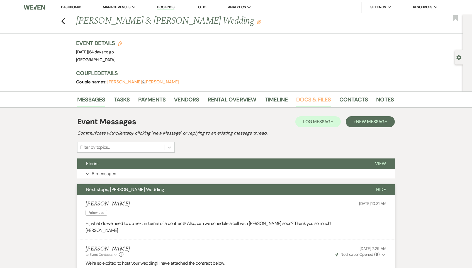
click at [319, 96] on link "Docs & Files" at bounding box center [313, 101] width 35 height 12
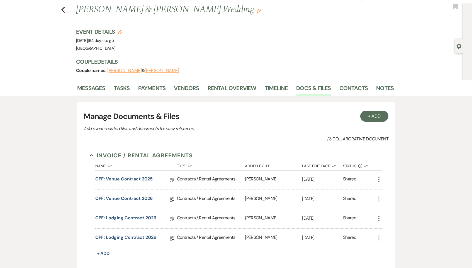
scroll to position [37, 0]
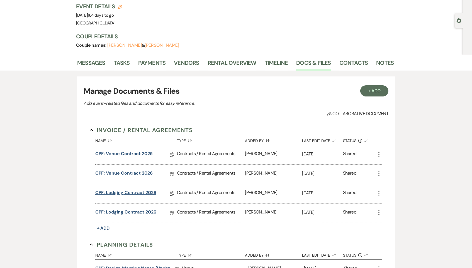
click at [138, 191] on link "CPF: Lodging Contract 2026" at bounding box center [125, 194] width 61 height 9
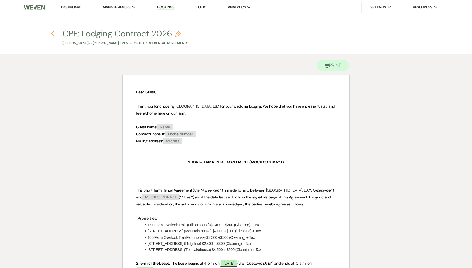
click at [53, 35] on use "button" at bounding box center [53, 34] width 4 height 6
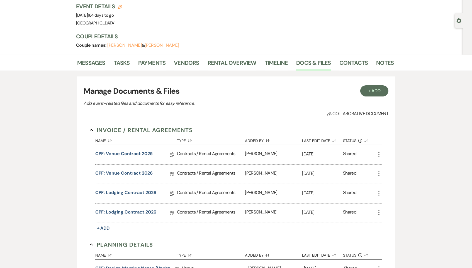
click at [145, 211] on link "CPF: Lodging Contract 2026" at bounding box center [125, 213] width 61 height 9
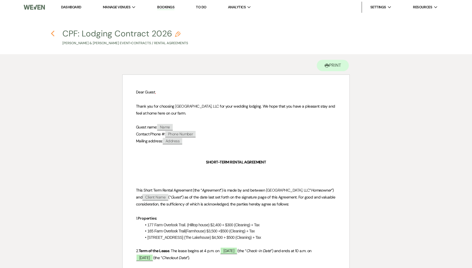
click at [52, 34] on icon "Previous" at bounding box center [53, 33] width 4 height 7
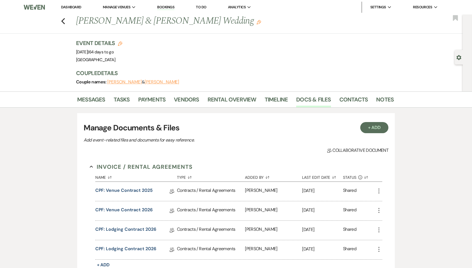
scroll to position [37, 0]
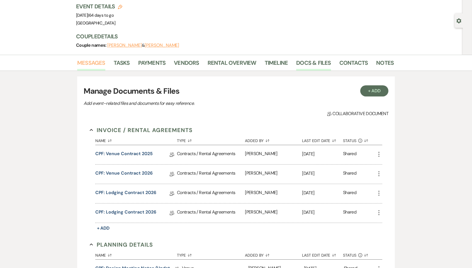
click at [92, 60] on link "Messages" at bounding box center [91, 64] width 28 height 12
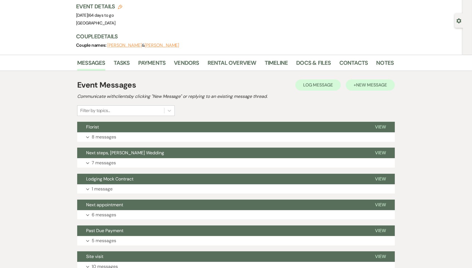
click at [363, 82] on span "New Message" at bounding box center [371, 85] width 31 height 6
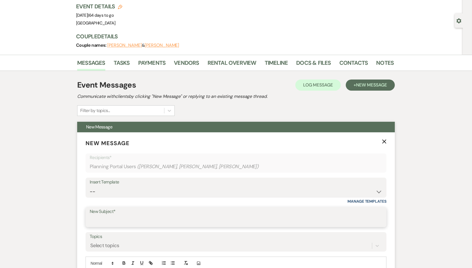
click at [108, 216] on input "New Subject*" at bounding box center [236, 221] width 292 height 11
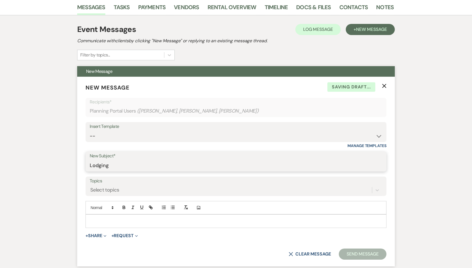
scroll to position [116, 0]
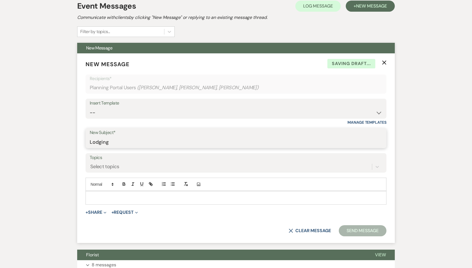
type input "Lodging"
click at [112, 199] on div at bounding box center [236, 198] width 300 height 13
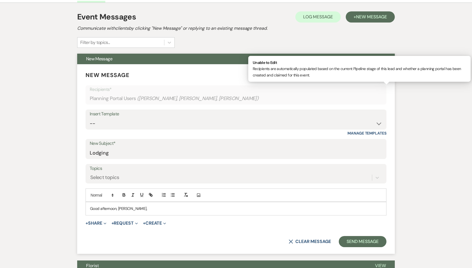
scroll to position [106, 0]
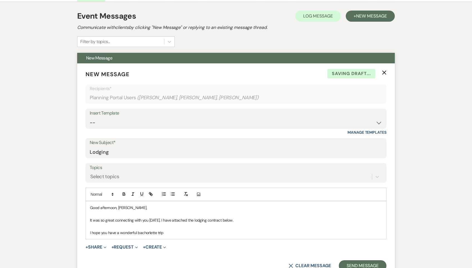
click at [152, 231] on p "I hope you have a wonderful bachorlette trip" at bounding box center [236, 233] width 292 height 6
click at [156, 232] on p "I hope you have a wonderful bachorlette trip" at bounding box center [236, 233] width 292 height 6
click at [145, 230] on p "I hope you have a wonderful bacherlette trip" at bounding box center [236, 233] width 292 height 6
click at [157, 231] on p "I hope you have a wonderful bacherlette trip" at bounding box center [236, 233] width 292 height 6
click at [147, 234] on div "Good afternoon, Kathryn, It was so great connecting with you today. I have atta…" at bounding box center [236, 221] width 300 height 38
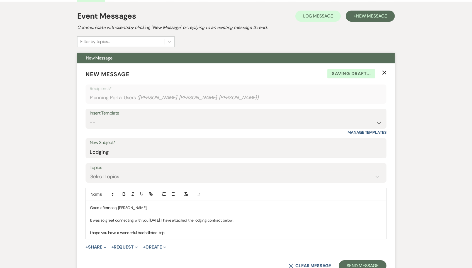
click at [147, 230] on p "I hope you have a wonderful bacholletee trip" at bounding box center [236, 233] width 292 height 6
drag, startPoint x: 157, startPoint y: 231, endPoint x: 137, endPoint y: 233, distance: 20.1
click at [137, 233] on p "I hope you have a wonderful bacholletee trip" at bounding box center [236, 233] width 292 height 6
click at [157, 227] on p at bounding box center [236, 227] width 292 height 6
click at [136, 232] on p "I hope you have a wonderful trip" at bounding box center [236, 233] width 292 height 6
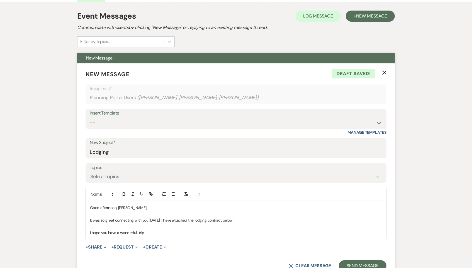
click at [138, 232] on p "I hope you have a wonderful trip" at bounding box center [236, 233] width 292 height 6
click at [159, 234] on div "Good afternoon, Kathryn, It was so great connecting with you today. I have atta…" at bounding box center [236, 221] width 300 height 38
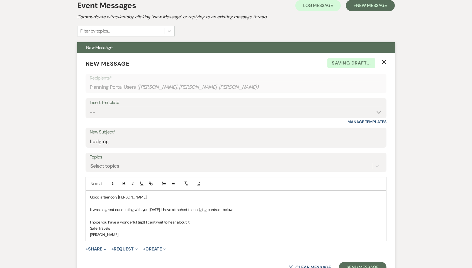
scroll to position [132, 0]
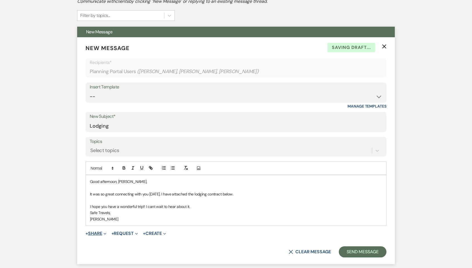
click at [91, 232] on button "+ Share Expand" at bounding box center [95, 234] width 21 height 4
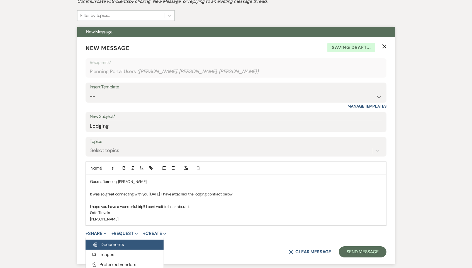
click at [135, 240] on button "Doc Upload Documents" at bounding box center [124, 245] width 78 height 10
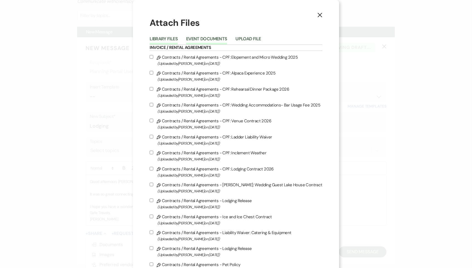
click at [218, 36] on li "Event Documents" at bounding box center [210, 39] width 49 height 9
click at [217, 39] on button "Event Documents" at bounding box center [206, 41] width 41 height 8
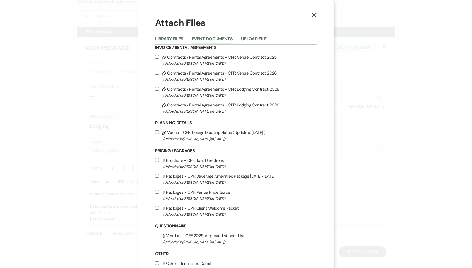
click at [238, 109] on label "Pencil Contracts / Rental Agreements - CPF: Lodging Contract 2026 (Uploaded by …" at bounding box center [236, 108] width 162 height 13
click at [159, 107] on input "Pencil Contracts / Rental Agreements - CPF: Lodging Contract 2026 (Uploaded by …" at bounding box center [157, 105] width 4 height 4
checkbox input "true"
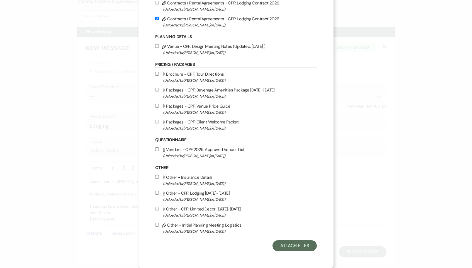
scroll to position [90, 0]
click at [301, 252] on div "X Attach Files Library Files Event Documents Upload File Invoice / Rental Agree…" at bounding box center [235, 91] width 195 height 355
click at [300, 246] on button "Attach Files" at bounding box center [294, 246] width 44 height 11
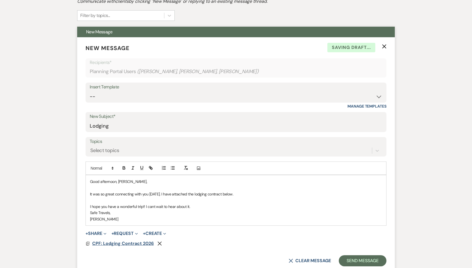
click at [139, 242] on span "CPF: Lodging Contract 2026" at bounding box center [123, 244] width 62 height 6
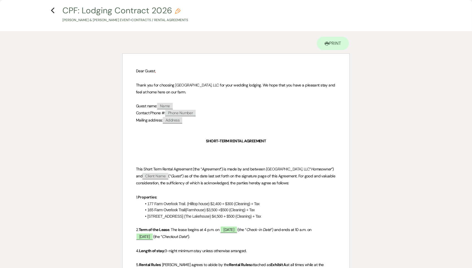
scroll to position [0, 0]
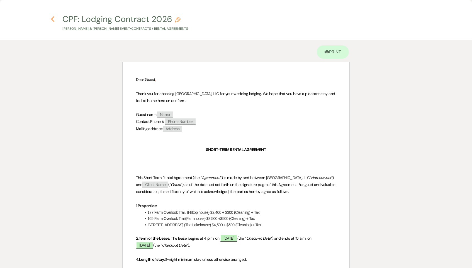
click at [52, 21] on icon "Previous" at bounding box center [53, 19] width 4 height 7
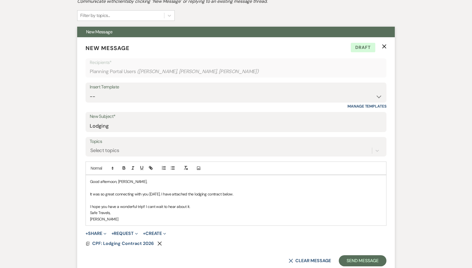
click at [187, 212] on p "Safe Travels," at bounding box center [236, 213] width 292 height 6
click at [211, 205] on p "I hope you have a wonderful trip!! I cant wait to hear about it." at bounding box center [236, 207] width 292 height 6
click at [153, 205] on p "I hope you have a wonderful trip!! I cant wait to hear about it." at bounding box center [236, 207] width 292 height 6
click at [211, 204] on p "I hope you have a wonderful trip!! I can't wait to hear about it." at bounding box center [236, 207] width 292 height 6
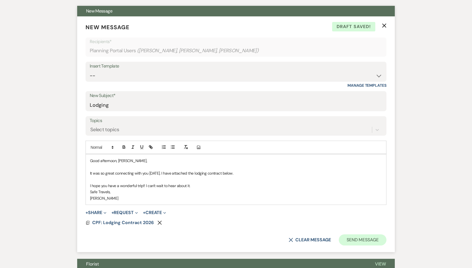
click at [366, 238] on button "Send Message" at bounding box center [363, 240] width 48 height 11
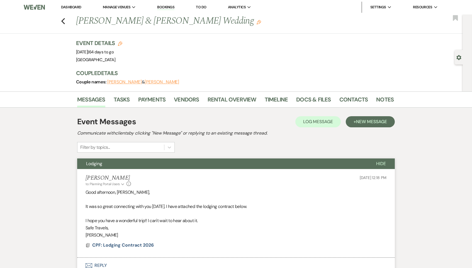
scroll to position [0, 0]
click at [63, 21] on icon "Previous" at bounding box center [63, 21] width 4 height 7
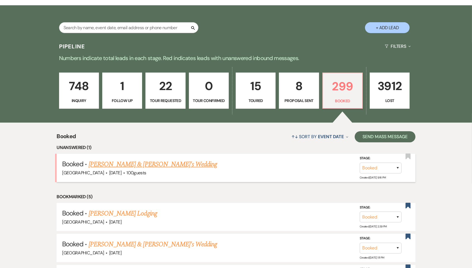
scroll to position [102, 0]
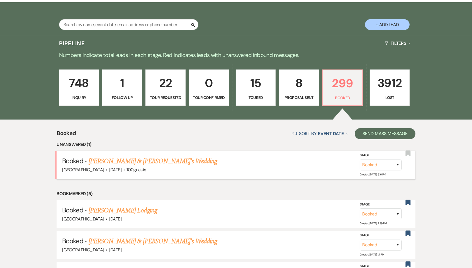
click at [142, 159] on link "Ellen Wilson & Fiance's Wedding" at bounding box center [153, 161] width 129 height 10
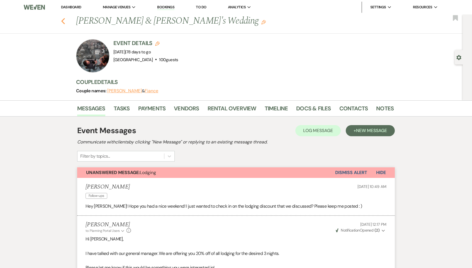
click at [62, 20] on icon "Previous" at bounding box center [63, 21] width 4 height 7
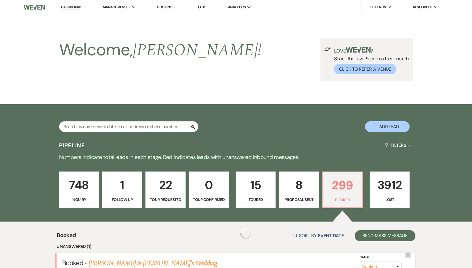
scroll to position [102, 0]
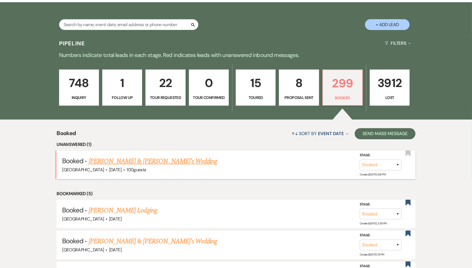
click at [101, 162] on link "Ellen Wilson & Fiance's Wedding" at bounding box center [153, 161] width 129 height 10
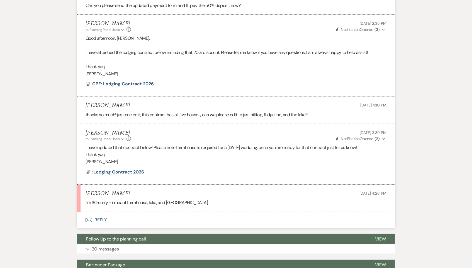
scroll to position [334, 0]
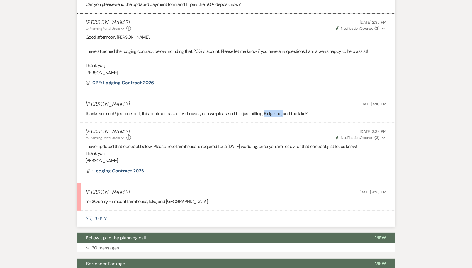
drag, startPoint x: 285, startPoint y: 109, endPoint x: 266, endPoint y: 109, distance: 18.1
click at [266, 110] on p "thanks so much! just one edit, this contract has all five houses, can we please…" at bounding box center [235, 113] width 301 height 7
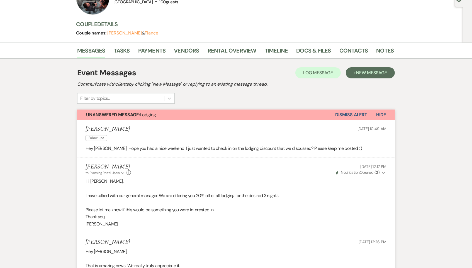
scroll to position [60, 0]
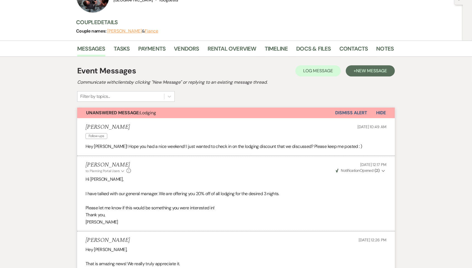
click at [182, 119] on li "Ellen Wilson Follow-ups Sep 15, 2025, 10:49 AM Hey Brooke! Hope you had a nice …" at bounding box center [235, 137] width 317 height 38
click at [179, 112] on button "Unanswered Message: Lodging" at bounding box center [206, 113] width 258 height 11
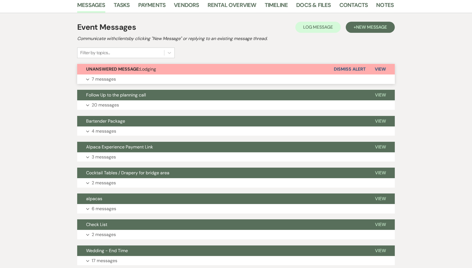
click at [166, 76] on button "Expand 7 messages" at bounding box center [235, 79] width 317 height 9
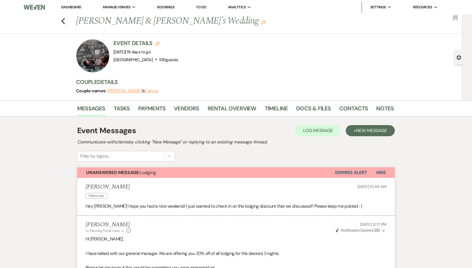
scroll to position [0, 0]
click at [352, 110] on link "Contacts" at bounding box center [353, 110] width 29 height 12
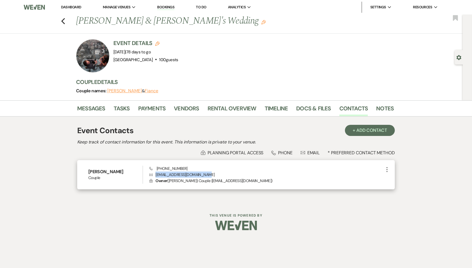
drag, startPoint x: 204, startPoint y: 174, endPoint x: 156, endPoint y: 172, distance: 47.7
click at [156, 172] on p "Envelope ellenwilson.6475@gmail.com" at bounding box center [266, 175] width 234 height 6
click at [158, 172] on p "Envelope ellenwilson.6475@gmail.com" at bounding box center [266, 175] width 234 height 6
drag, startPoint x: 196, startPoint y: 168, endPoint x: 155, endPoint y: 167, distance: 40.9
click at [155, 167] on div "Phone (706) 372-6475 Envelope ellenwilson.6475@gmail.com Lock Owner ( Ellen Wil…" at bounding box center [266, 175] width 234 height 18
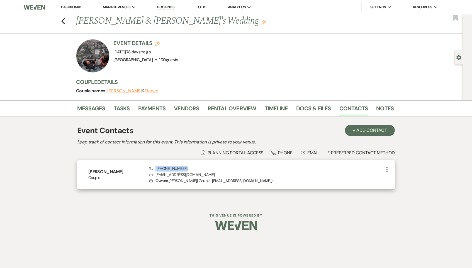
copy span "(706) 372-6475"
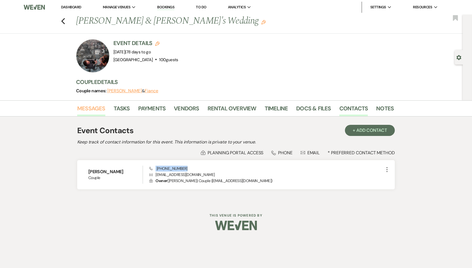
click at [90, 105] on link "Messages" at bounding box center [91, 110] width 28 height 12
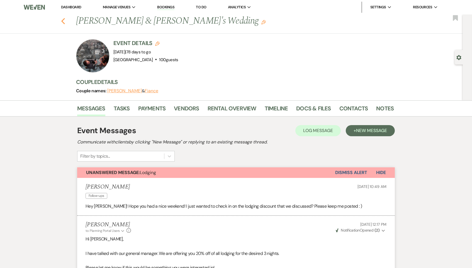
click at [62, 23] on icon "Previous" at bounding box center [63, 21] width 4 height 7
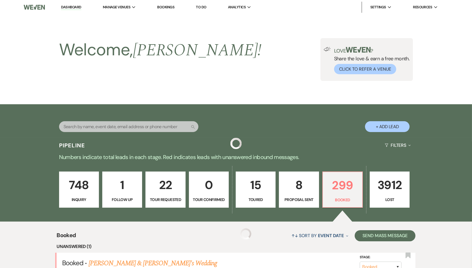
scroll to position [102, 0]
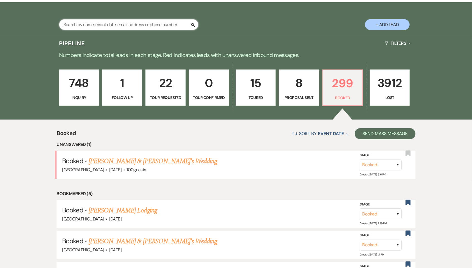
click at [106, 24] on input "text" at bounding box center [128, 24] width 139 height 11
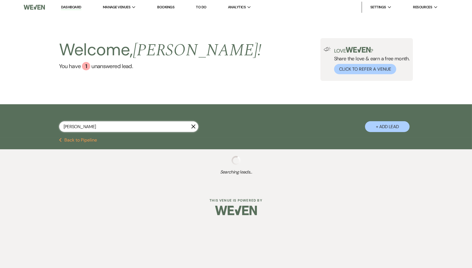
type input "Ashley"
select select "8"
select select "5"
select select "8"
select select "6"
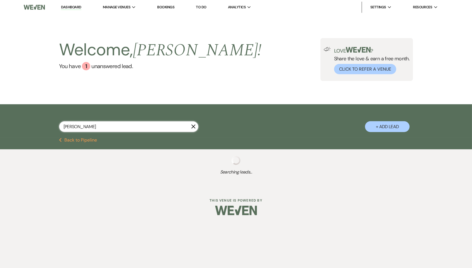
select select "8"
select select "5"
select select "8"
select select "5"
select select "8"
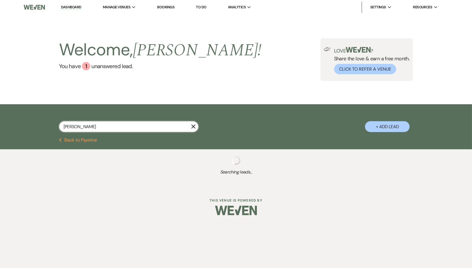
select select "5"
select select "8"
select select "5"
select select "8"
select select "5"
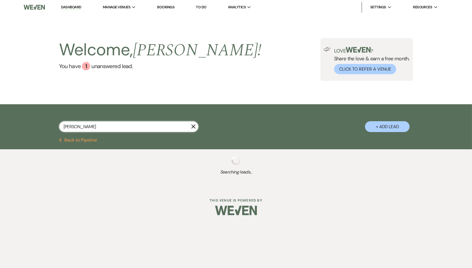
select select "8"
select select "5"
select select "8"
select select "5"
select select "8"
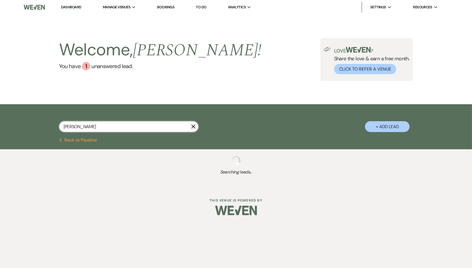
select select "5"
select select "8"
select select "5"
select select "8"
select select "5"
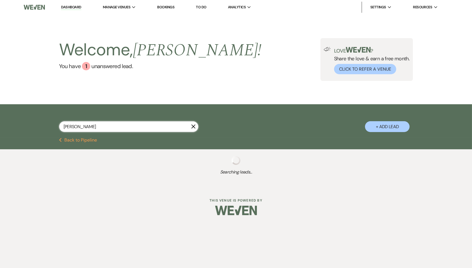
select select "8"
select select "5"
select select "8"
select select "5"
select select "8"
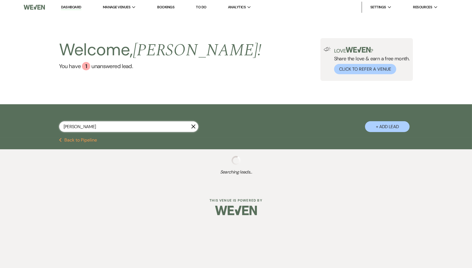
select select "5"
select select "8"
select select "5"
select select "8"
select select "5"
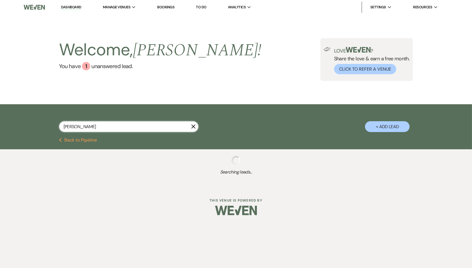
select select "8"
select select "5"
select select "8"
select select "5"
select select "8"
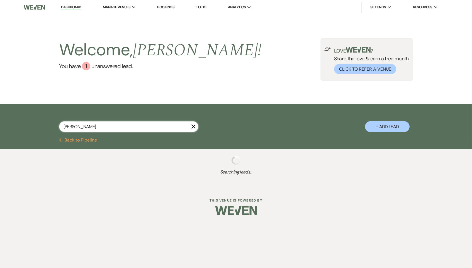
select select "5"
select select "8"
select select "5"
select select "8"
select select "5"
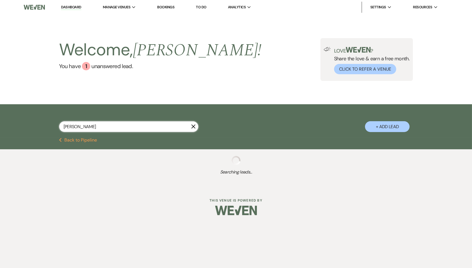
select select "8"
select select "5"
select select "8"
select select "5"
select select "8"
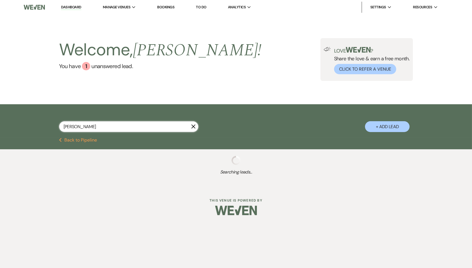
select select "5"
select select "8"
select select "5"
select select "8"
select select "5"
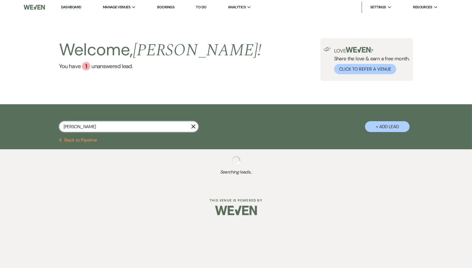
select select "8"
select select "5"
select select "8"
select select "5"
select select "8"
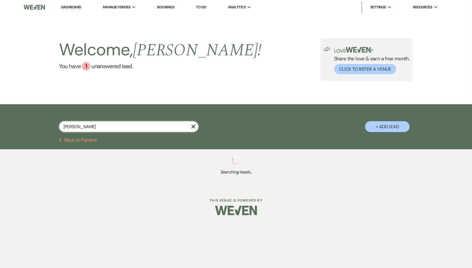
select select "5"
select select "8"
select select "5"
select select "8"
select select "5"
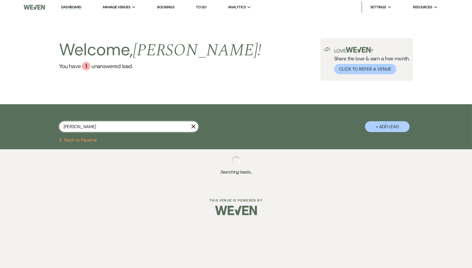
select select "8"
select select "5"
select select "8"
select select "6"
select select "8"
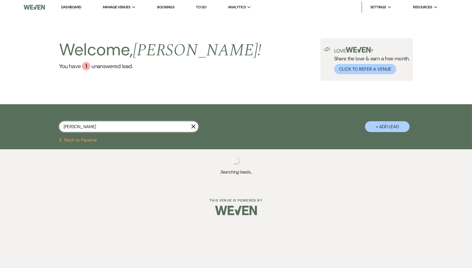
select select "8"
select select "5"
select select "8"
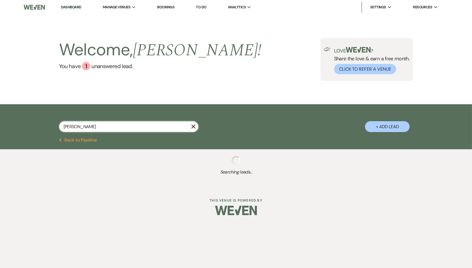
select select "8"
select select "5"
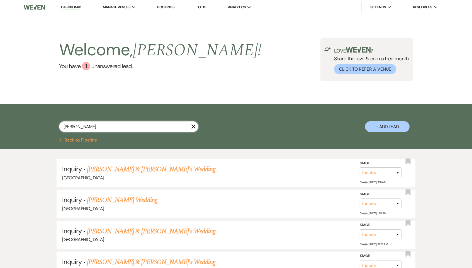
type input "Ashley foster"
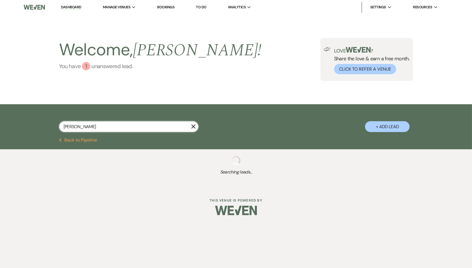
select select "8"
select select "5"
select select "8"
select select "6"
select select "8"
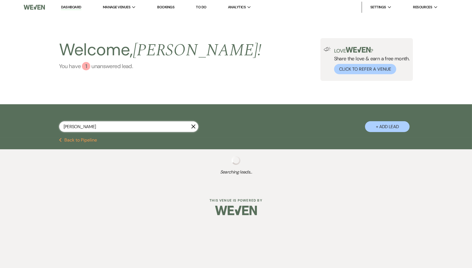
select select "5"
select select "8"
select select "5"
select select "8"
select select "5"
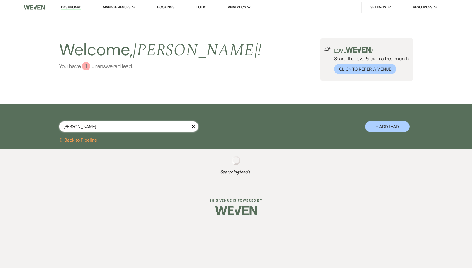
select select "8"
select select "5"
select select "8"
select select "5"
select select "8"
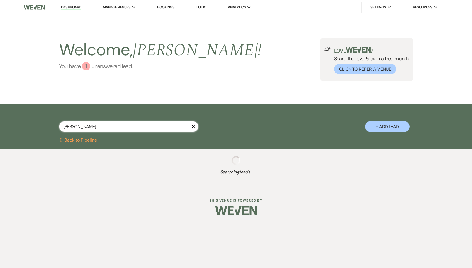
select select "5"
select select "8"
select select "5"
select select "8"
select select "5"
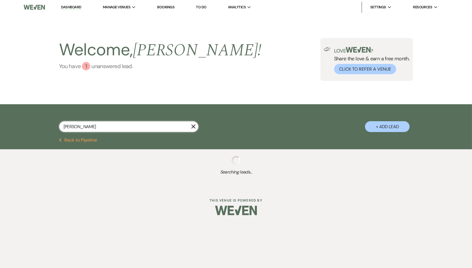
select select "8"
select select "5"
select select "8"
select select "5"
select select "8"
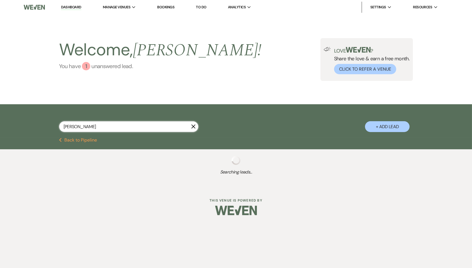
select select "5"
select select "8"
select select "5"
select select "8"
select select "5"
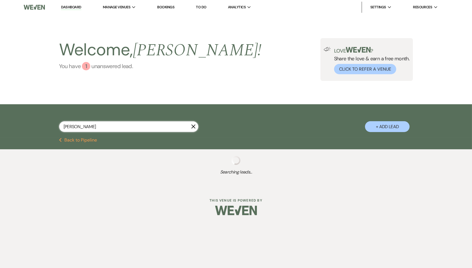
select select "8"
select select "5"
select select "8"
select select "5"
select select "8"
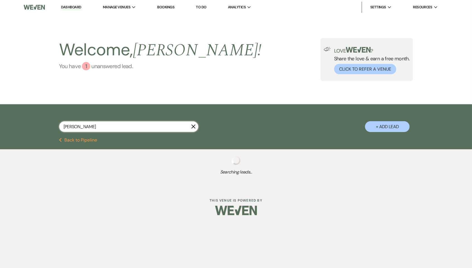
select select "5"
select select "8"
select select "5"
select select "8"
select select "5"
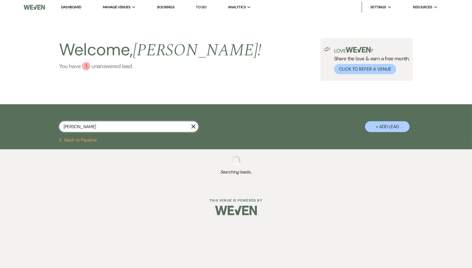
select select "8"
select select "5"
select select "8"
select select "5"
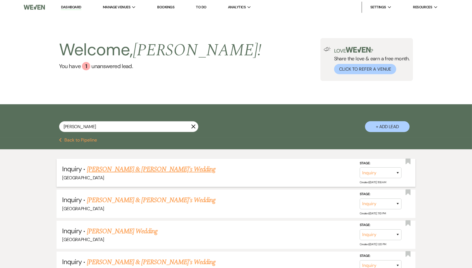
click at [142, 170] on link "[PERSON_NAME] & [PERSON_NAME]'s Wedding" at bounding box center [151, 170] width 129 height 10
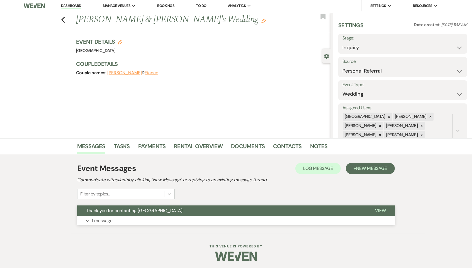
click at [135, 218] on button "Expand 1 message" at bounding box center [235, 220] width 317 height 9
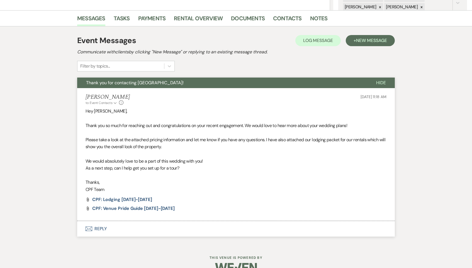
scroll to position [131, 0]
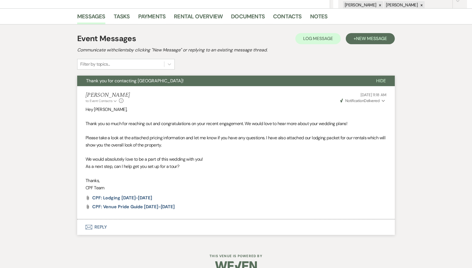
click at [383, 101] on use "button" at bounding box center [382, 101] width 3 height 2
click at [383, 101] on icon "Collapse" at bounding box center [382, 101] width 3 height 4
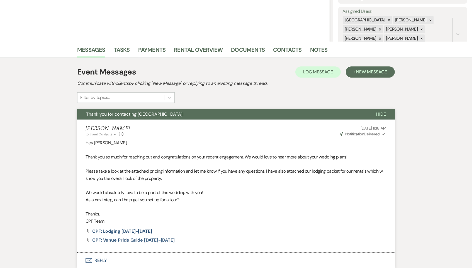
scroll to position [94, 0]
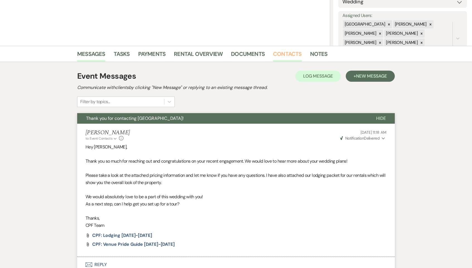
click at [285, 52] on link "Contacts" at bounding box center [287, 56] width 29 height 12
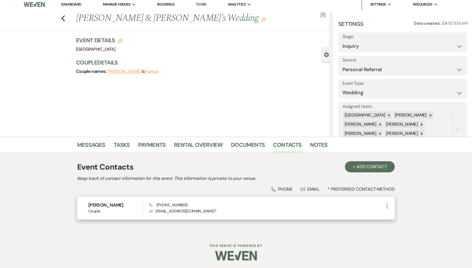
scroll to position [3, 0]
drag, startPoint x: 204, startPoint y: 211, endPoint x: 156, endPoint y: 211, distance: 47.3
click at [156, 211] on p "Envelope ashleybrooke168@gmail.com *" at bounding box center [266, 212] width 234 height 6
copy p "ashleybrooke168@gmail.com"
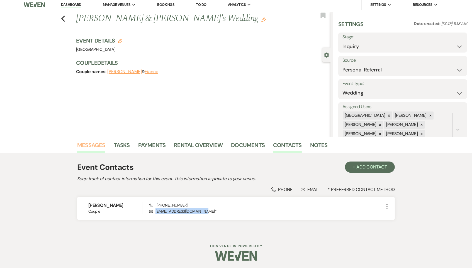
click at [97, 148] on link "Messages" at bounding box center [91, 147] width 28 height 12
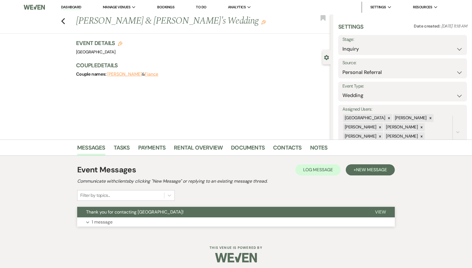
click at [162, 221] on button "Expand 1 message" at bounding box center [235, 222] width 317 height 9
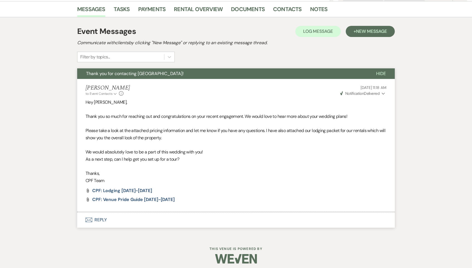
scroll to position [138, 0]
click at [102, 223] on button "Envelope Reply" at bounding box center [235, 221] width 317 height 16
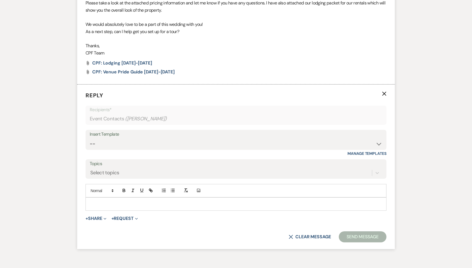
scroll to position [293, 0]
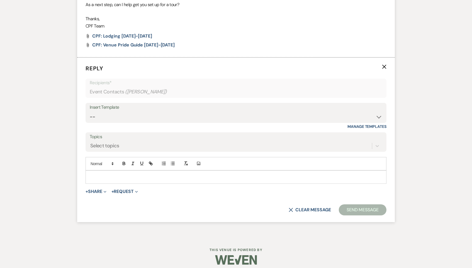
click at [105, 175] on p at bounding box center [236, 177] width 292 height 6
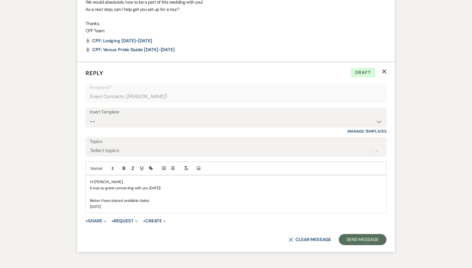
scroll to position [288, 0]
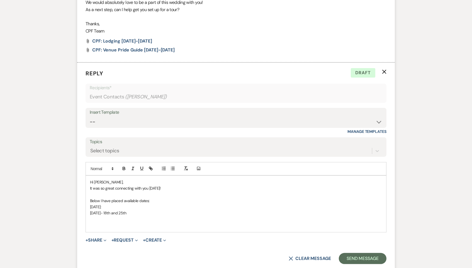
click at [137, 210] on p "Friday- 18th and 25th" at bounding box center [236, 213] width 292 height 6
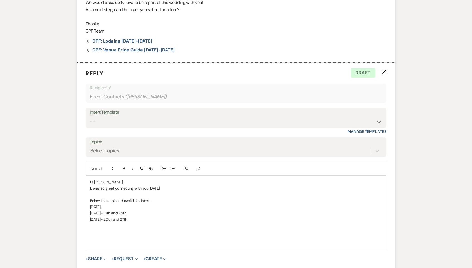
click at [111, 235] on p at bounding box center [236, 238] width 292 height 6
click at [101, 235] on p "Friday 9th" at bounding box center [236, 238] width 292 height 6
click at [119, 236] on p "Friday- 9th" at bounding box center [236, 238] width 292 height 6
click at [109, 235] on p "Friday- 9th, 16th," at bounding box center [236, 238] width 292 height 6
click at [155, 235] on p "Friday- 9th and 16th," at bounding box center [236, 238] width 292 height 6
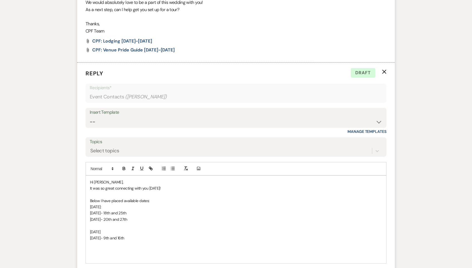
click at [138, 235] on p "Friday- 9th and 16th" at bounding box center [236, 238] width 292 height 6
click at [88, 239] on div "Hi Ashley, It was so great connecting with you today! Below I have placed avail…" at bounding box center [236, 226] width 300 height 100
click at [124, 248] on p "November 2026" at bounding box center [236, 251] width 292 height 6
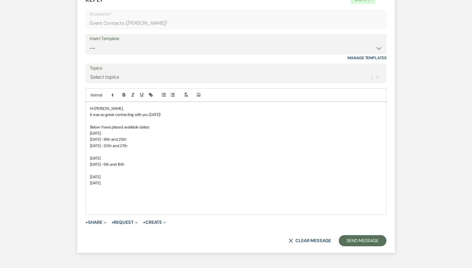
scroll to position [370, 0]
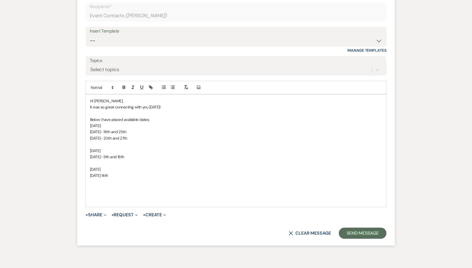
click at [137, 191] on p at bounding box center [236, 194] width 292 height 6
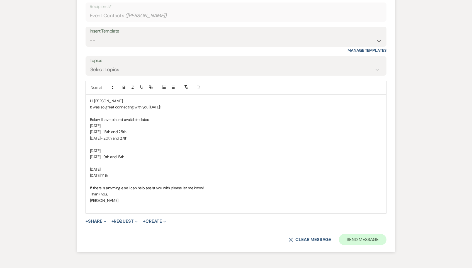
click at [362, 234] on button "Send Message" at bounding box center [363, 239] width 48 height 11
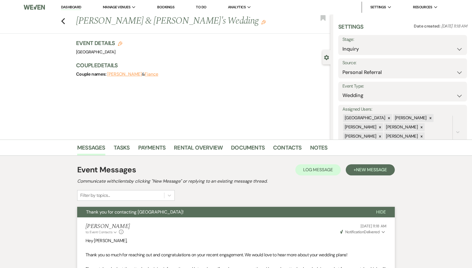
scroll to position [0, 0]
click at [64, 21] on icon "Previous" at bounding box center [63, 21] width 4 height 7
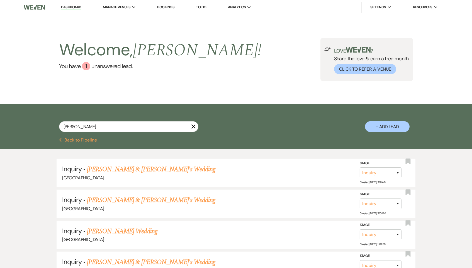
click at [194, 126] on use "button" at bounding box center [193, 127] width 4 height 4
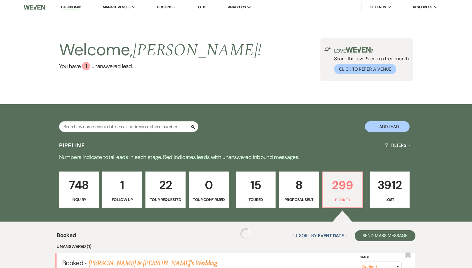
scroll to position [102, 0]
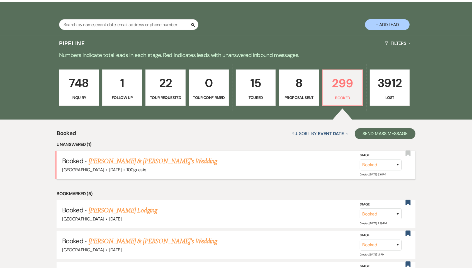
click at [121, 169] on span "Dec 6, 2025" at bounding box center [115, 170] width 12 height 6
click at [125, 160] on link "Ellen Wilson & Fiance's Wedding" at bounding box center [153, 161] width 129 height 10
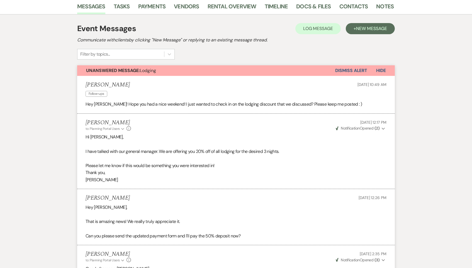
scroll to position [47, 0]
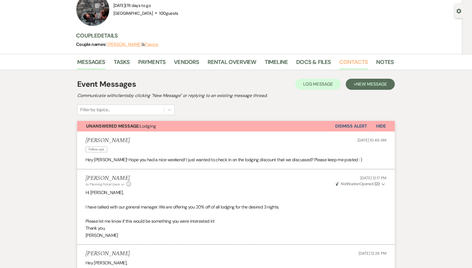
click at [346, 67] on link "Contacts" at bounding box center [353, 64] width 29 height 12
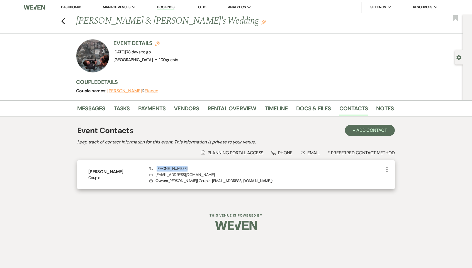
drag, startPoint x: 194, startPoint y: 168, endPoint x: 156, endPoint y: 168, distance: 38.7
click at [156, 168] on div "Phone (706) 372-6475 Envelope ellenwilson.6475@gmail.com Lock Owner ( Ellen Wil…" at bounding box center [266, 175] width 234 height 18
copy span "(706) 372-6475"
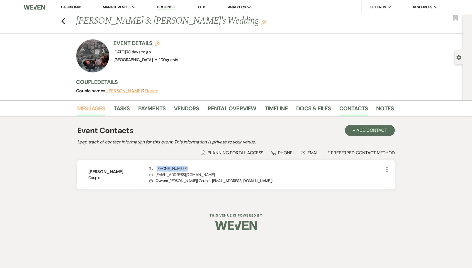
click at [92, 110] on link "Messages" at bounding box center [91, 110] width 28 height 12
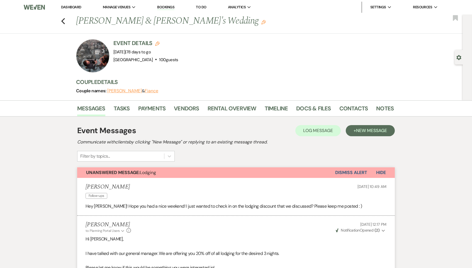
click at [66, 21] on div "Previous Ellen Wilson & Fiance's Wedding Edit Bookmark" at bounding box center [229, 23] width 465 height 19
click at [62, 19] on icon "Previous" at bounding box center [63, 21] width 4 height 7
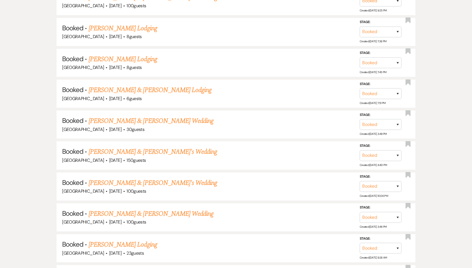
scroll to position [6399, 0]
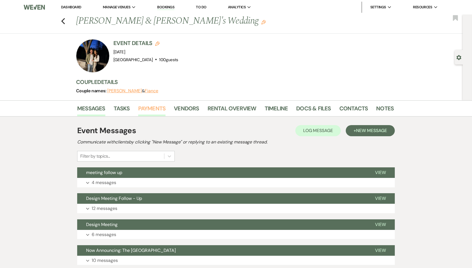
click at [149, 110] on link "Payments" at bounding box center [152, 110] width 28 height 12
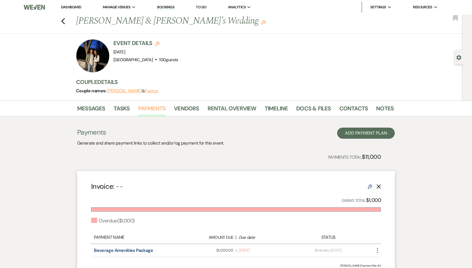
scroll to position [70, 0]
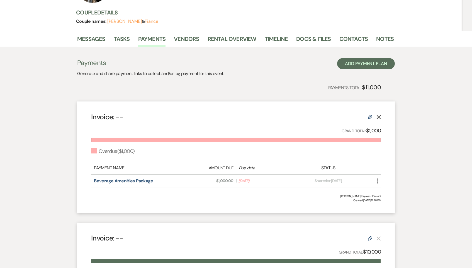
click at [368, 118] on use at bounding box center [370, 117] width 4 height 4
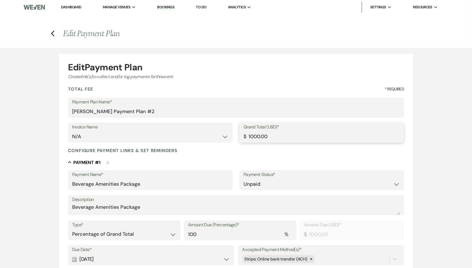
drag, startPoint x: 300, startPoint y: 131, endPoint x: 236, endPoint y: 131, distance: 64.0
click at [236, 131] on div "Invoice Name N/A Grand Total (USD)* $ 1000.00" at bounding box center [236, 135] width 336 height 25
click at [50, 33] on h4 "Previous Edit Payment Plan" at bounding box center [235, 34] width 401 height 12
click at [53, 33] on icon "Previous" at bounding box center [53, 33] width 4 height 7
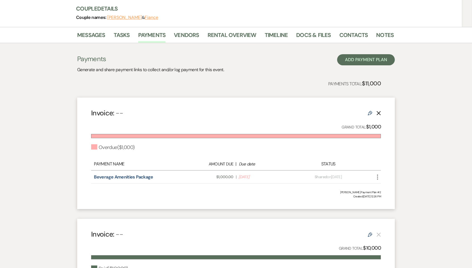
scroll to position [86, 0]
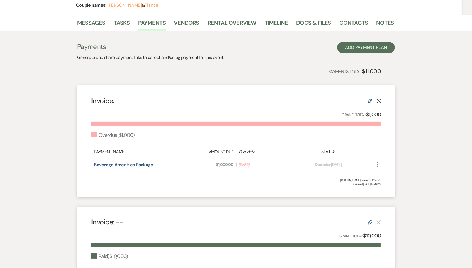
click at [378, 162] on icon "More" at bounding box center [377, 165] width 7 height 7
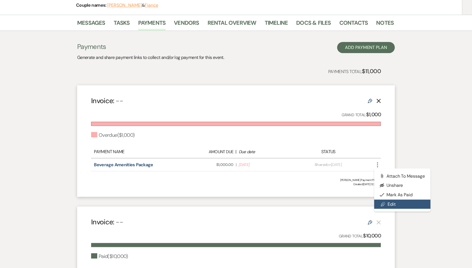
click at [400, 203] on link "Pencil Edit" at bounding box center [402, 204] width 56 height 9
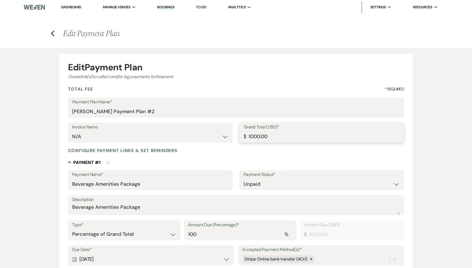
drag, startPoint x: 297, startPoint y: 138, endPoint x: 212, endPoint y: 135, distance: 84.7
click at [212, 135] on div "Invoice Name N/A Grand Total (USD)* $ 1000.00" at bounding box center [236, 135] width 336 height 25
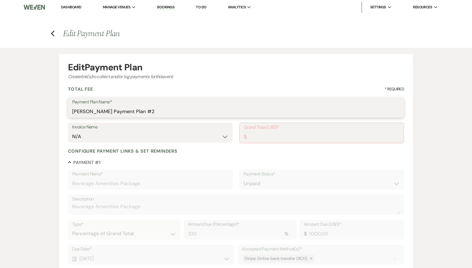
drag, startPoint x: 173, startPoint y: 110, endPoint x: 41, endPoint y: 107, distance: 132.0
click at [41, 107] on div "Edit Payment Plan Create link(s) to collect and/or log payments for this event:…" at bounding box center [235, 206] width 401 height 316
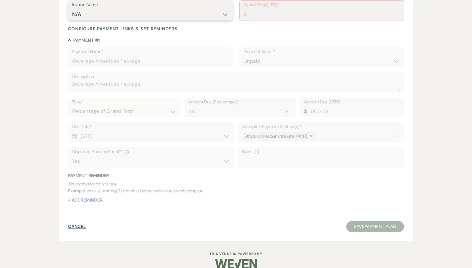
scroll to position [123, 0]
click at [77, 225] on button "Cancel" at bounding box center [77, 227] width 18 height 4
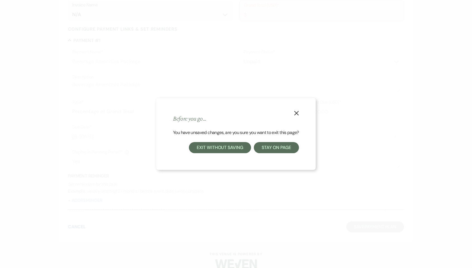
click at [241, 148] on button "Exit without saving" at bounding box center [220, 147] width 62 height 11
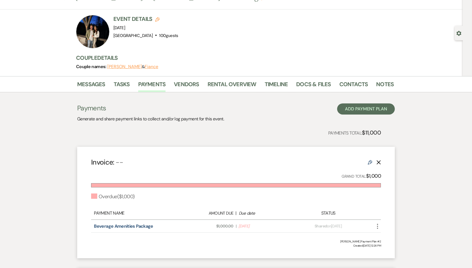
scroll to position [35, 0]
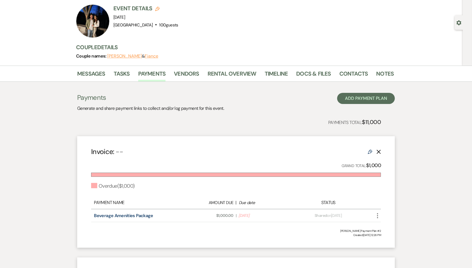
click at [368, 150] on icon "Edit" at bounding box center [370, 152] width 4 height 4
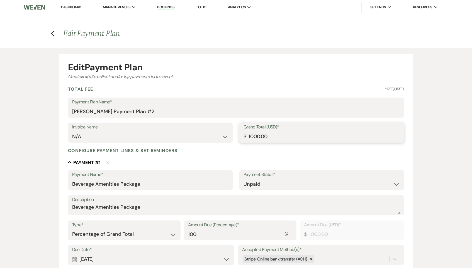
drag, startPoint x: 284, startPoint y: 136, endPoint x: 233, endPoint y: 136, distance: 50.7
click at [233, 136] on div "Invoice Name N/A Grand Total (USD)* $ 1000.00" at bounding box center [236, 135] width 336 height 25
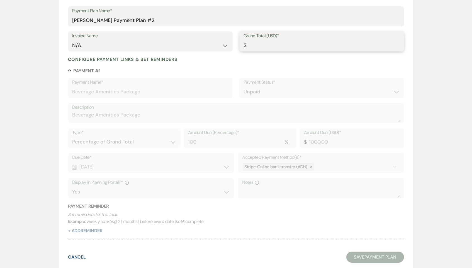
scroll to position [100, 0]
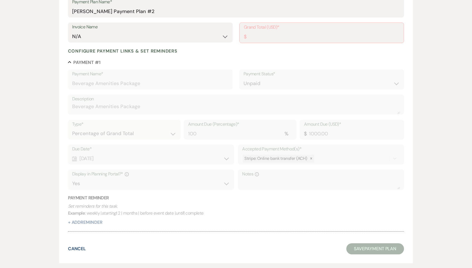
click at [270, 166] on div "Due Date* Calendar Sep 05, 2025 Expand Accepted Payment Method(s)* Stripe: Onli…" at bounding box center [236, 170] width 336 height 50
click at [77, 247] on button "Cancel" at bounding box center [77, 249] width 18 height 4
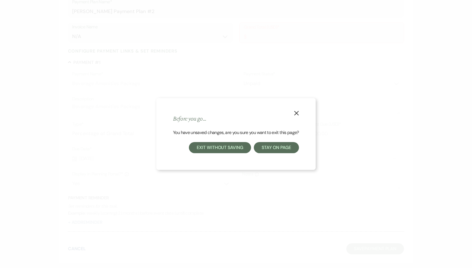
click at [219, 148] on button "Exit without saving" at bounding box center [220, 147] width 62 height 11
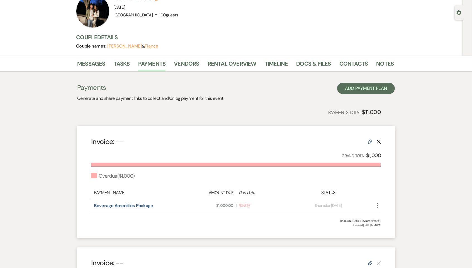
scroll to position [50, 0]
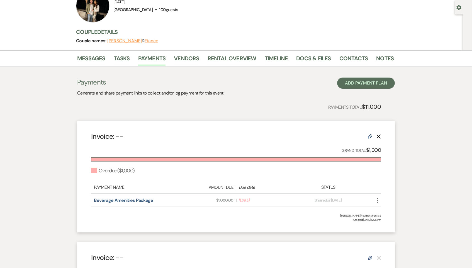
click at [378, 135] on icon "Delete" at bounding box center [378, 136] width 4 height 4
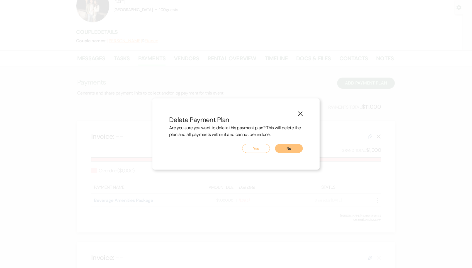
click at [258, 146] on button "Yes" at bounding box center [256, 148] width 28 height 9
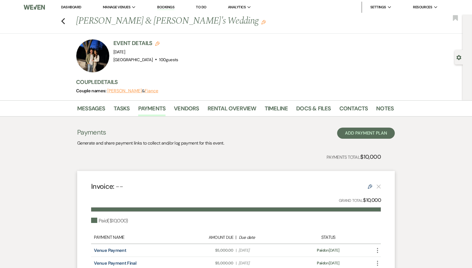
scroll to position [0, 0]
click at [60, 18] on div "Previous Kenzie Grigley & Fiance's Wedding Edit Bookmark" at bounding box center [229, 23] width 465 height 19
click at [60, 19] on div "Previous Kenzie Grigley & Fiance's Wedding Edit Bookmark" at bounding box center [229, 23] width 465 height 19
click at [63, 20] on icon "Previous" at bounding box center [63, 21] width 4 height 7
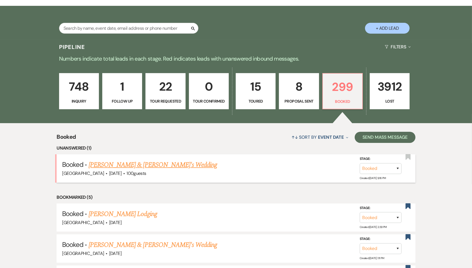
scroll to position [99, 0]
click at [145, 163] on link "Ellen Wilson & Fiance's Wedding" at bounding box center [153, 165] width 129 height 10
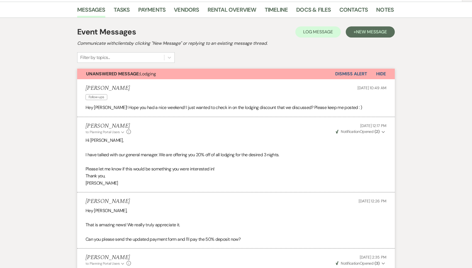
click at [348, 72] on button "Dismiss Alert" at bounding box center [351, 74] width 32 height 11
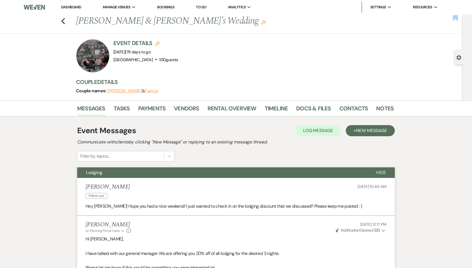
click at [457, 16] on use "button" at bounding box center [454, 18] width 5 height 6
click at [62, 21] on use "button" at bounding box center [63, 21] width 4 height 6
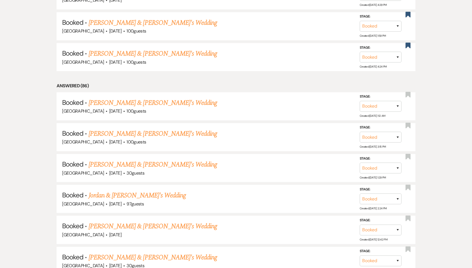
scroll to position [428, 0]
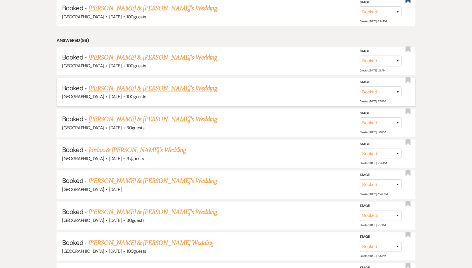
click at [134, 84] on link "Mikayla Logue & Fiance's Wedding" at bounding box center [153, 89] width 129 height 10
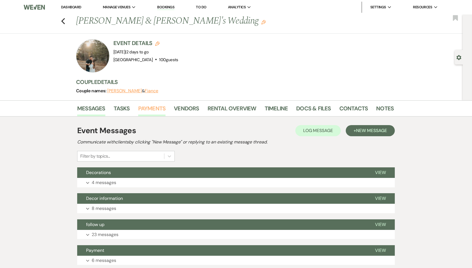
click at [159, 107] on link "Payments" at bounding box center [152, 110] width 28 height 12
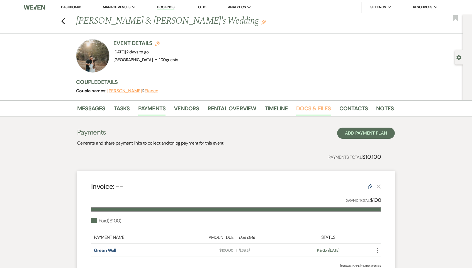
click at [315, 106] on link "Docs & Files" at bounding box center [313, 110] width 35 height 12
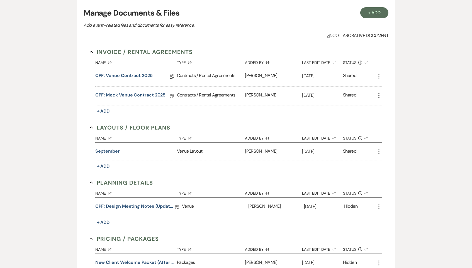
scroll to position [125, 0]
click at [134, 202] on link "CPF: Design Meeting Notes (Updated: August 5th, 2025)" at bounding box center [134, 206] width 79 height 9
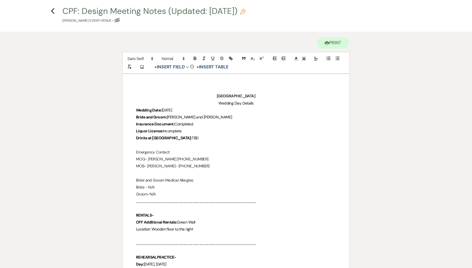
click at [187, 128] on p "Liquor License: Incomplete" at bounding box center [236, 131] width 200 height 7
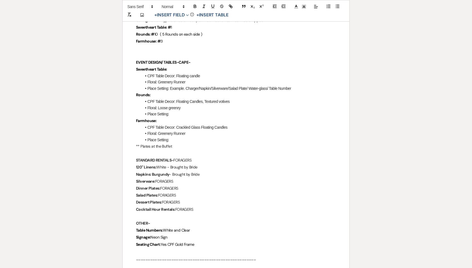
scroll to position [576, 0]
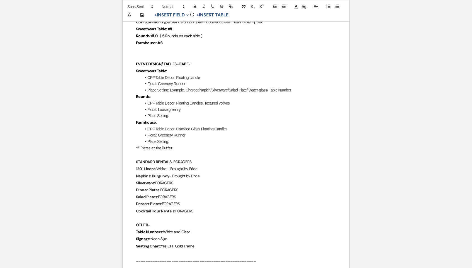
click at [194, 173] on p "Napkins: Burgundy - Brought by Bride" at bounding box center [236, 176] width 200 height 7
click at [198, 159] on p "STANDARD RENTALS- FORAGERS" at bounding box center [236, 162] width 200 height 7
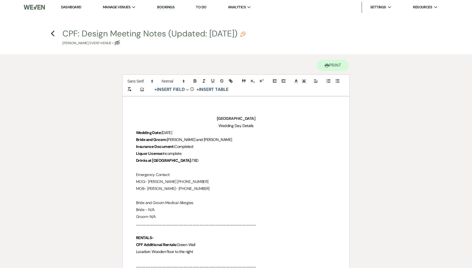
scroll to position [2, 0]
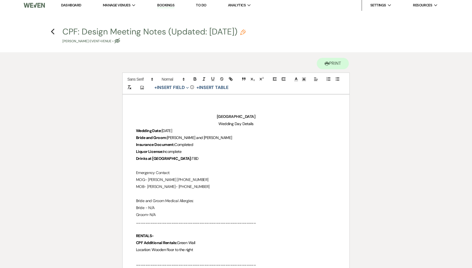
click at [55, 31] on h4 "Previous CPF: Design Meeting Notes (Updated: August 5th, 2025) Pencil Mikayla L…" at bounding box center [235, 35] width 401 height 18
click at [52, 29] on icon "Previous" at bounding box center [53, 31] width 4 height 7
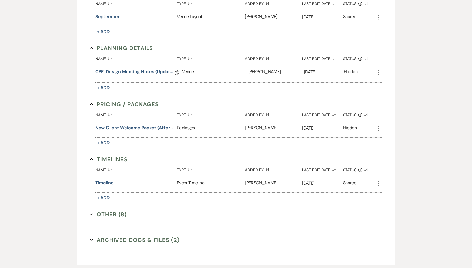
scroll to position [259, 0]
click at [116, 210] on button "Other (8) Expand" at bounding box center [108, 214] width 37 height 8
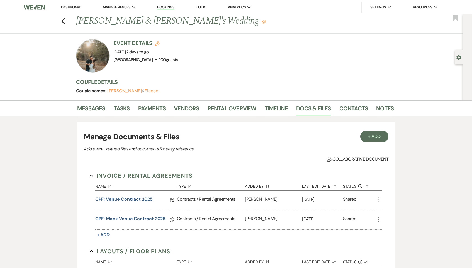
scroll to position [0, 0]
click at [150, 111] on link "Payments" at bounding box center [152, 110] width 28 height 12
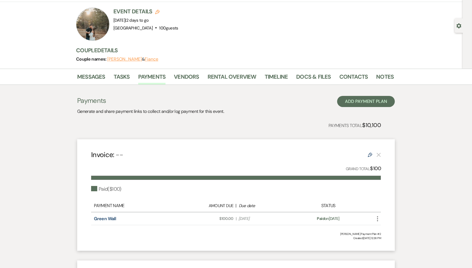
scroll to position [32, 0]
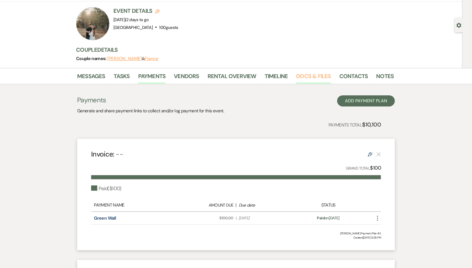
click at [313, 76] on link "Docs & Files" at bounding box center [313, 78] width 35 height 12
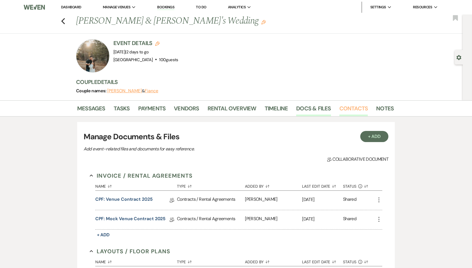
click at [352, 107] on link "Contacts" at bounding box center [353, 110] width 29 height 12
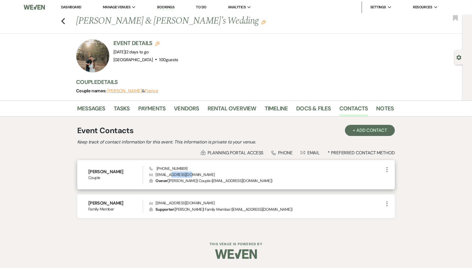
drag, startPoint x: 195, startPoint y: 172, endPoint x: 172, endPoint y: 172, distance: 22.8
click at [172, 172] on p "Envelope mlogue4@icloud.com" at bounding box center [266, 175] width 234 height 6
drag, startPoint x: 186, startPoint y: 165, endPoint x: 155, endPoint y: 164, distance: 30.6
click at [155, 166] on div "Phone (724) 309-1817 Envelope mlogue4@icloud.com Lock Owner ( Mikayla Logue | C…" at bounding box center [266, 175] width 234 height 18
copy span "(724) 309-1817"
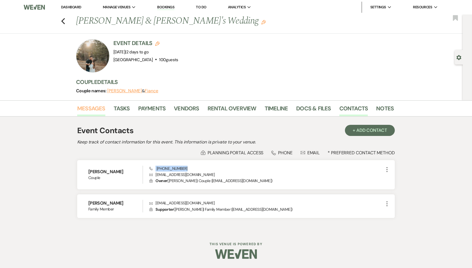
click at [102, 112] on link "Messages" at bounding box center [91, 110] width 28 height 12
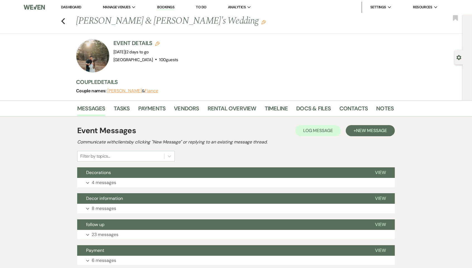
click at [137, 177] on button "Decorations" at bounding box center [221, 173] width 289 height 11
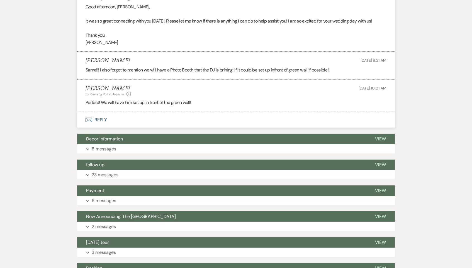
scroll to position [273, 0]
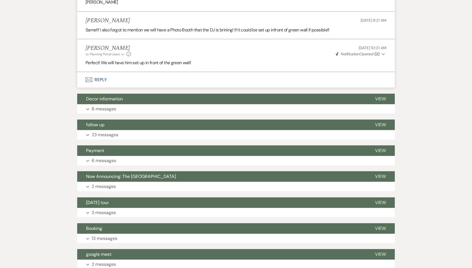
click at [131, 88] on div "Event Messages Log Log Message + New Message Communicate with clients by clicki…" at bounding box center [235, 112] width 317 height 527
click at [131, 104] on button "Expand 8 messages" at bounding box center [235, 108] width 317 height 9
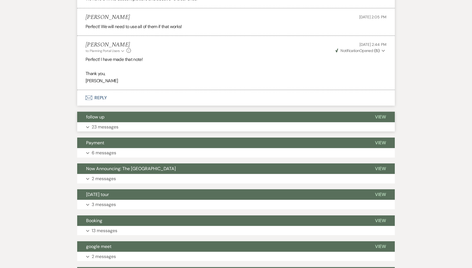
click at [129, 123] on button "Expand 23 messages" at bounding box center [235, 127] width 317 height 9
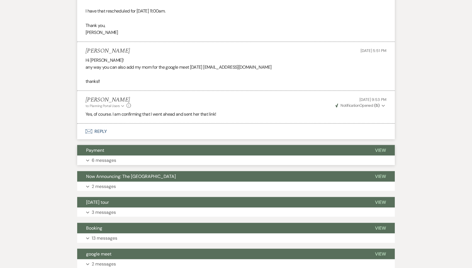
click at [122, 145] on button "Payment" at bounding box center [221, 150] width 289 height 11
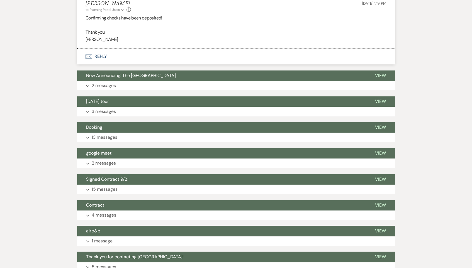
scroll to position [2135, 0]
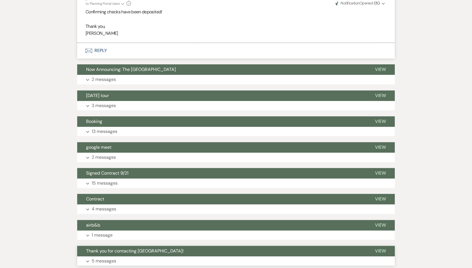
click at [107, 258] on p "5 messages" at bounding box center [104, 261] width 25 height 7
click at [111, 232] on p "1 message" at bounding box center [102, 235] width 21 height 7
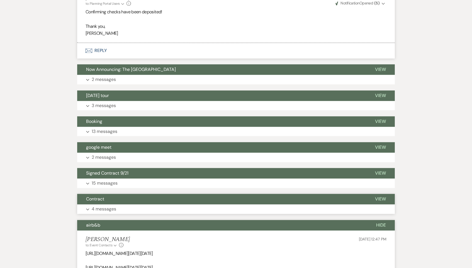
click at [112, 194] on button "Contract" at bounding box center [221, 199] width 289 height 11
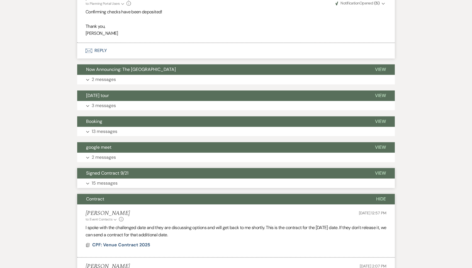
click at [114, 168] on button "Signed Contract 9/21" at bounding box center [221, 173] width 289 height 11
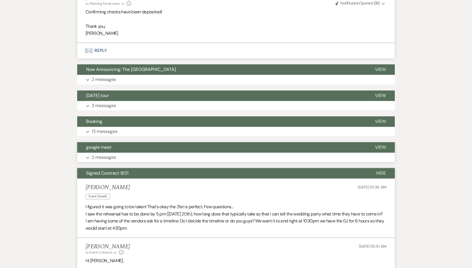
click at [114, 154] on p "2 messages" at bounding box center [104, 157] width 24 height 7
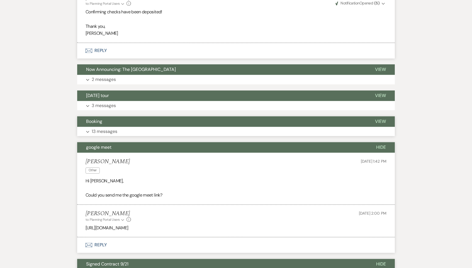
click at [113, 128] on p "13 messages" at bounding box center [105, 131] width 26 height 7
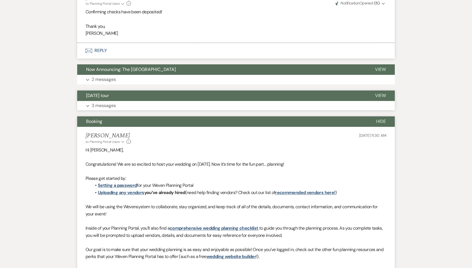
click at [115, 102] on p "3 messages" at bounding box center [104, 105] width 24 height 7
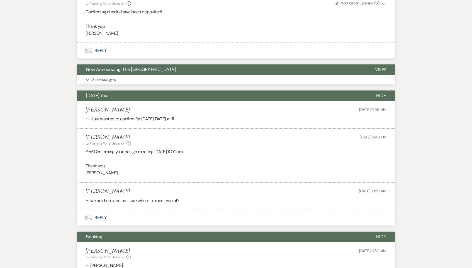
click at [119, 75] on button "Expand 2 messages" at bounding box center [235, 79] width 317 height 9
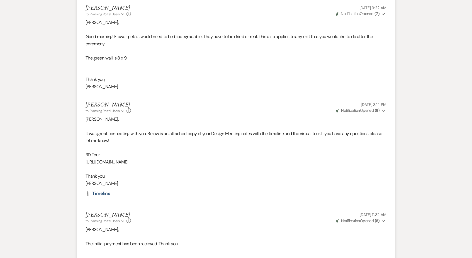
scroll to position [0, 0]
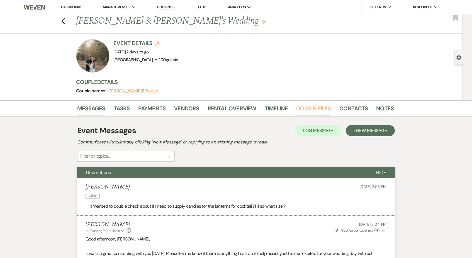
click at [319, 107] on link "Docs & Files" at bounding box center [313, 110] width 35 height 12
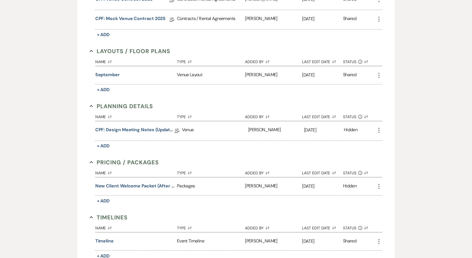
scroll to position [201, 0]
click at [146, 128] on link "CPF: Design Meeting Notes (Updated: August 5th, 2025)" at bounding box center [134, 130] width 79 height 9
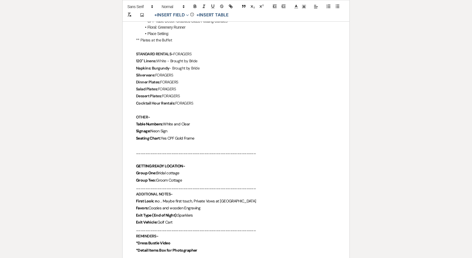
scroll to position [679, 0]
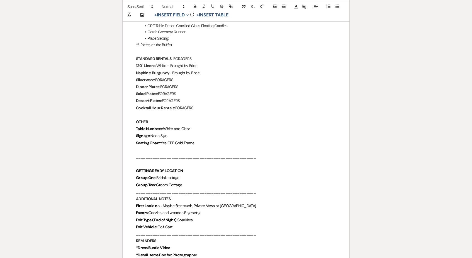
click at [223, 62] on p "120" Linens: White - Brought by Bride" at bounding box center [236, 65] width 200 height 7
click at [224, 70] on p "Napkins: Burgundy - Brought by Bride" at bounding box center [236, 73] width 200 height 7
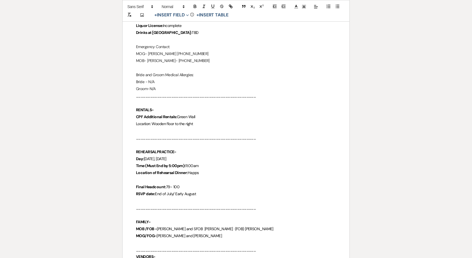
scroll to position [10, 0]
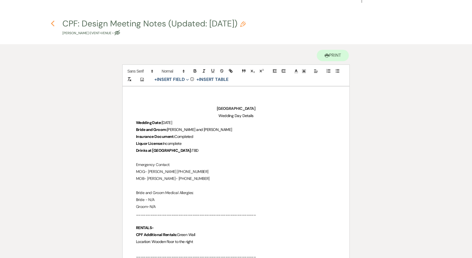
click at [53, 22] on use "button" at bounding box center [53, 24] width 4 height 6
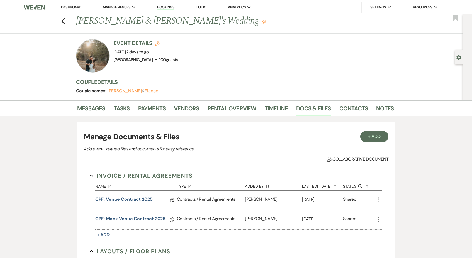
click at [78, 7] on link "Dashboard" at bounding box center [71, 7] width 20 height 5
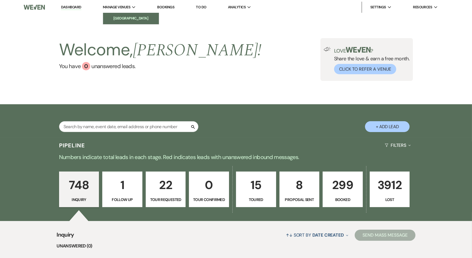
click at [130, 19] on li "[GEOGRAPHIC_DATA]" at bounding box center [131, 19] width 50 height 6
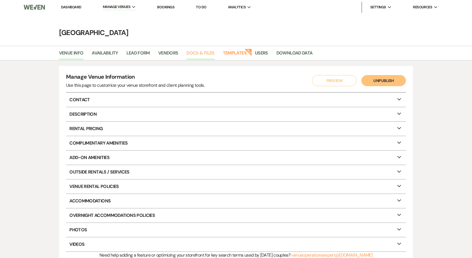
click at [199, 51] on link "Docs & Files" at bounding box center [200, 55] width 28 height 11
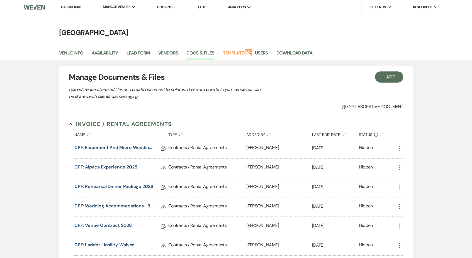
click at [74, 4] on li "Dashboard" at bounding box center [71, 7] width 26 height 11
click at [74, 5] on link "Dashboard" at bounding box center [71, 7] width 20 height 5
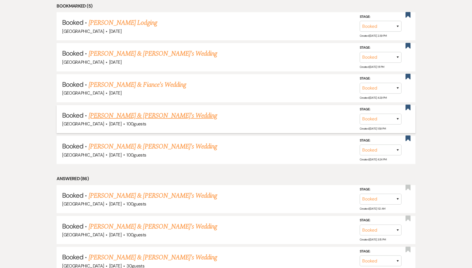
scroll to position [297, 0]
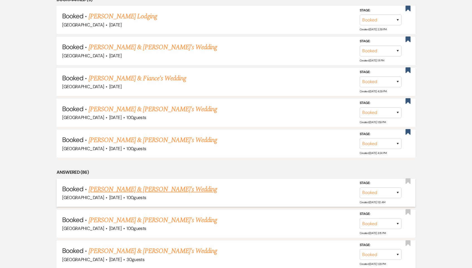
click at [157, 185] on link "[PERSON_NAME] & [PERSON_NAME]'s Wedding" at bounding box center [153, 190] width 129 height 10
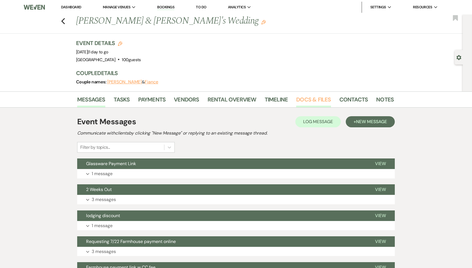
click at [315, 97] on link "Docs & Files" at bounding box center [313, 101] width 35 height 12
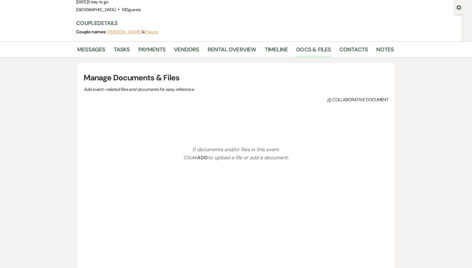
scroll to position [55, 0]
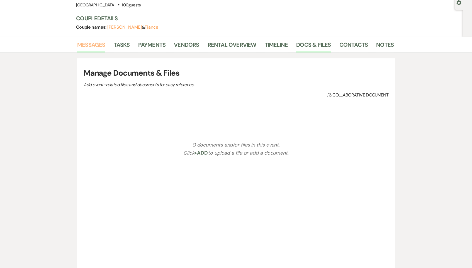
click at [89, 43] on link "Messages" at bounding box center [91, 46] width 28 height 12
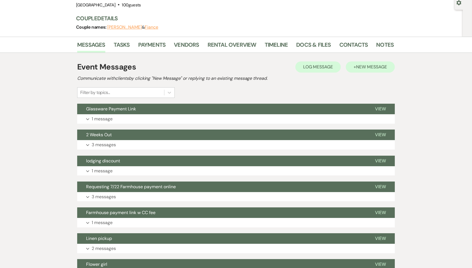
click at [375, 66] on span "New Message" at bounding box center [371, 67] width 31 height 6
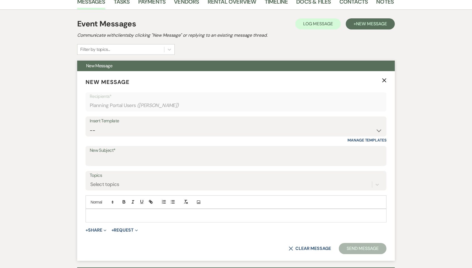
scroll to position [101, 0]
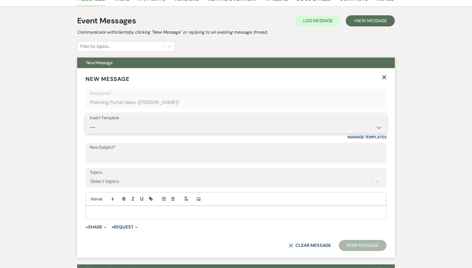
select select "2653"
type input "CPF: Lodging Check-In Instructions"
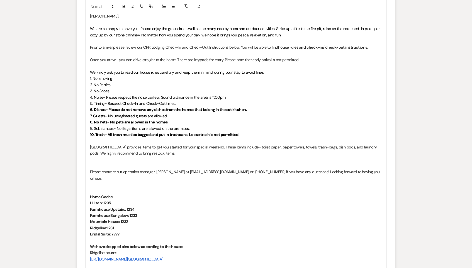
scroll to position [309, 0]
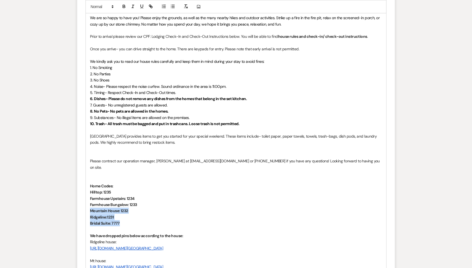
drag, startPoint x: 132, startPoint y: 214, endPoint x: 87, endPoint y: 202, distance: 47.0
click at [87, 202] on div "[PERSON_NAME], We are so happy to have you! Please enjoy the grounds, as well a…" at bounding box center [236, 173] width 300 height 349
click at [109, 214] on p "Ridgeline:1231" at bounding box center [236, 217] width 292 height 6
drag, startPoint x: 133, startPoint y: 217, endPoint x: 90, endPoint y: 202, distance: 44.7
click at [90, 202] on div "[PERSON_NAME], We are so happy to have you! Please enjoy the grounds, as well a…" at bounding box center [236, 173] width 300 height 349
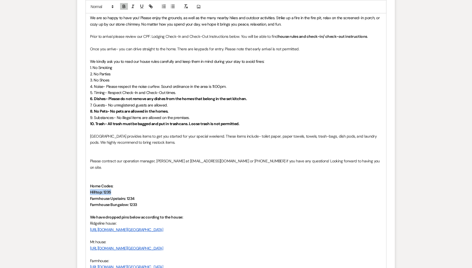
drag, startPoint x: 123, startPoint y: 182, endPoint x: 89, endPoint y: 182, distance: 34.8
click at [89, 182] on div "[PERSON_NAME], We are so happy to have you! Please enjoy the grounds, as well a…" at bounding box center [236, 164] width 300 height 331
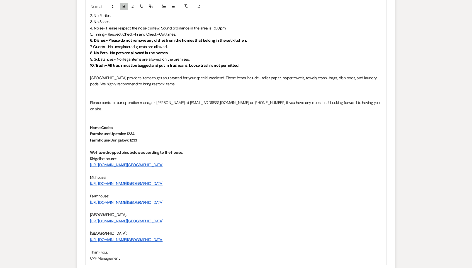
scroll to position [378, 0]
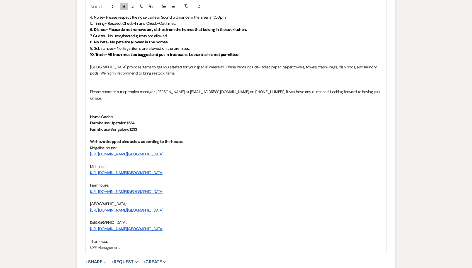
drag, startPoint x: 267, startPoint y: 221, endPoint x: 88, endPoint y: 196, distance: 180.8
click at [88, 196] on div "[PERSON_NAME], We are so happy to have you! Please enjoy the grounds, as well a…" at bounding box center [236, 92] width 300 height 325
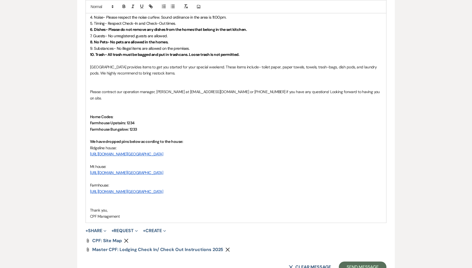
drag, startPoint x: 287, startPoint y: 164, endPoint x: 73, endPoint y: 138, distance: 215.7
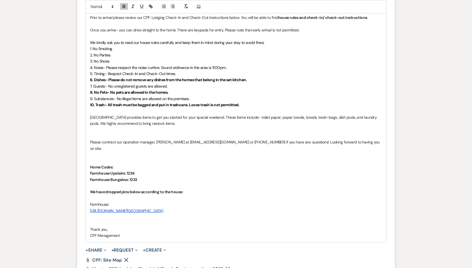
scroll to position [342, 0]
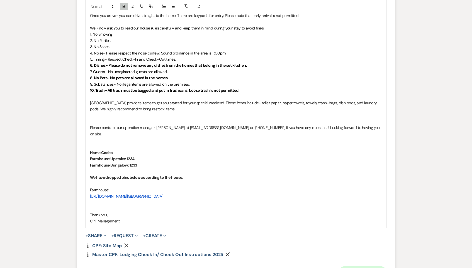
click at [365, 267] on button "Send Message" at bounding box center [363, 272] width 48 height 11
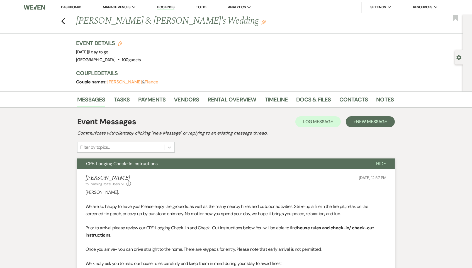
scroll to position [0, 0]
click at [62, 19] on icon "Previous" at bounding box center [63, 21] width 4 height 7
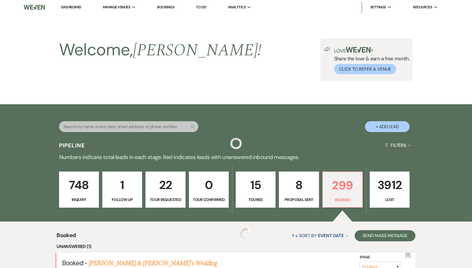
scroll to position [297, 0]
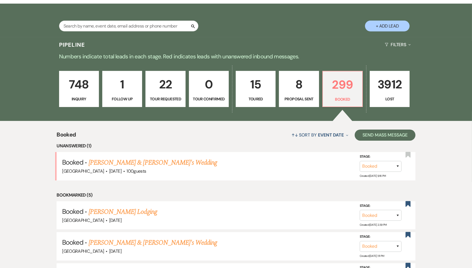
scroll to position [101, 0]
click at [127, 161] on link "[PERSON_NAME] & [PERSON_NAME]'s Wedding" at bounding box center [153, 163] width 129 height 10
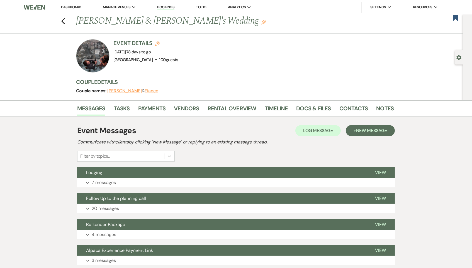
click at [77, 6] on link "Dashboard" at bounding box center [71, 7] width 20 height 5
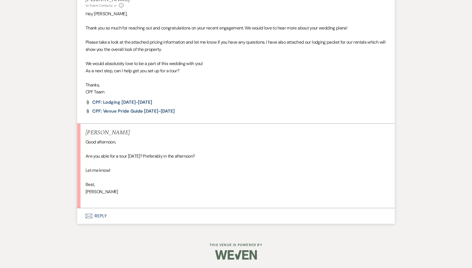
select select "6"
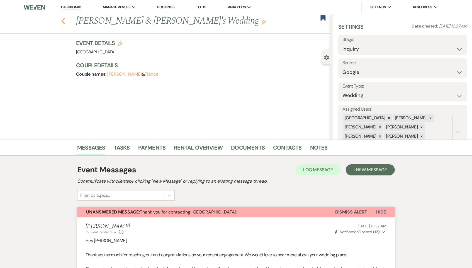
click at [64, 19] on icon "Previous" at bounding box center [63, 21] width 4 height 7
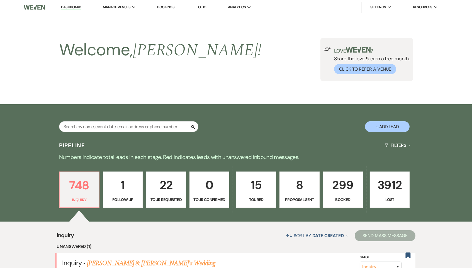
scroll to position [84, 0]
